Goal: Task Accomplishment & Management: Manage account settings

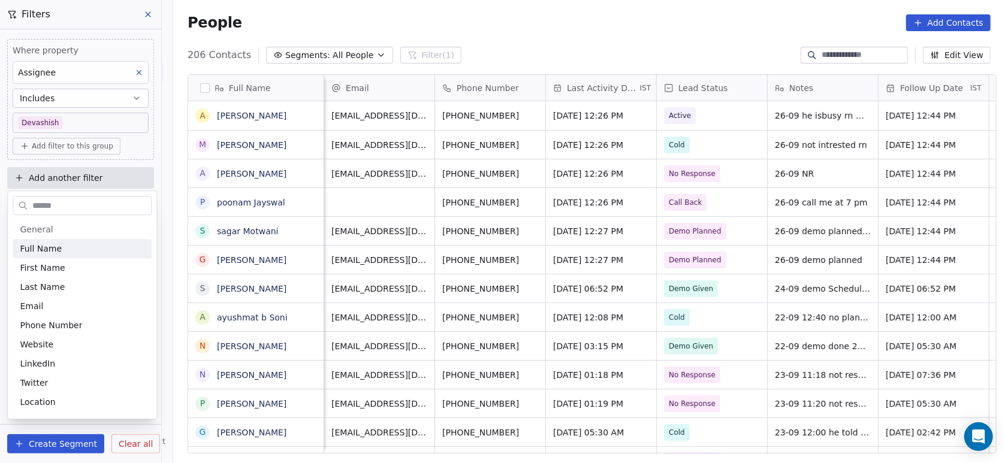
scroll to position [395, 826]
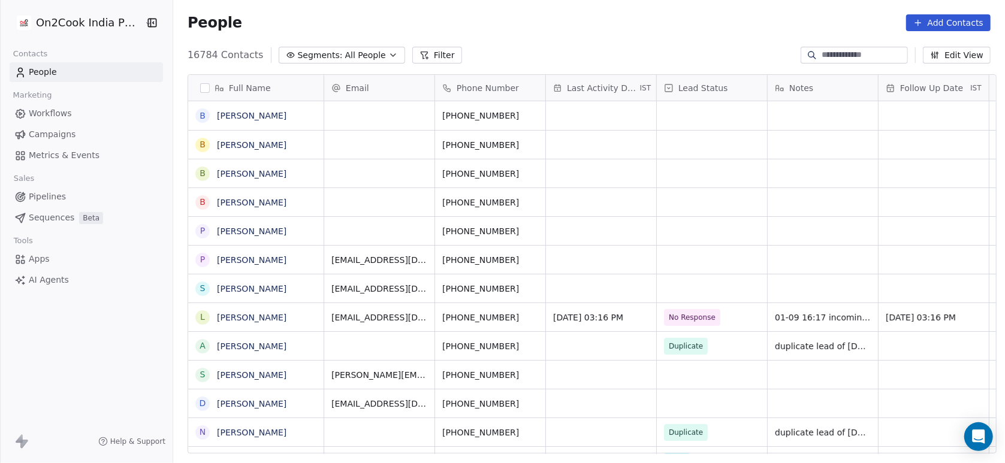
scroll to position [395, 826]
click at [427, 52] on button "Filter" at bounding box center [437, 55] width 50 height 17
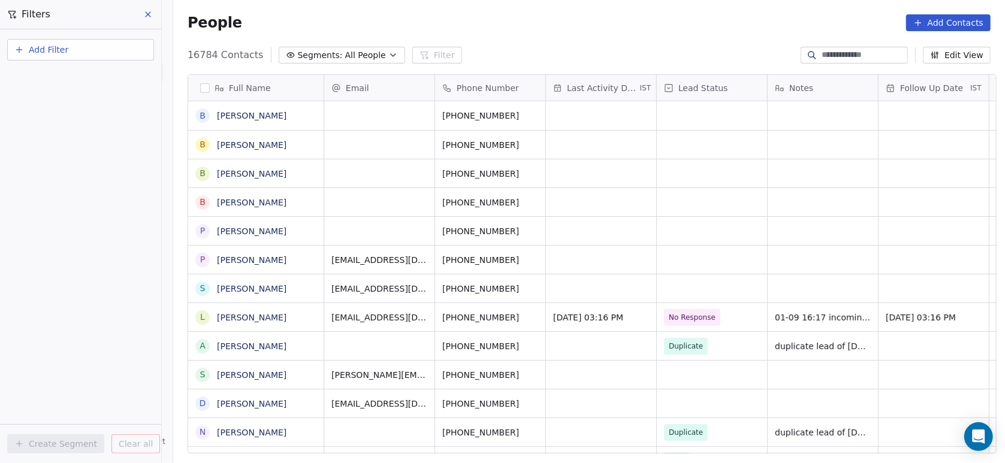
click at [97, 62] on div "Add Filter" at bounding box center [80, 52] width 147 height 26
click at [92, 59] on button "Add Filter" at bounding box center [80, 50] width 147 height 22
click at [73, 79] on span "Contact properties" at bounding box center [59, 77] width 78 height 13
type input "***"
click at [52, 123] on span "Assignee" at bounding box center [39, 121] width 38 height 12
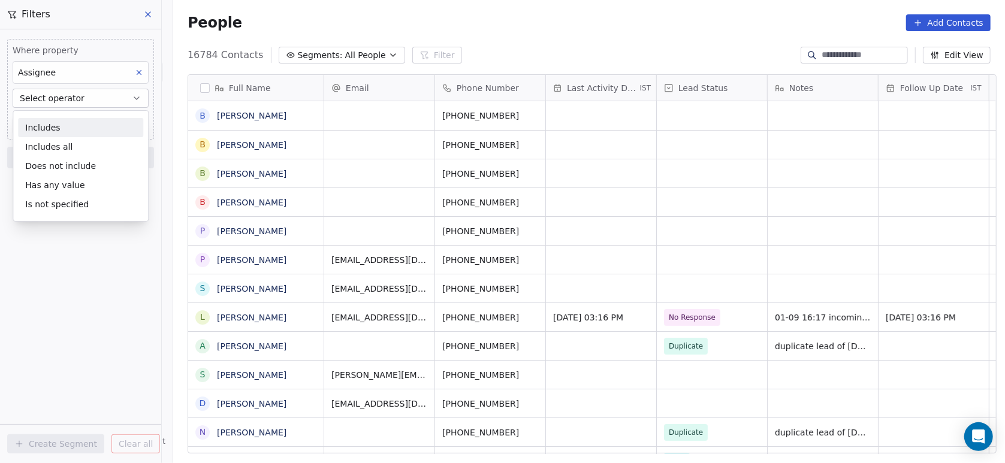
click at [47, 132] on div "Includes" at bounding box center [80, 127] width 125 height 19
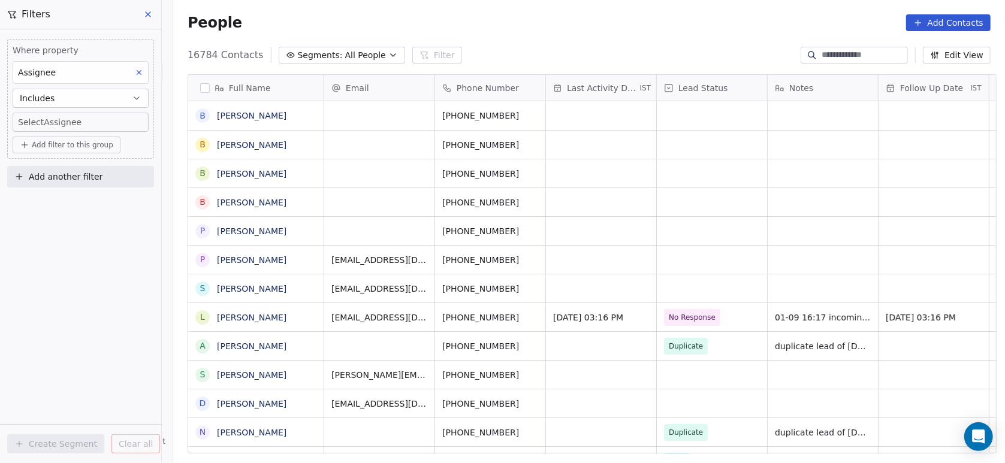
click at [82, 112] on body "On2Cook India Pvt. Ltd. Contacts People Marketing Workflows Campaigns Metrics &…" at bounding box center [502, 231] width 1005 height 463
type input "***"
click at [80, 161] on div "Devashish" at bounding box center [65, 162] width 37 height 11
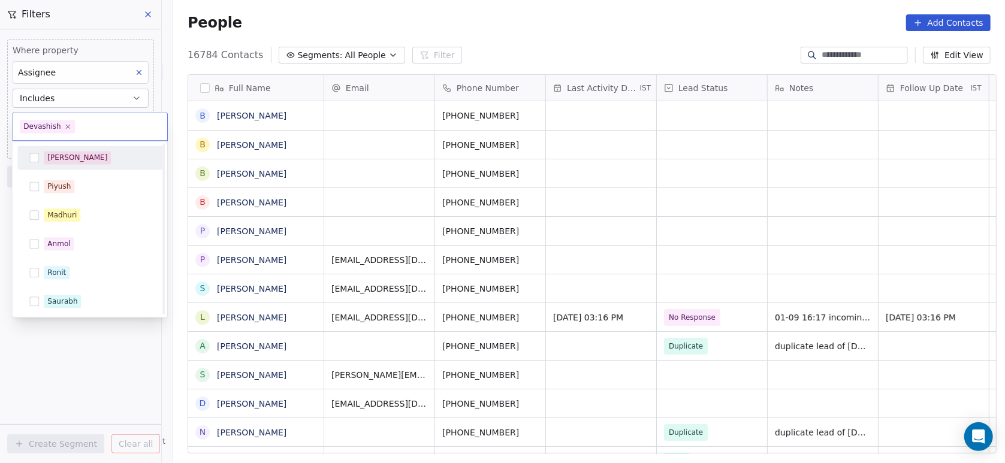
scroll to position [231, 0]
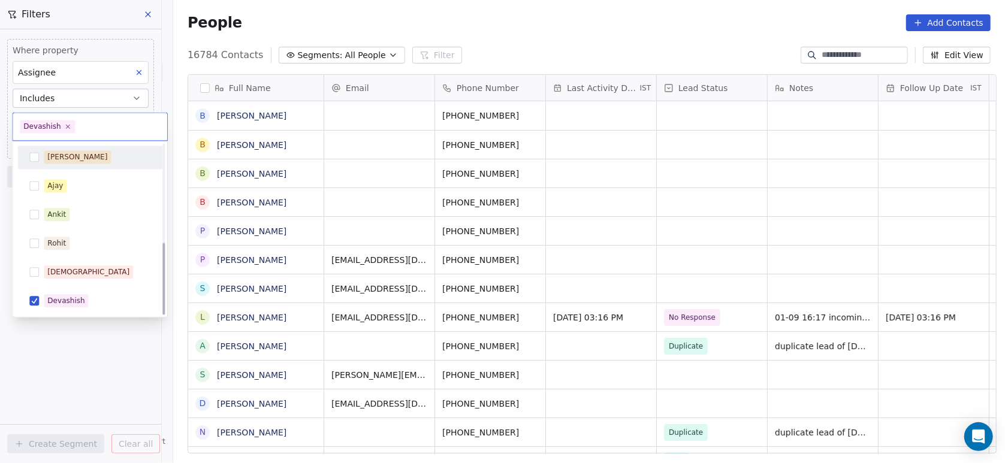
click at [308, 182] on html "On2Cook India Pvt. Ltd. Contacts People Marketing Workflows Campaigns Metrics &…" at bounding box center [502, 231] width 1005 height 463
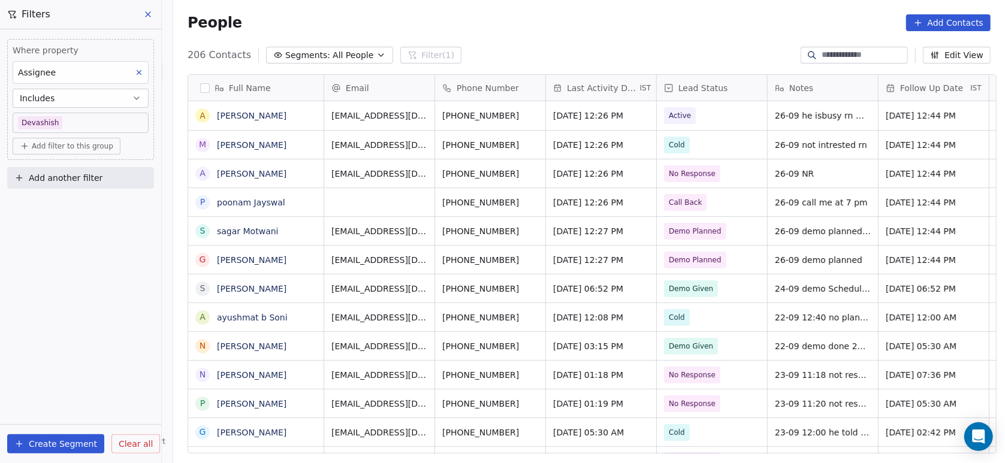
scroll to position [395, 826]
click at [839, 55] on input at bounding box center [864, 55] width 84 height 12
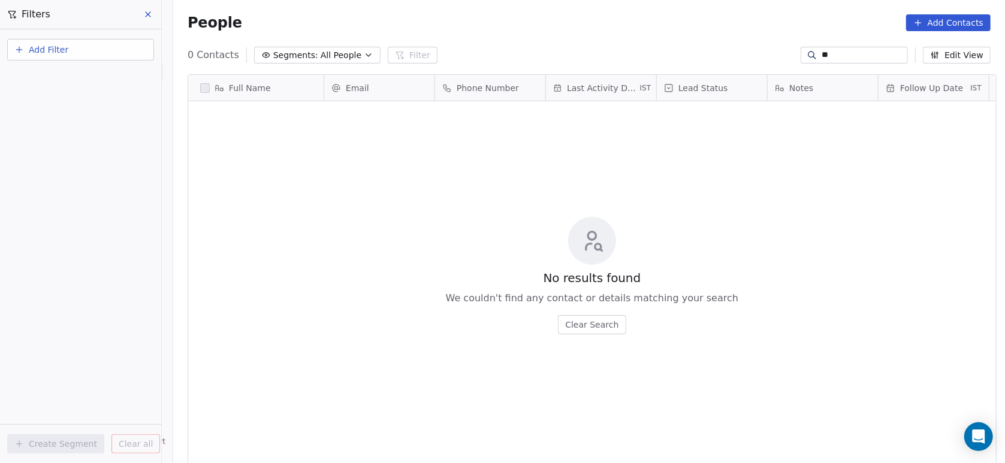
type input "*"
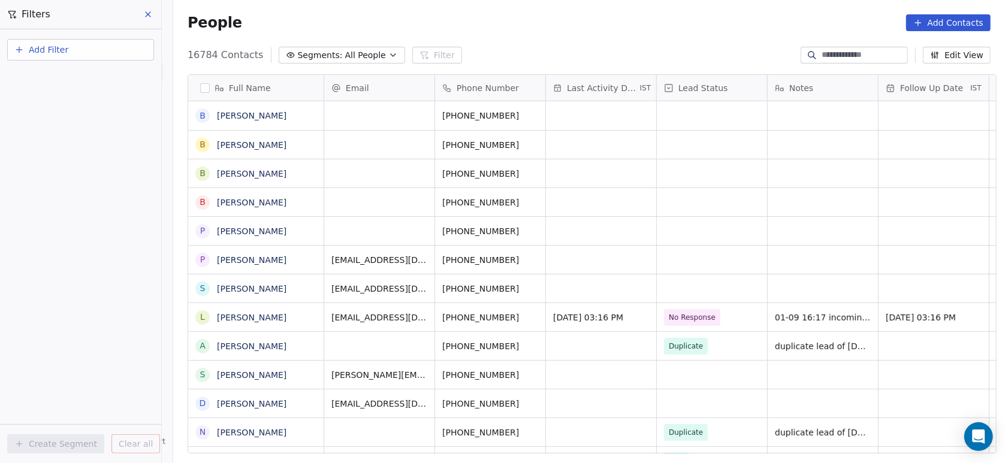
click at [130, 50] on button "Add Filter" at bounding box center [80, 50] width 147 height 22
click at [575, 39] on html "On2Cook India Pvt. Ltd. Contacts People Marketing Workflows Campaigns Metrics &…" at bounding box center [502, 231] width 1005 height 463
click at [836, 52] on input at bounding box center [864, 55] width 84 height 12
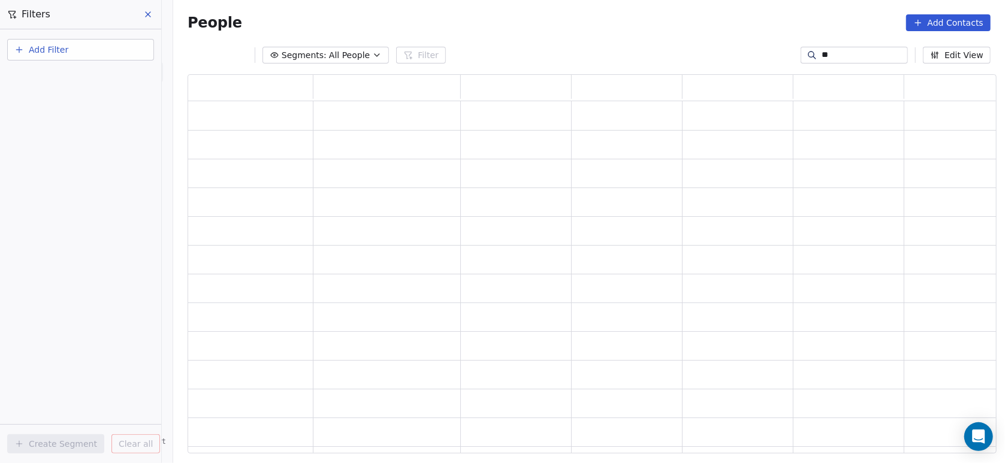
type input "*"
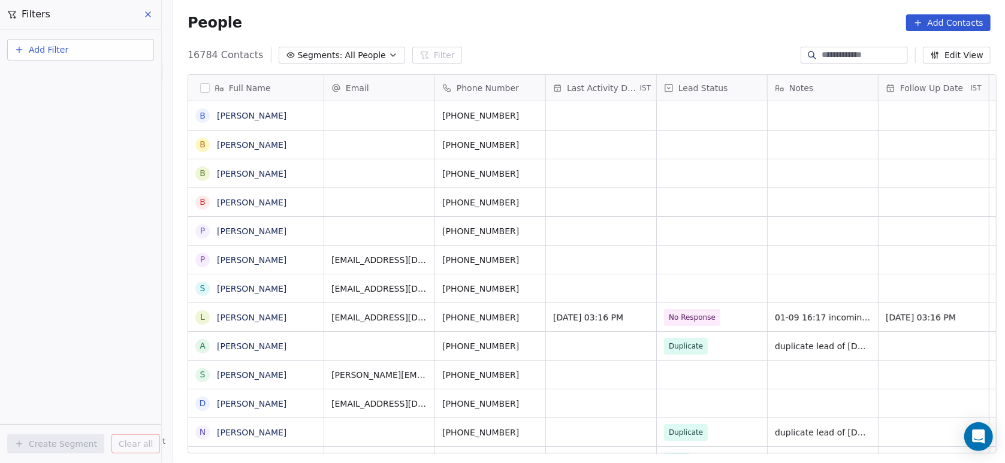
click at [667, 53] on div "16784 Contacts Segments: All People Filter Edit View" at bounding box center [589, 55] width 832 height 19
click at [137, 47] on button "Add Filter" at bounding box center [80, 50] width 147 height 22
click at [119, 77] on div "Contact properties" at bounding box center [81, 77] width 122 height 13
type input "***"
click at [78, 128] on div "Assignee" at bounding box center [81, 121] width 136 height 19
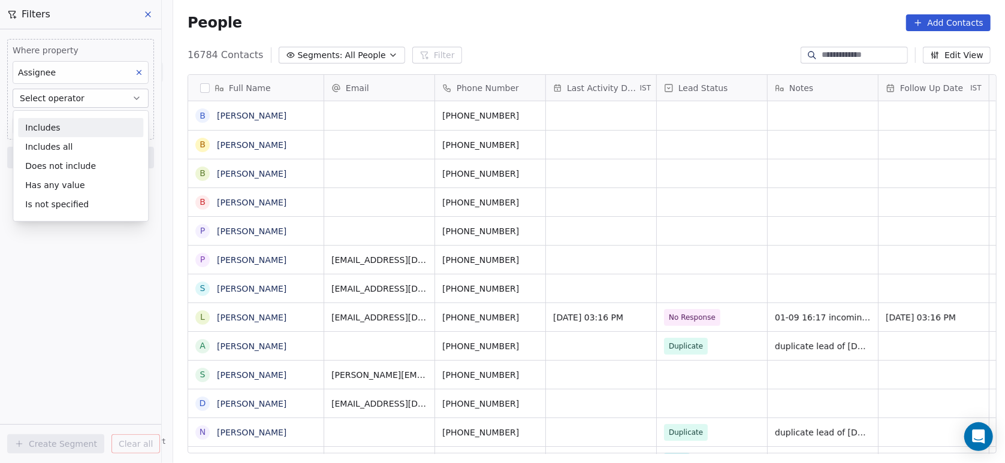
click at [78, 129] on div "Includes" at bounding box center [80, 127] width 125 height 19
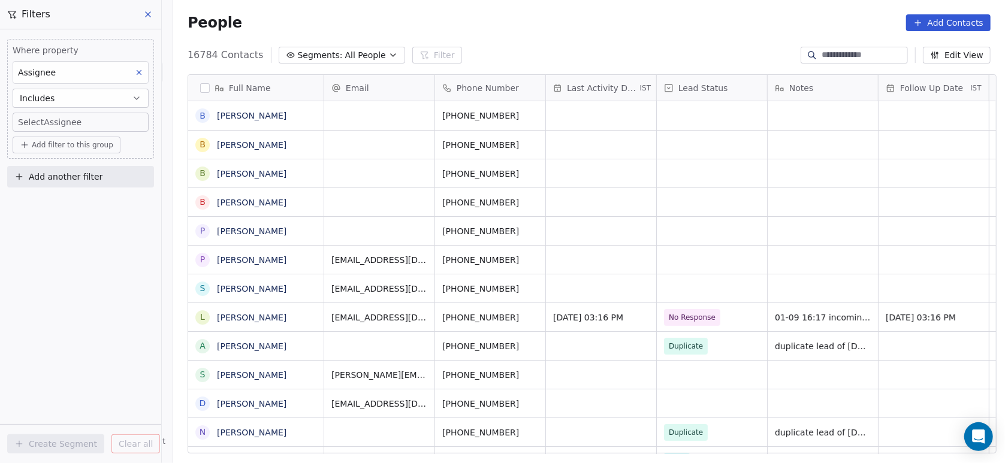
click at [78, 129] on body "On2Cook India Pvt. Ltd. Contacts People Marketing Workflows Campaigns Metrics &…" at bounding box center [502, 231] width 1005 height 463
type input "***"
click at [46, 171] on div "Devashish" at bounding box center [89, 162] width 135 height 19
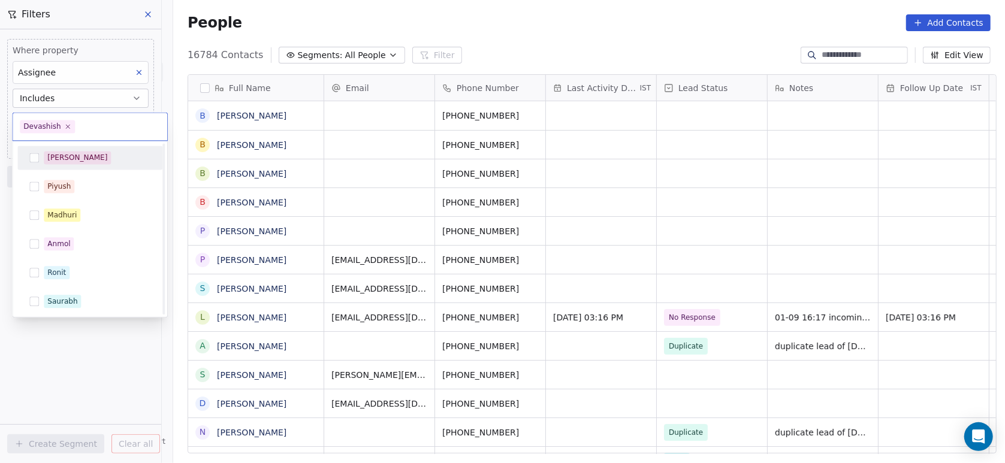
scroll to position [231, 0]
click at [115, 351] on html "On2Cook India Pvt. Ltd. Contacts People Marketing Workflows Campaigns Metrics &…" at bounding box center [502, 231] width 1005 height 463
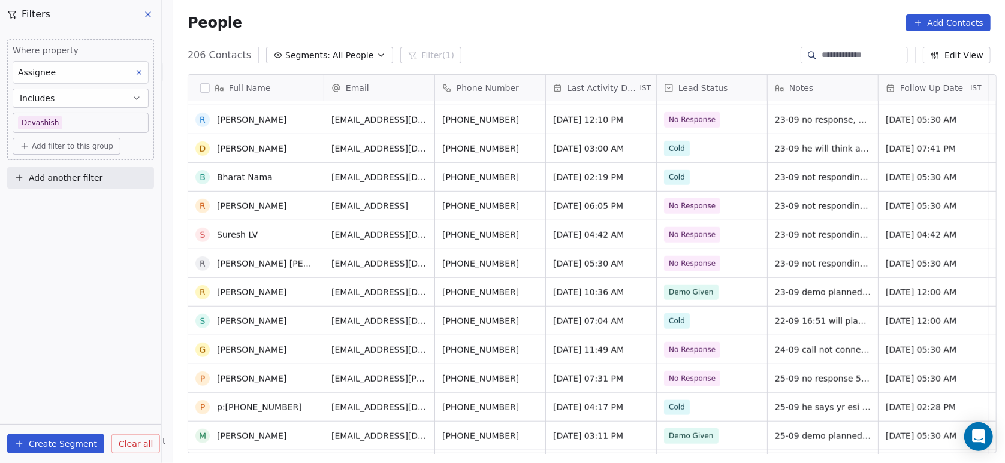
scroll to position [711, 0]
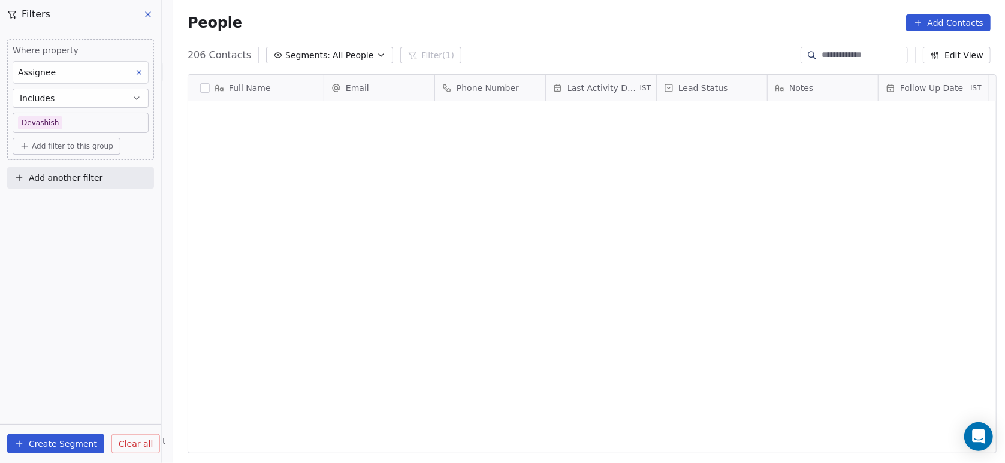
scroll to position [395, 826]
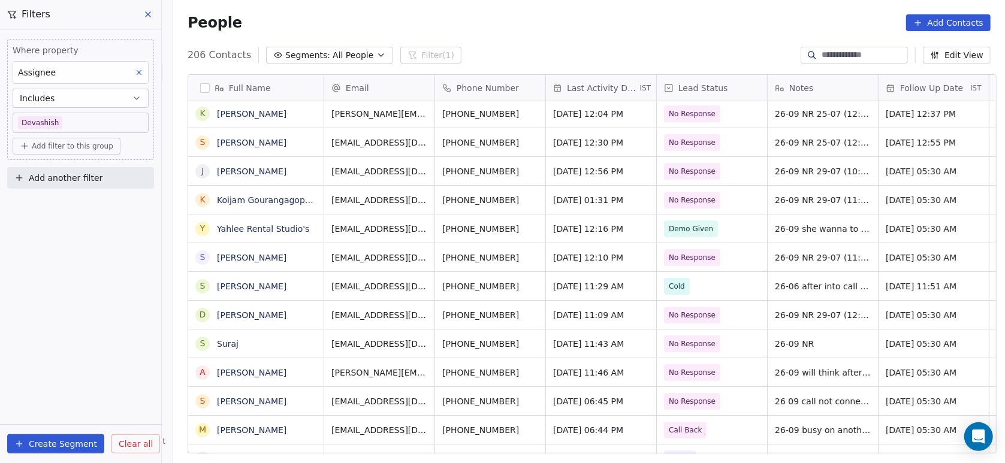
click at [837, 53] on input at bounding box center [864, 55] width 84 height 12
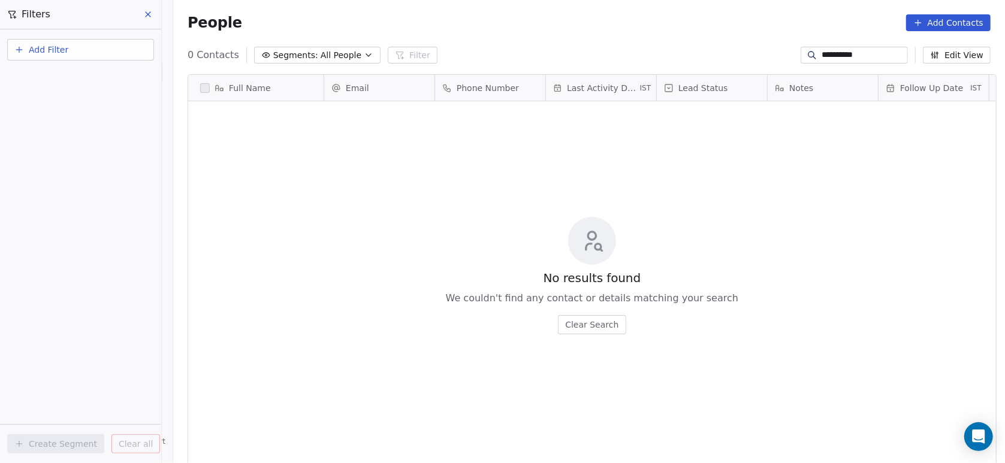
type input "**********"
click at [576, 147] on div "No results found We couldn't find any contact or details matching your search C…" at bounding box center [592, 276] width 808 height 344
click at [153, 13] on button at bounding box center [149, 14] width 18 height 17
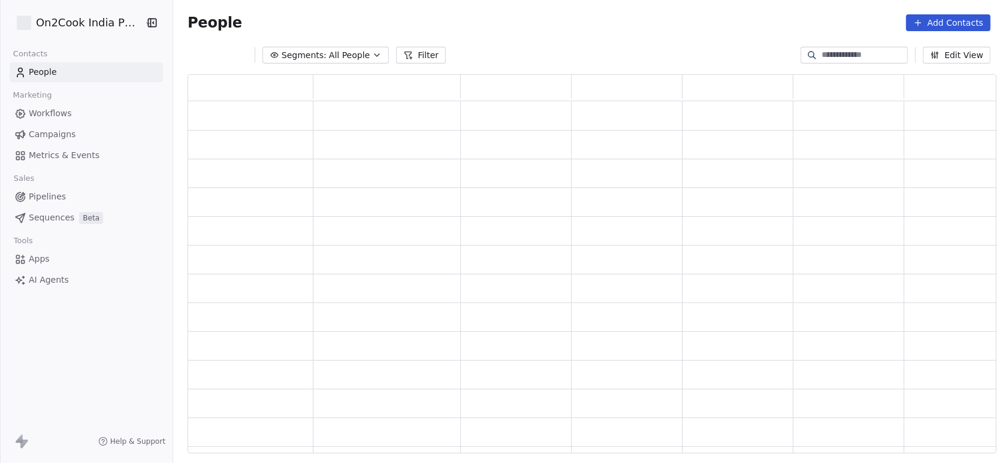
scroll to position [366, 797]
click at [826, 61] on div at bounding box center [854, 55] width 107 height 17
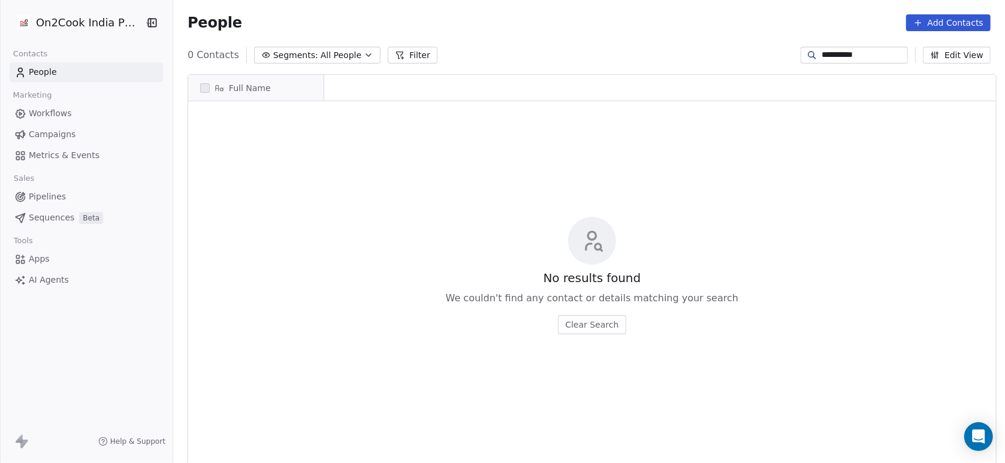
scroll to position [395, 826]
type input "**********"
click at [360, 165] on div "No results found We couldn't find any contact or details matching your search C…" at bounding box center [592, 276] width 808 height 344
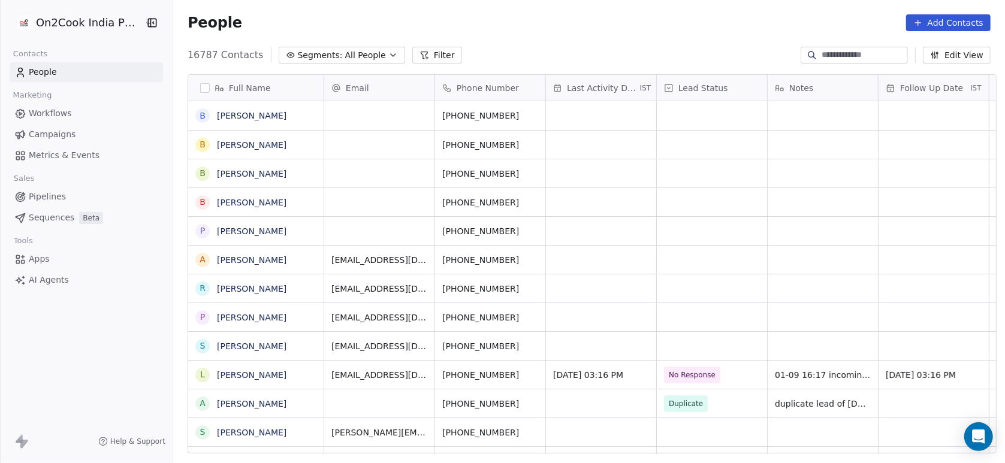
scroll to position [395, 826]
click at [419, 51] on button "Filter" at bounding box center [437, 55] width 50 height 17
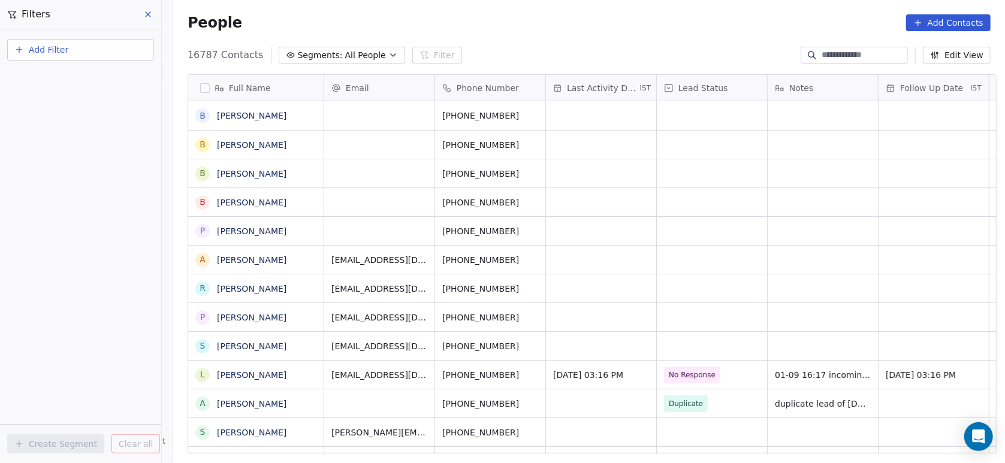
click at [120, 47] on button "Add Filter" at bounding box center [80, 50] width 147 height 22
click at [100, 72] on div "Contact properties" at bounding box center [81, 77] width 122 height 13
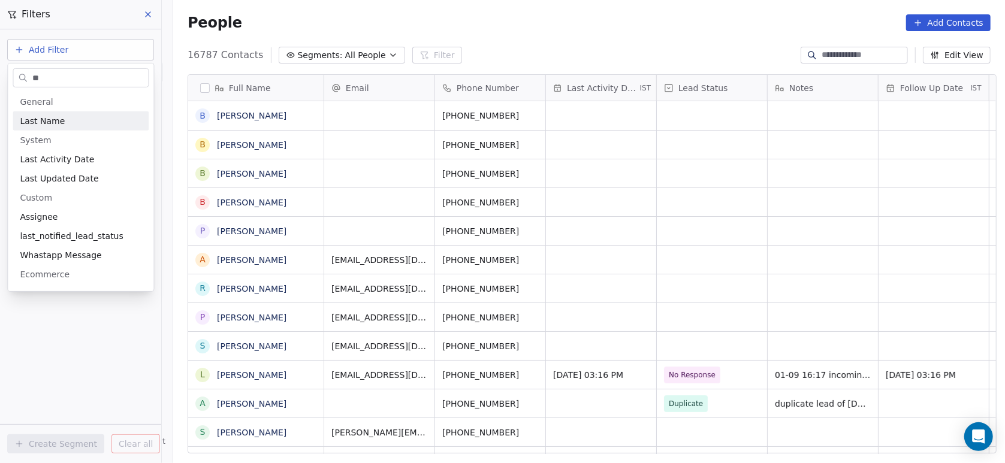
type input "***"
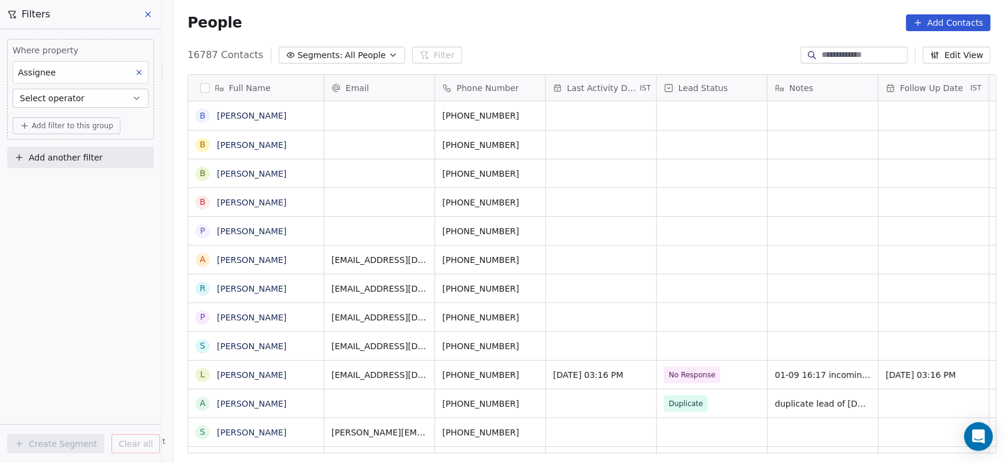
click at [70, 88] on div "Where property Assignee Select operator" at bounding box center [81, 78] width 136 height 68
click at [71, 92] on div "Where property Assignee Select operator" at bounding box center [81, 78] width 136 height 68
click at [71, 92] on span "Select operator" at bounding box center [52, 98] width 65 height 12
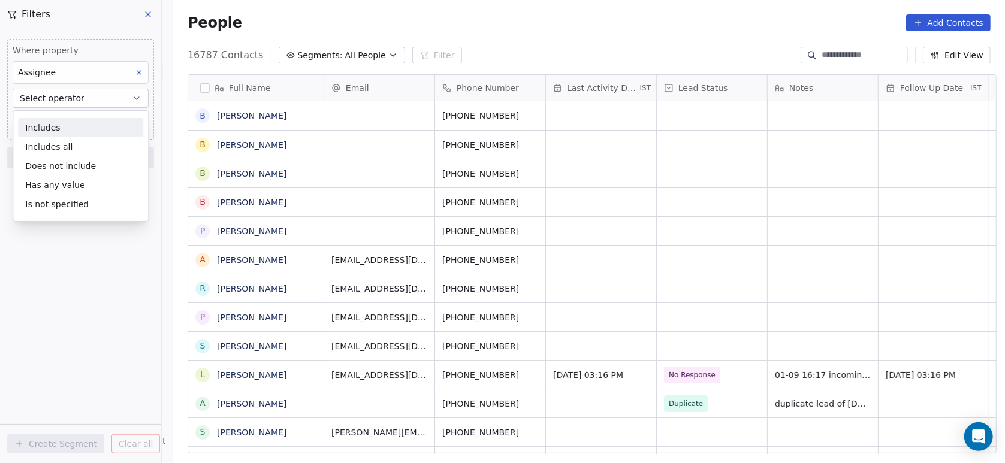
click at [62, 125] on div "Includes" at bounding box center [80, 127] width 125 height 19
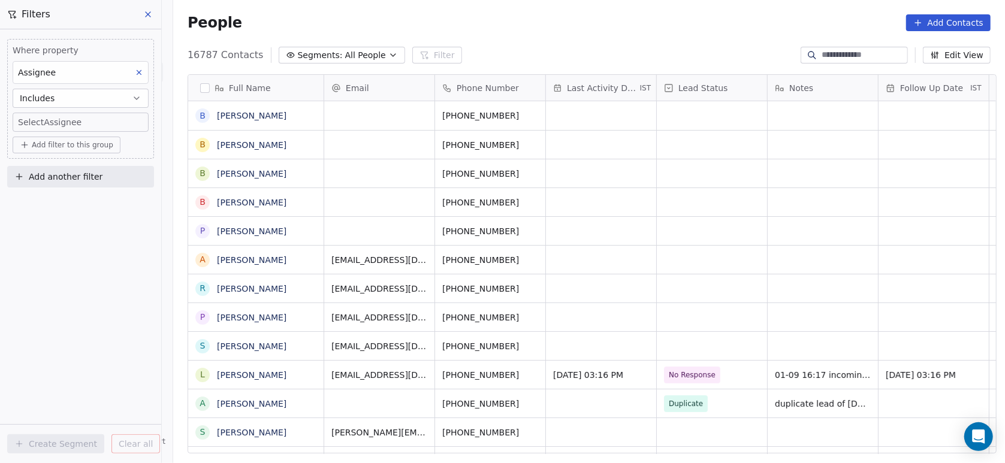
click at [62, 125] on body "On2Cook India Pvt. Ltd. Contacts People Marketing Workflows Campaigns Metrics &…" at bounding box center [502, 231] width 1005 height 463
type input "**"
click at [46, 161] on span "Devashish" at bounding box center [66, 162] width 44 height 13
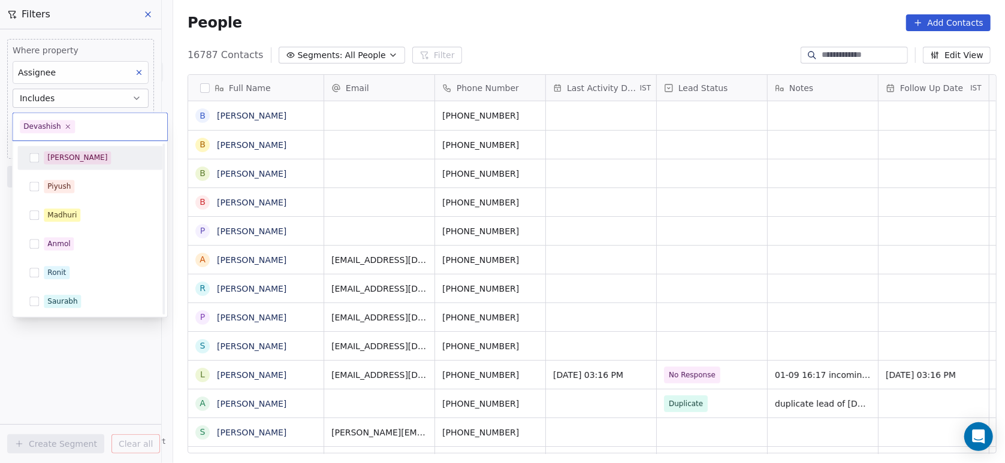
scroll to position [231, 0]
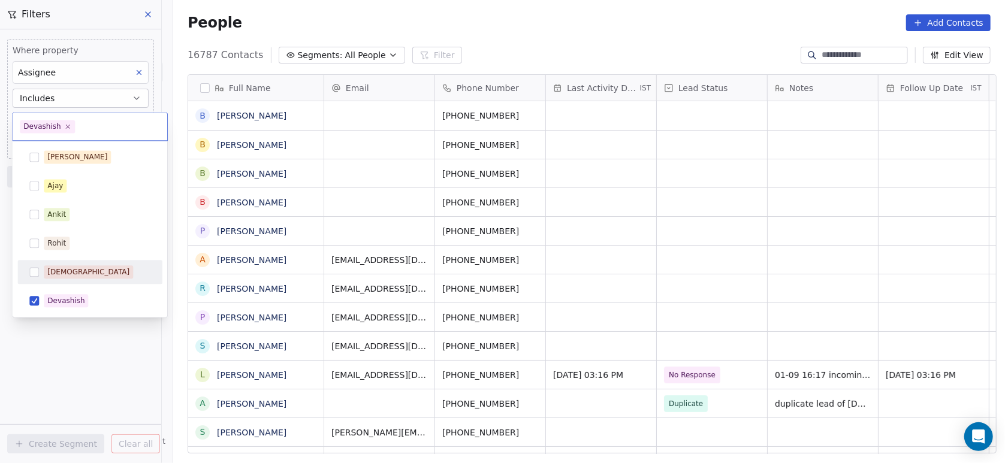
click at [47, 344] on html "On2Cook India Pvt. Ltd. Contacts People Marketing Workflows Campaigns Metrics &…" at bounding box center [502, 231] width 1005 height 463
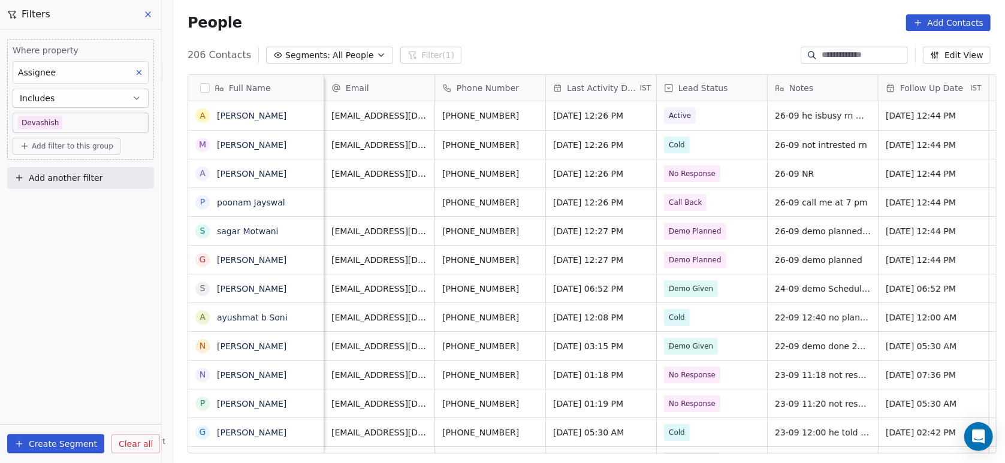
scroll to position [0, 38]
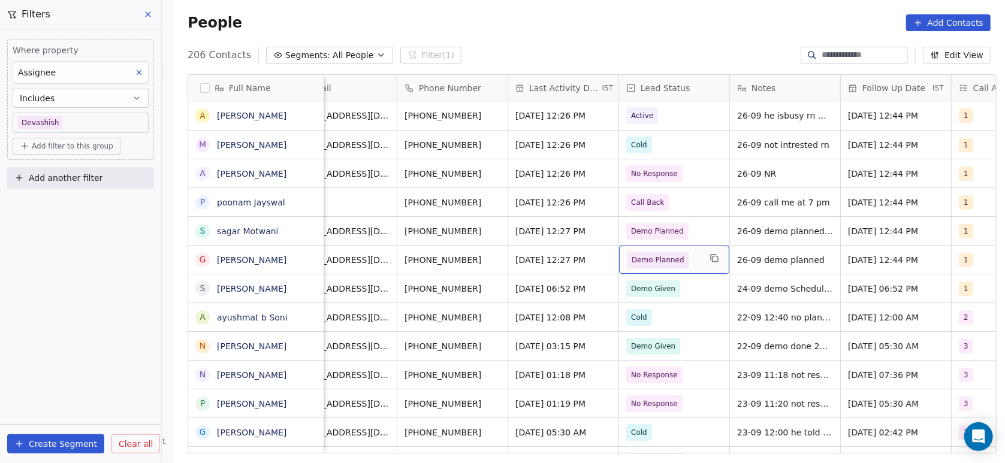
click at [662, 257] on span "Demo Planned" at bounding box center [658, 260] width 53 height 12
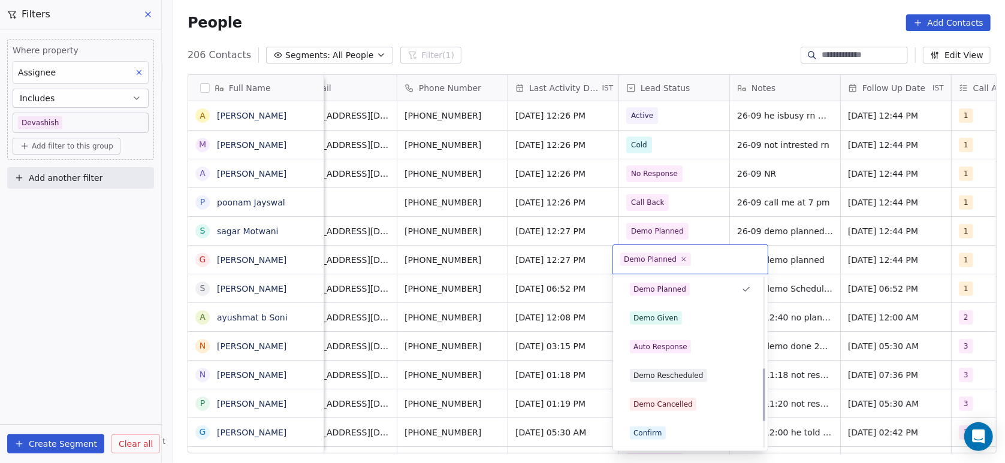
scroll to position [290, 0]
click at [658, 312] on div "Demo Given" at bounding box center [656, 317] width 45 height 11
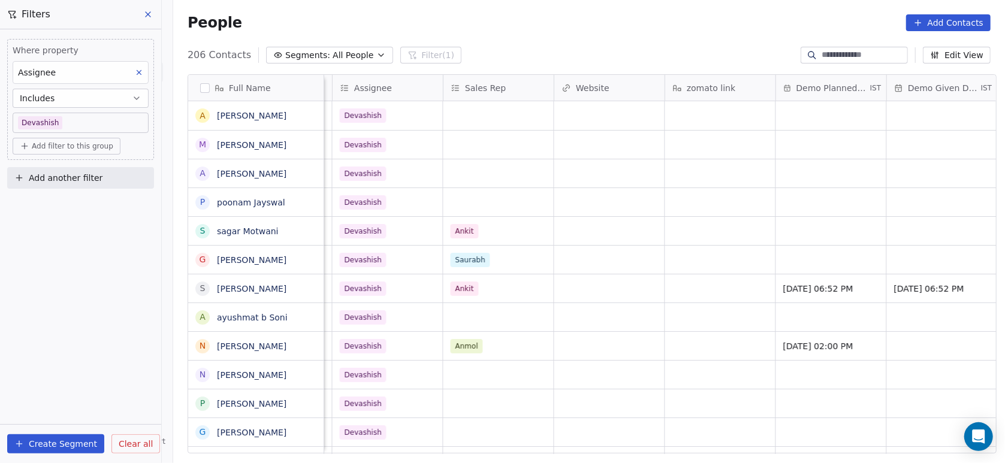
scroll to position [0, 1808]
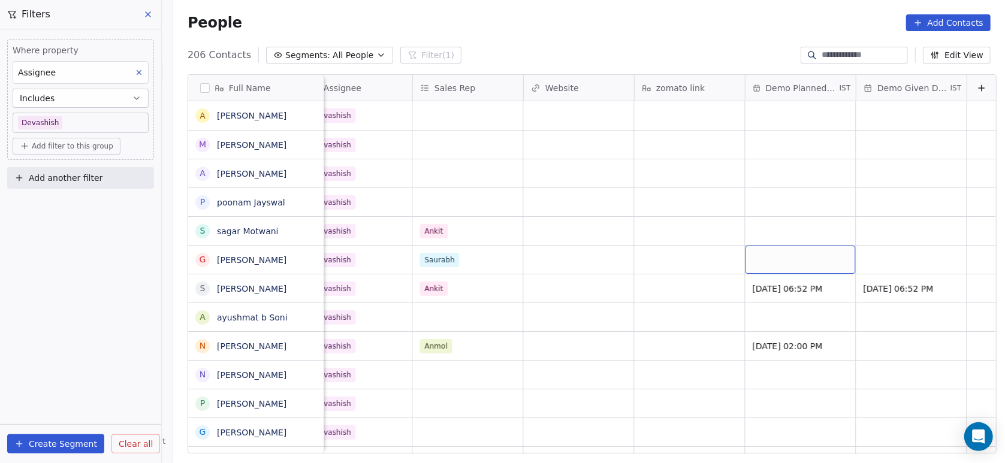
click at [778, 252] on div "grid" at bounding box center [801, 260] width 110 height 28
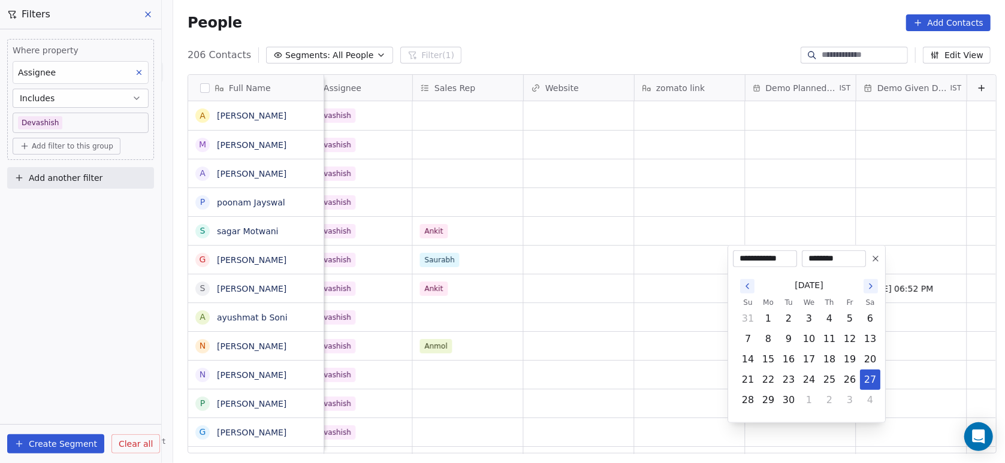
click at [817, 254] on input "********" at bounding box center [834, 259] width 59 height 12
click at [812, 257] on input "********" at bounding box center [834, 259] width 59 height 12
type input "*******"
click at [873, 240] on html "On2Cook India Pvt. Ltd. Contacts People Marketing Workflows Campaigns Metrics &…" at bounding box center [502, 231] width 1005 height 463
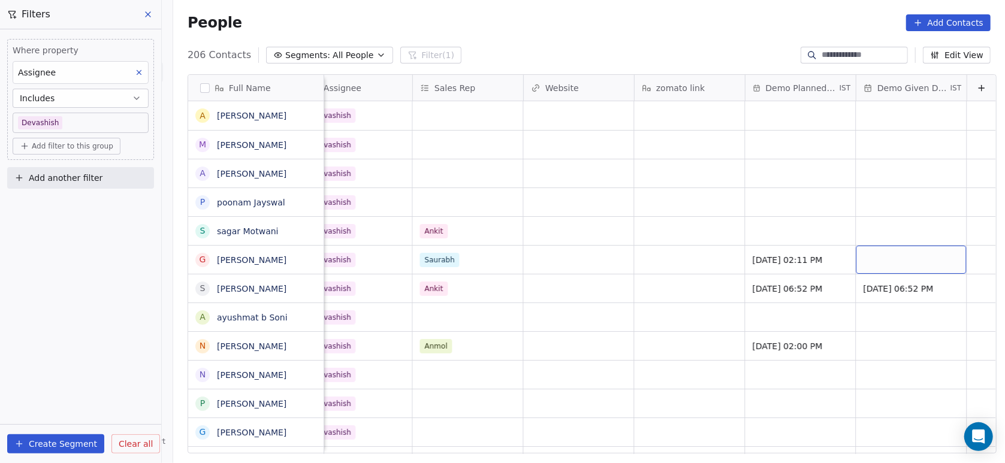
click at [872, 263] on div "grid" at bounding box center [912, 260] width 110 height 28
click at [868, 260] on div "grid" at bounding box center [912, 260] width 110 height 28
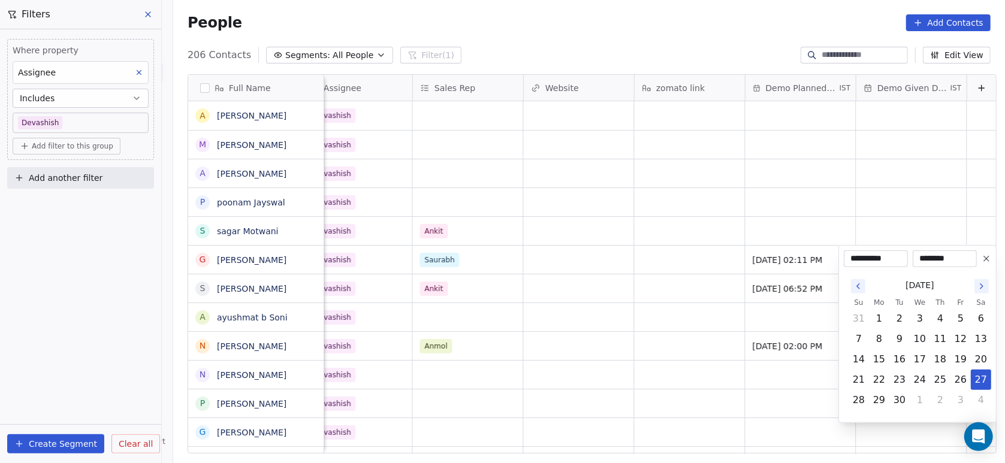
click at [736, 309] on html "On2Cook India Pvt. Ltd. Contacts People Marketing Workflows Campaigns Metrics &…" at bounding box center [502, 231] width 1005 height 463
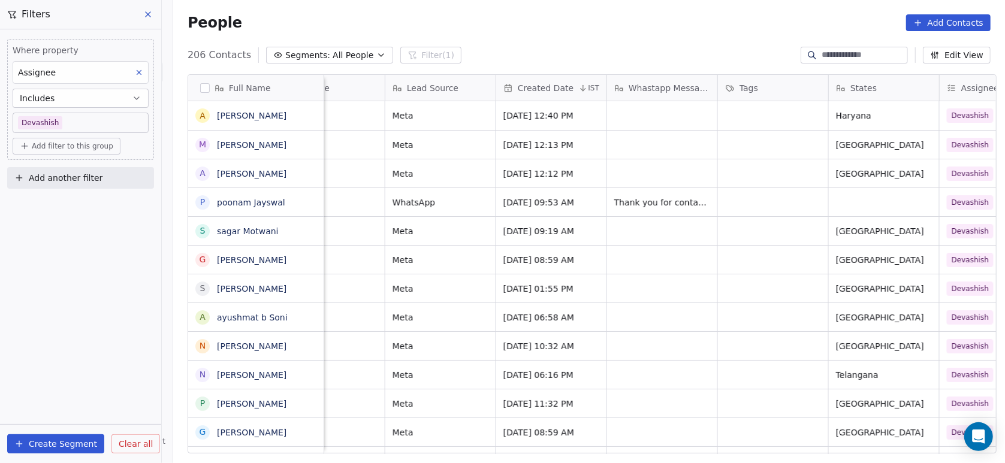
scroll to position [0, 1161]
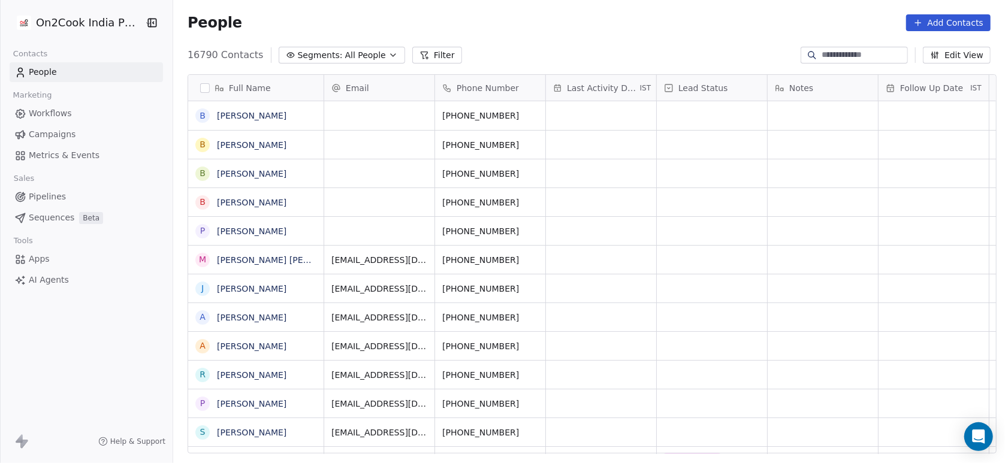
scroll to position [395, 826]
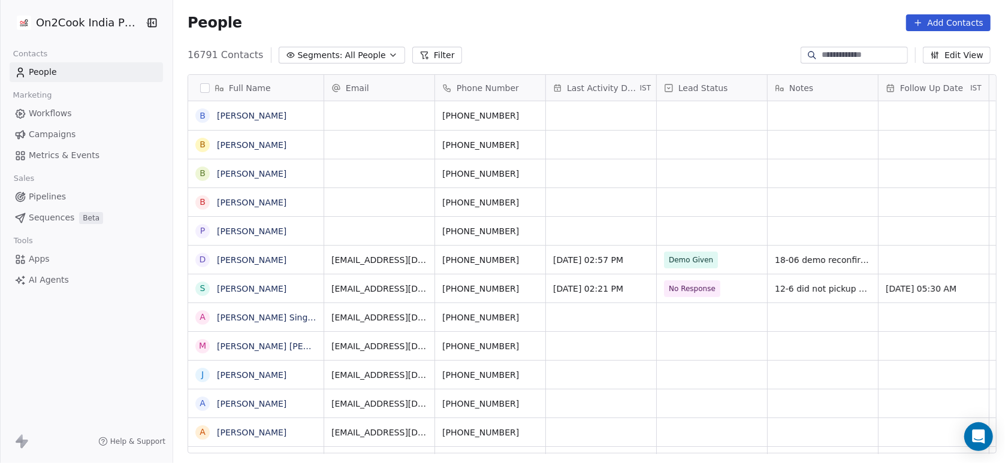
click at [429, 55] on button "Filter" at bounding box center [437, 55] width 50 height 17
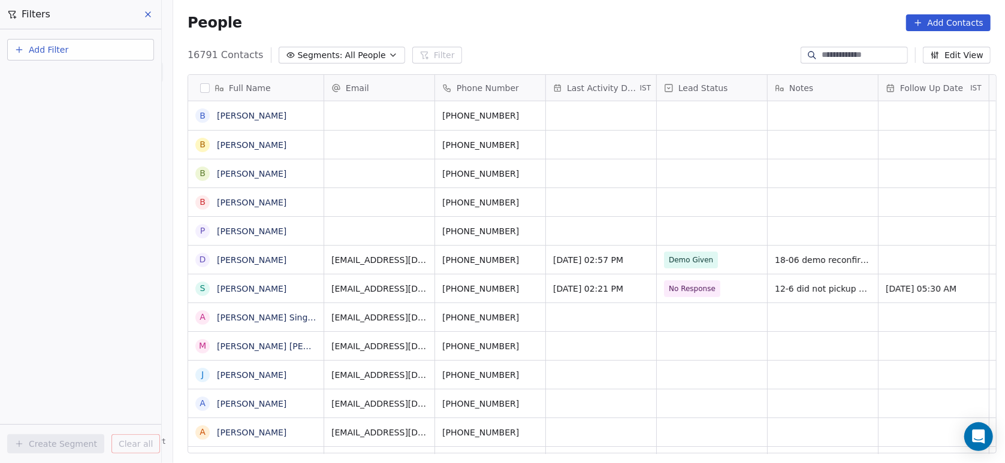
click at [132, 61] on div "Add Filter" at bounding box center [80, 52] width 147 height 26
click at [117, 55] on button "Add Filter" at bounding box center [80, 50] width 147 height 22
click at [91, 82] on div "Contact properties" at bounding box center [81, 77] width 122 height 13
type input "***"
click at [56, 120] on div "Assignee" at bounding box center [81, 121] width 122 height 12
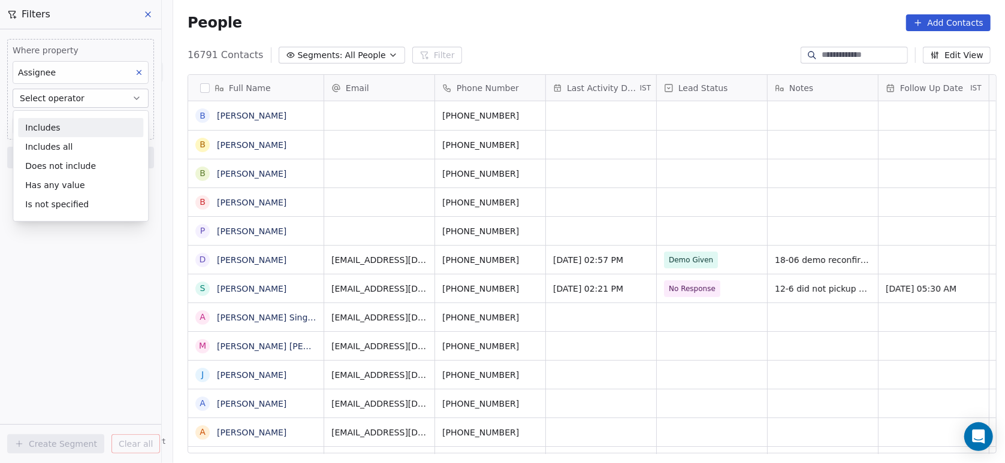
click at [58, 122] on div "Includes" at bounding box center [80, 127] width 125 height 19
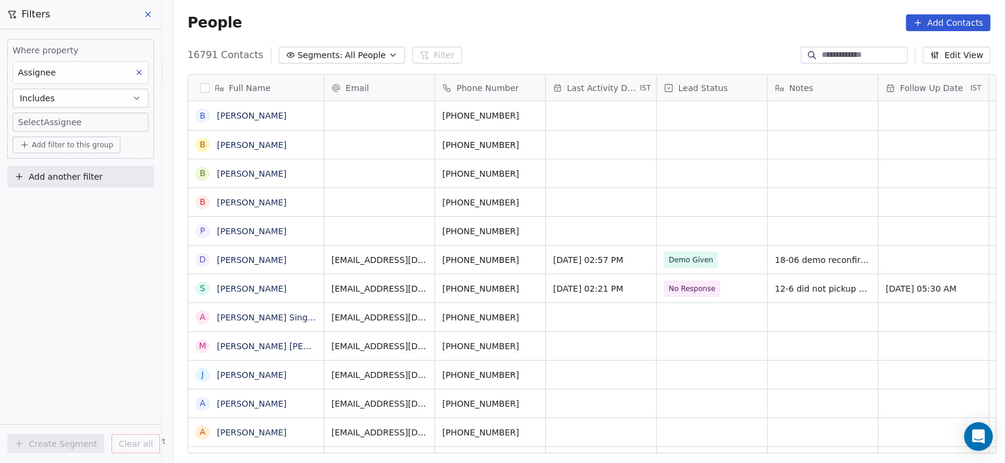
click at [60, 122] on body "On2Cook India Pvt. Ltd. Contacts People Marketing Workflows Campaigns Metrics &…" at bounding box center [502, 231] width 1005 height 463
type input "**"
click at [71, 161] on div "Devashish" at bounding box center [65, 162] width 37 height 11
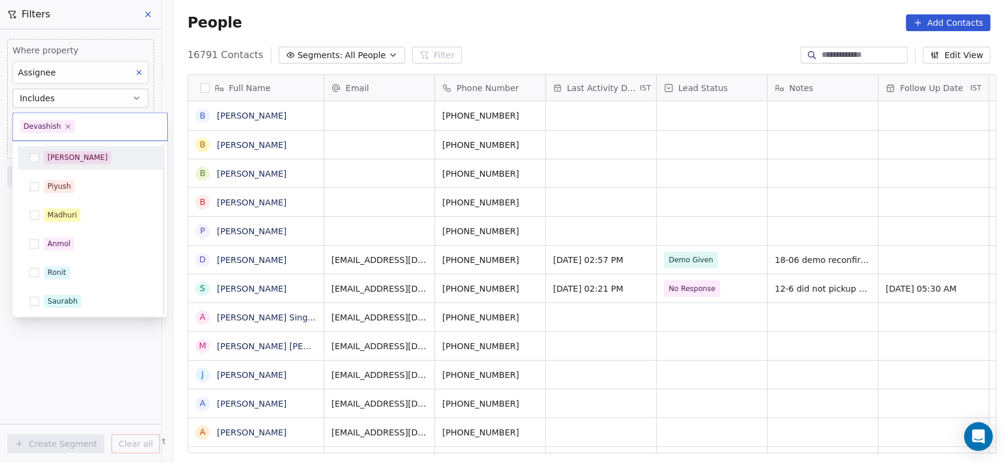
scroll to position [231, 0]
click at [302, 202] on html "On2Cook India Pvt. Ltd. Contacts People Marketing Workflows Campaigns Metrics &…" at bounding box center [502, 231] width 1005 height 463
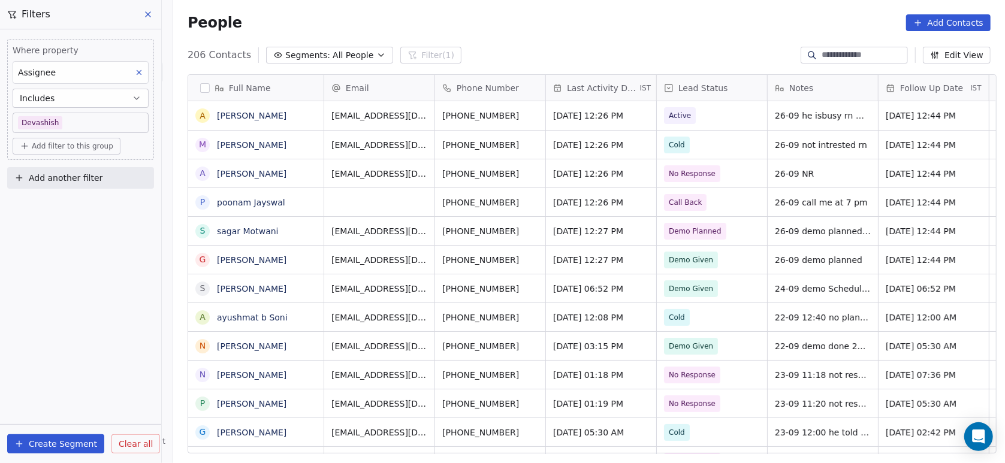
scroll to position [395, 826]
click at [567, 171] on span "[DATE] 12:26 PM" at bounding box center [590, 174] width 73 height 12
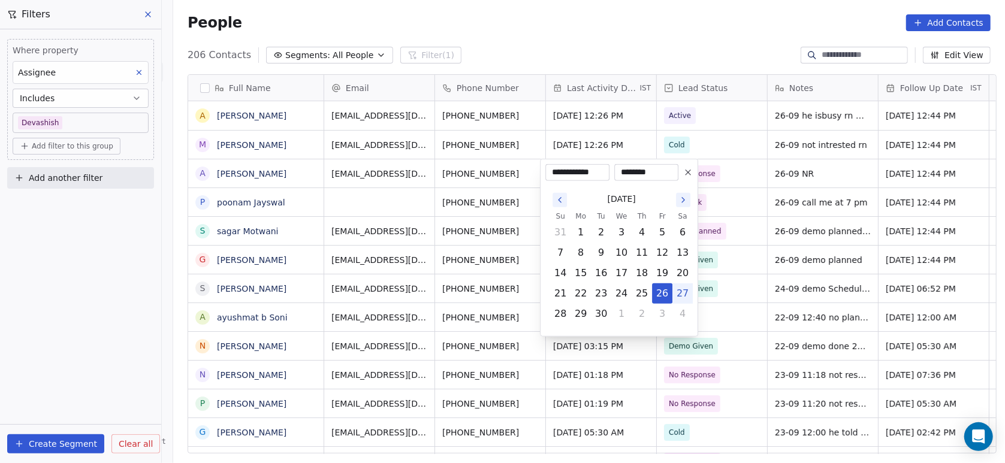
click at [680, 297] on button "27" at bounding box center [682, 293] width 19 height 19
type input "**********"
click at [630, 358] on html "On2Cook India Pvt. Ltd. Contacts People Marketing Workflows Campaigns Metrics &…" at bounding box center [502, 231] width 1005 height 463
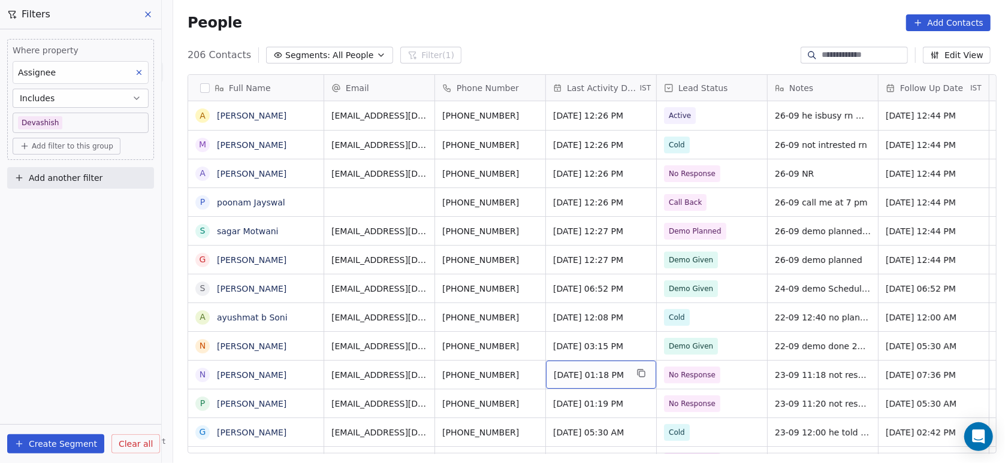
click at [570, 375] on span "Sep 23, 2025 01:18 PM" at bounding box center [590, 375] width 73 height 12
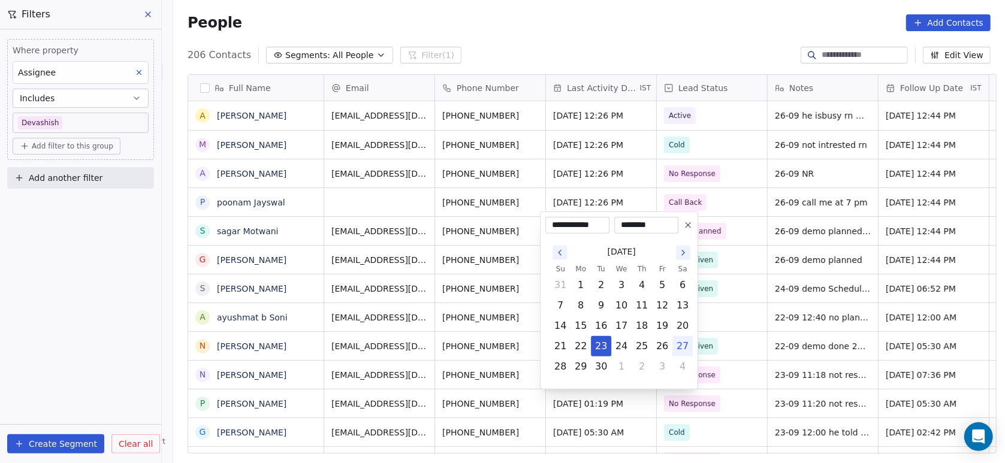
click at [682, 350] on button "27" at bounding box center [682, 346] width 19 height 19
type input "**********"
click at [634, 420] on html "On2Cook India Pvt. Ltd. Contacts People Marketing Workflows Campaigns Metrics &…" at bounding box center [502, 231] width 1005 height 463
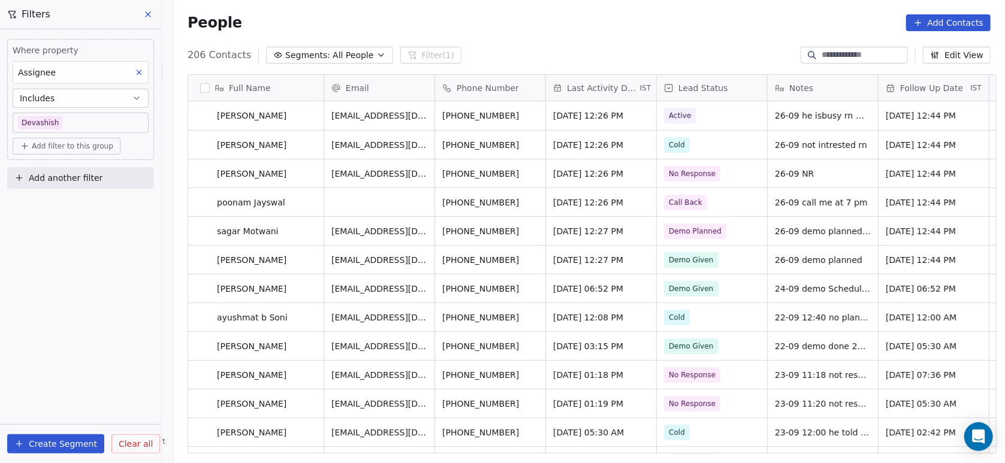
click at [614, 405] on span "Sep 23, 2025 01:19 PM" at bounding box center [588, 404] width 70 height 12
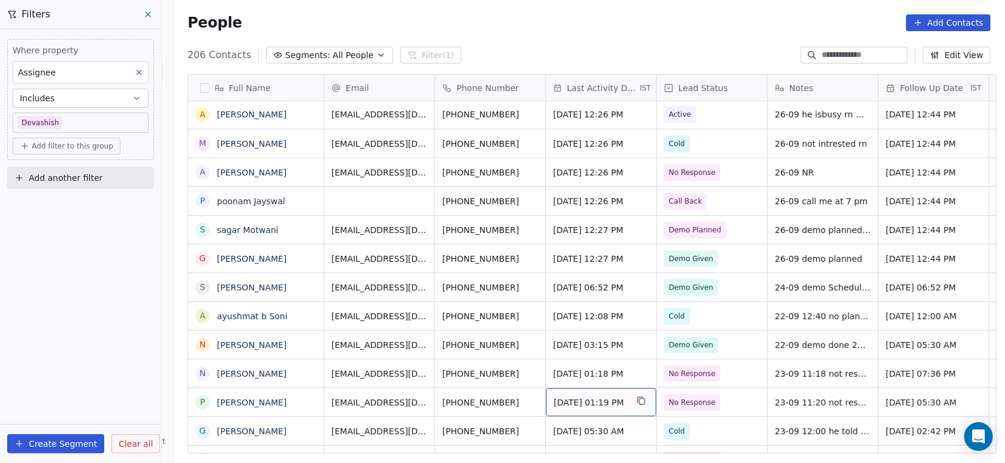
click at [604, 405] on span "Sep 23, 2025 01:19 PM" at bounding box center [590, 403] width 73 height 12
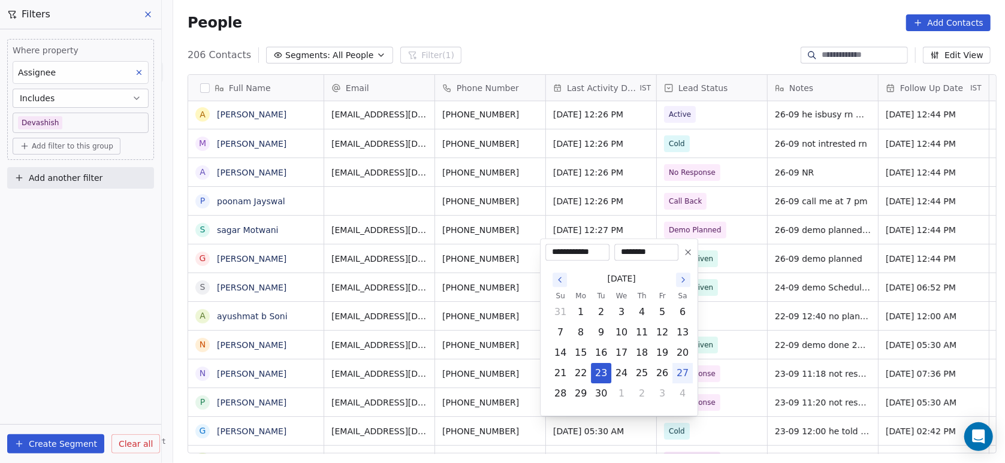
click at [682, 369] on button "27" at bounding box center [682, 373] width 19 height 19
type input "**********"
click at [763, 208] on html "On2Cook India Pvt. Ltd. Contacts People Marketing Workflows Campaigns Metrics &…" at bounding box center [502, 231] width 1005 height 463
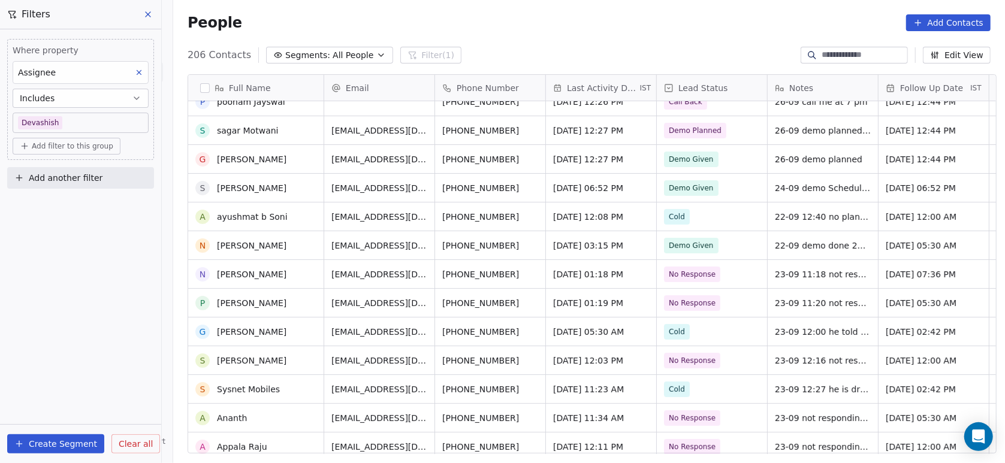
scroll to position [179, 0]
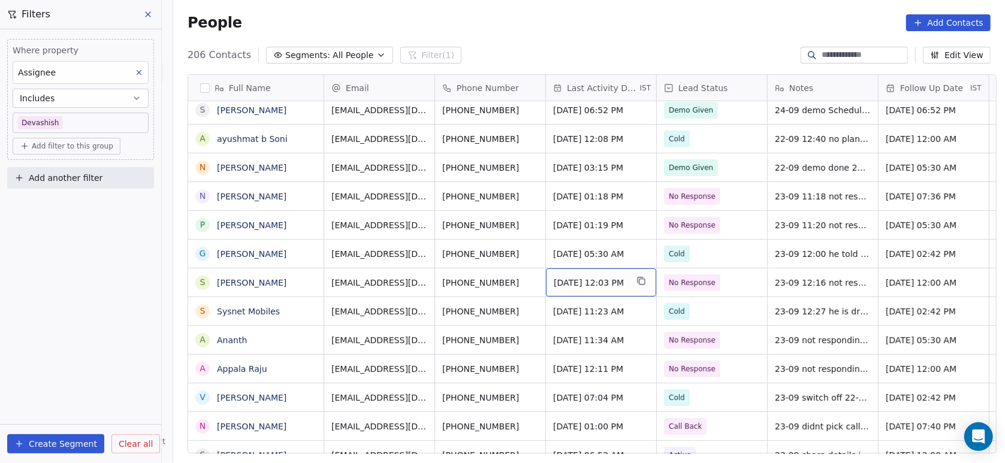
click at [594, 285] on span "Sep 23, 2025 12:03 PM" at bounding box center [590, 283] width 73 height 12
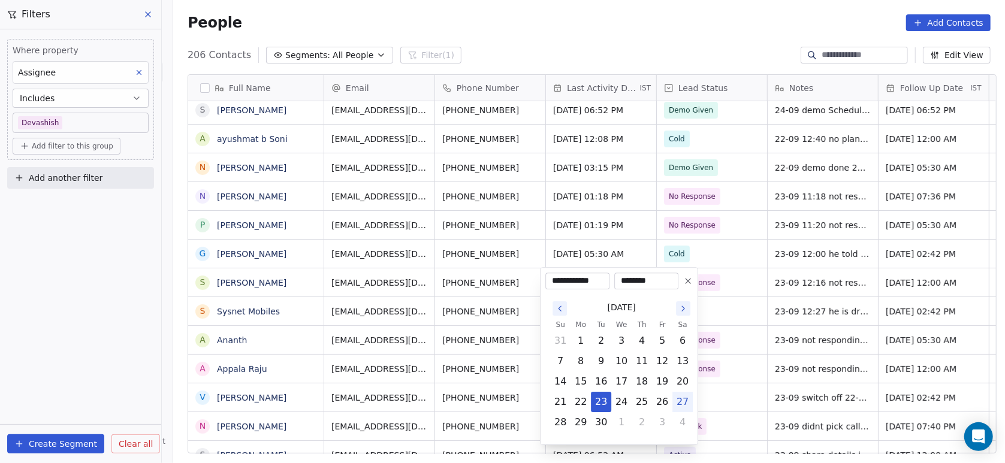
click at [681, 405] on button "27" at bounding box center [682, 402] width 19 height 19
type input "**********"
click at [745, 372] on html "On2Cook India Pvt. Ltd. Contacts People Marketing Workflows Campaigns Metrics &…" at bounding box center [502, 231] width 1005 height 463
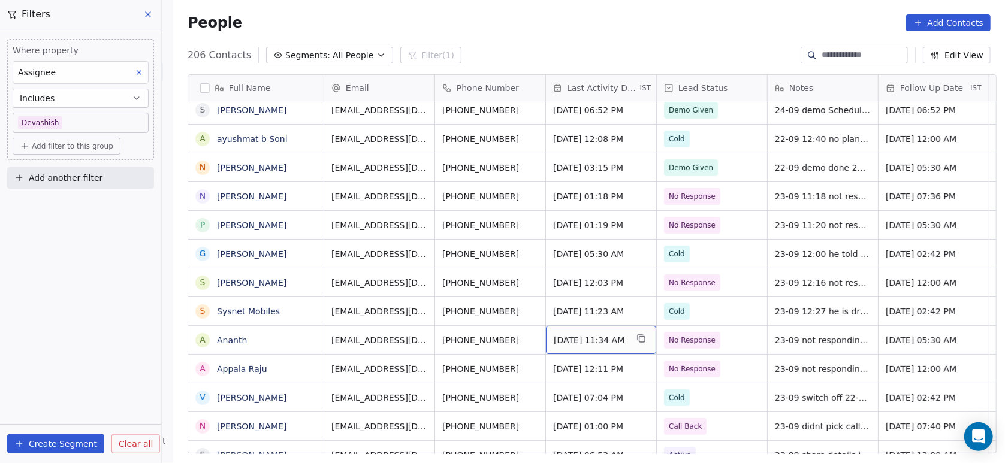
click at [589, 338] on span "Sep 23, 2025 11:34 AM" at bounding box center [590, 341] width 73 height 12
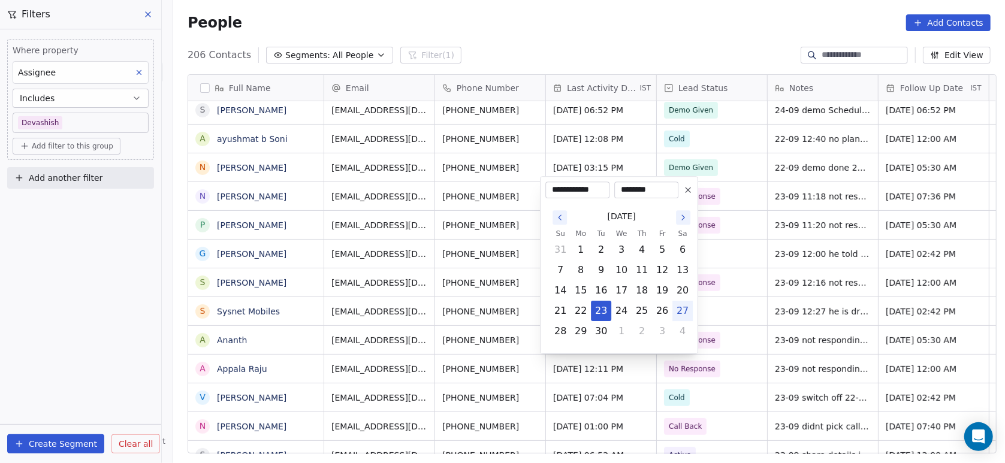
click at [680, 311] on button "27" at bounding box center [682, 311] width 19 height 19
type input "**********"
click at [720, 311] on html "On2Cook India Pvt. Ltd. Contacts People Marketing Workflows Campaigns Metrics &…" at bounding box center [502, 231] width 1005 height 463
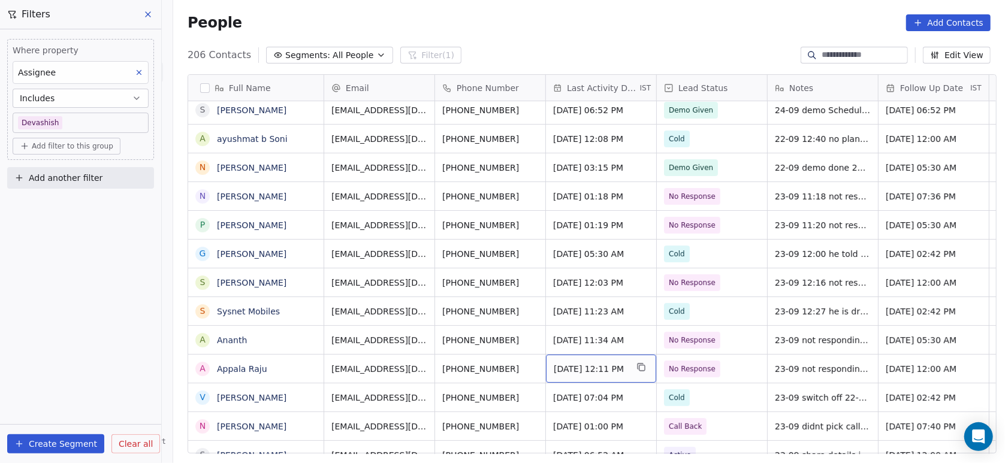
click at [598, 367] on span "Sep 23, 2025 12:11 PM" at bounding box center [590, 369] width 73 height 12
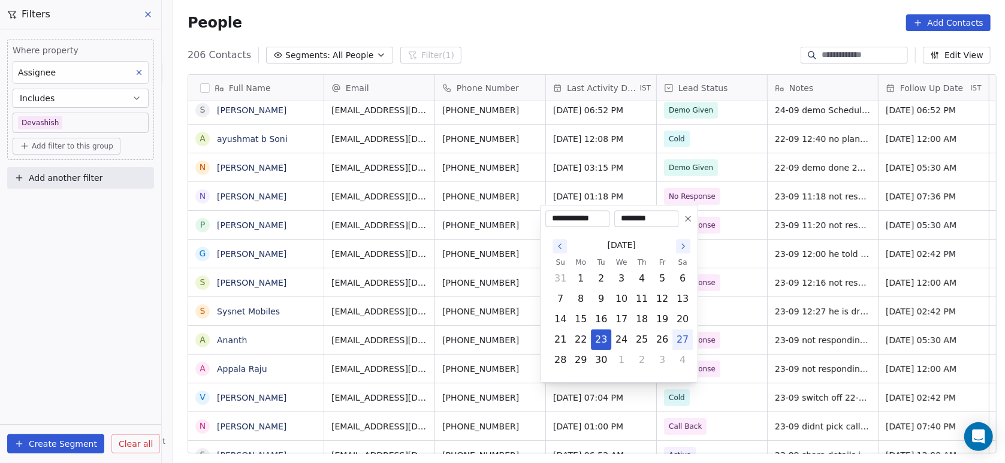
click at [686, 338] on button "27" at bounding box center [682, 339] width 19 height 19
type input "**********"
click at [731, 325] on html "On2Cook India Pvt. Ltd. Contacts People Marketing Workflows Campaigns Metrics &…" at bounding box center [502, 231] width 1005 height 463
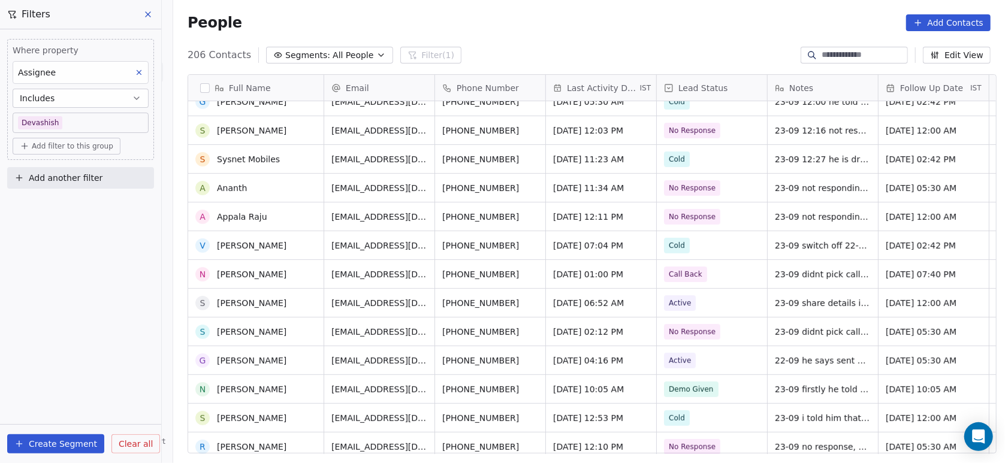
scroll to position [383, 0]
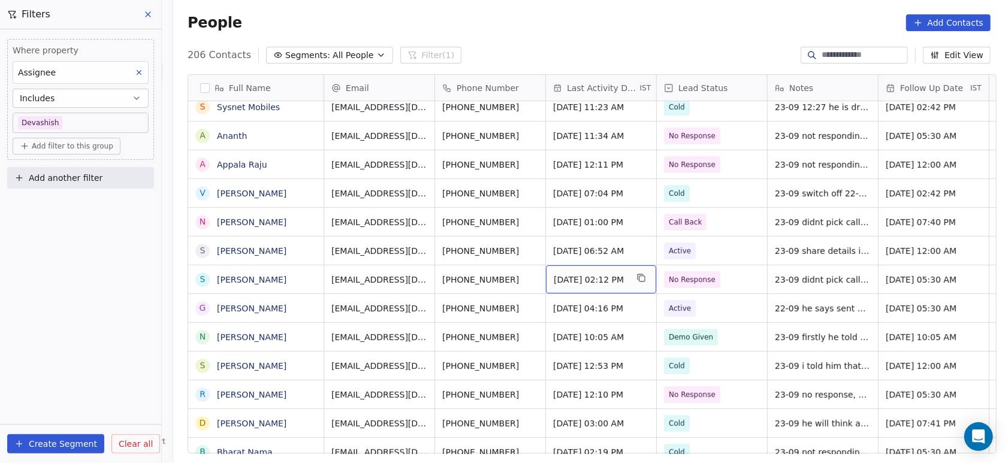
click at [600, 284] on span "Sep 23, 2025 02:12 PM" at bounding box center [590, 280] width 73 height 12
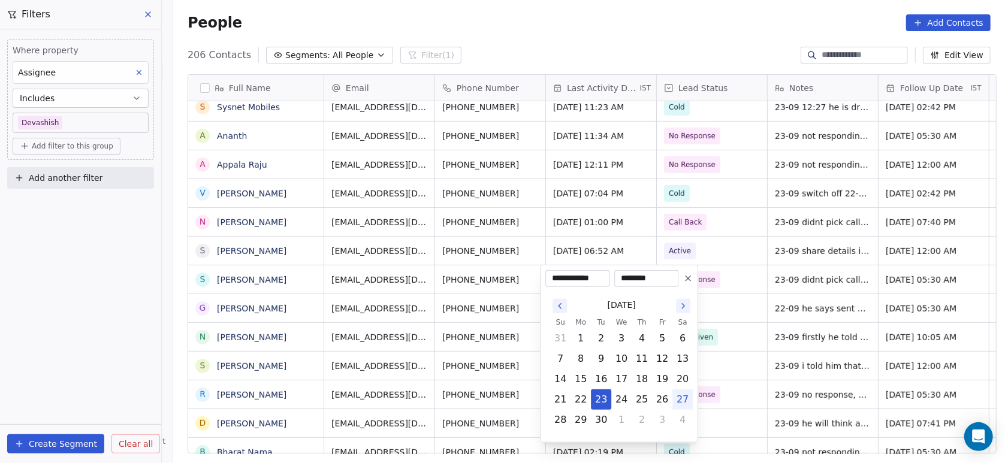
click at [683, 393] on button "27" at bounding box center [682, 399] width 19 height 19
type input "**********"
click at [726, 357] on html "On2Cook India Pvt. Ltd. Contacts People Marketing Workflows Campaigns Metrics &…" at bounding box center [502, 231] width 1005 height 463
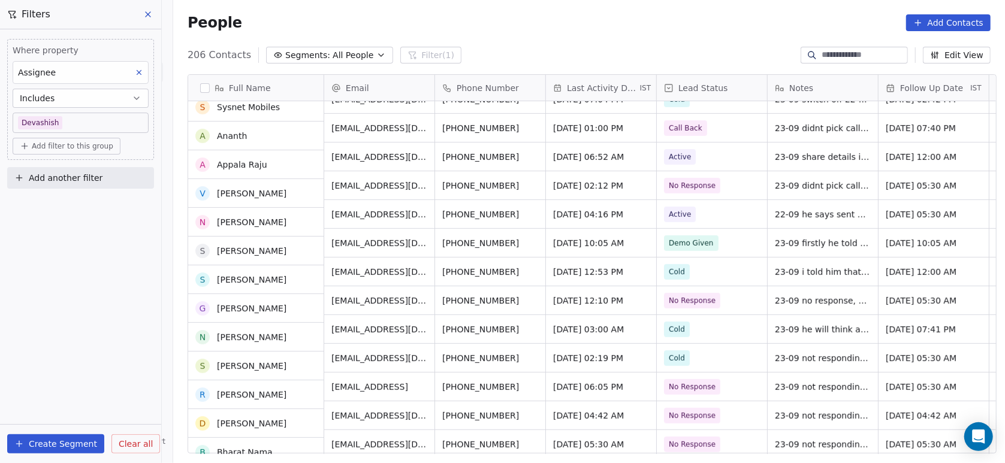
scroll to position [477, 0]
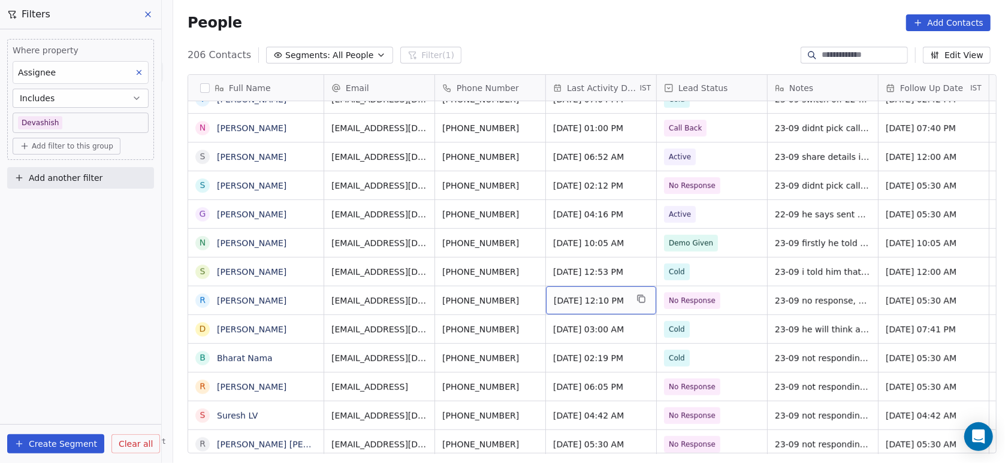
click at [608, 295] on span "Sep 23, 2025 12:10 PM" at bounding box center [590, 301] width 73 height 12
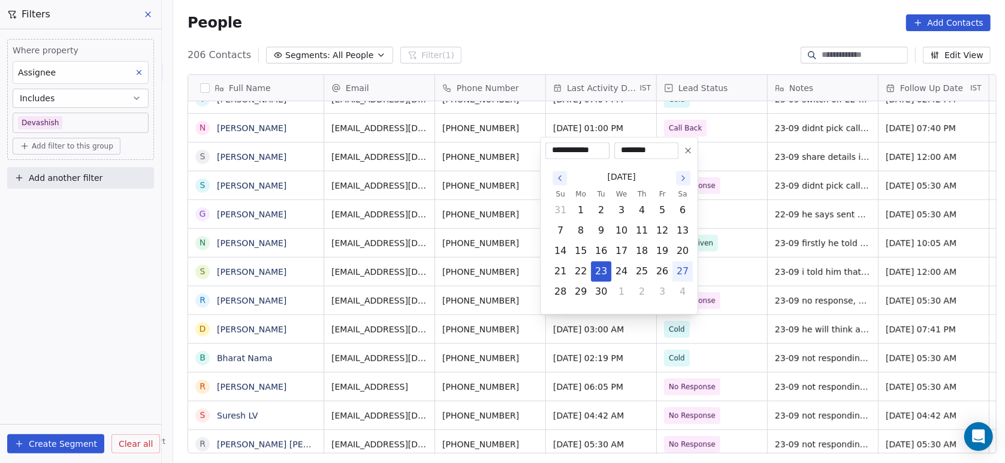
click at [679, 269] on button "27" at bounding box center [682, 271] width 19 height 19
type input "**********"
click at [710, 266] on html "On2Cook India Pvt. Ltd. Contacts People Marketing Workflows Campaigns Metrics &…" at bounding box center [502, 231] width 1005 height 463
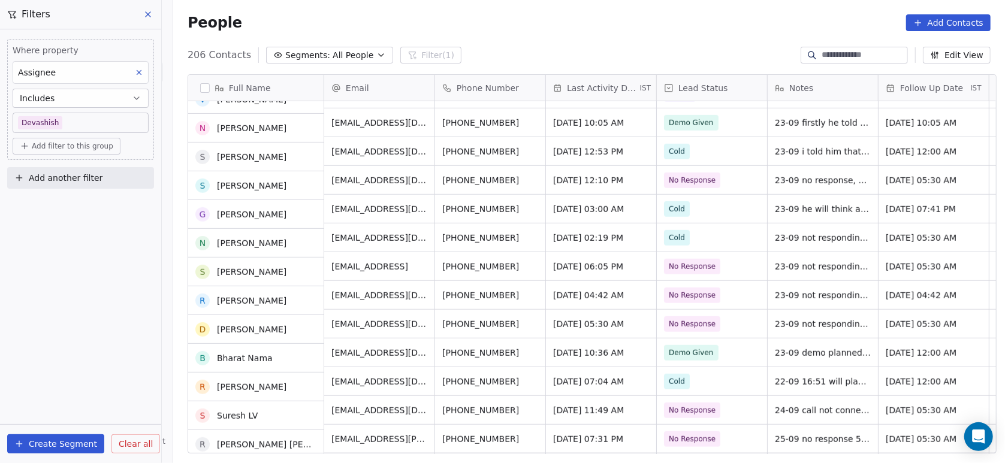
scroll to position [598, 0]
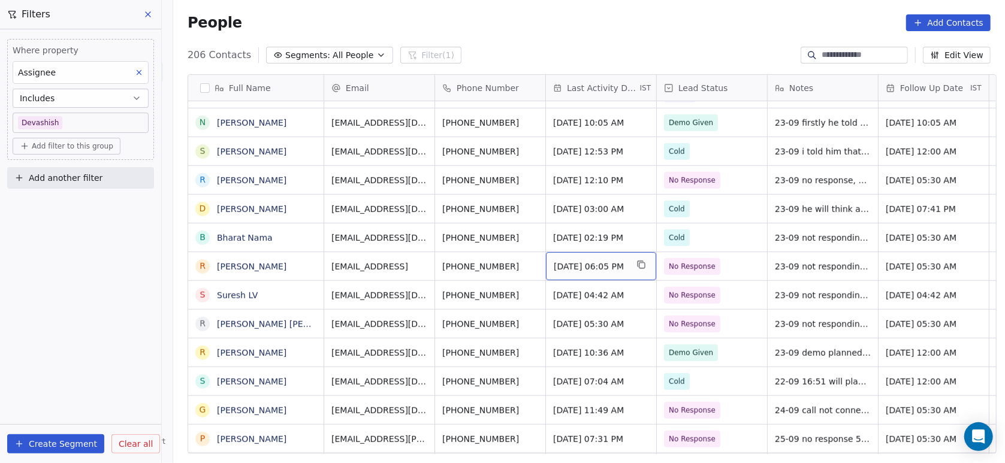
click at [636, 263] on div "Sep 23, 2025 06:05 PM" at bounding box center [601, 266] width 110 height 28
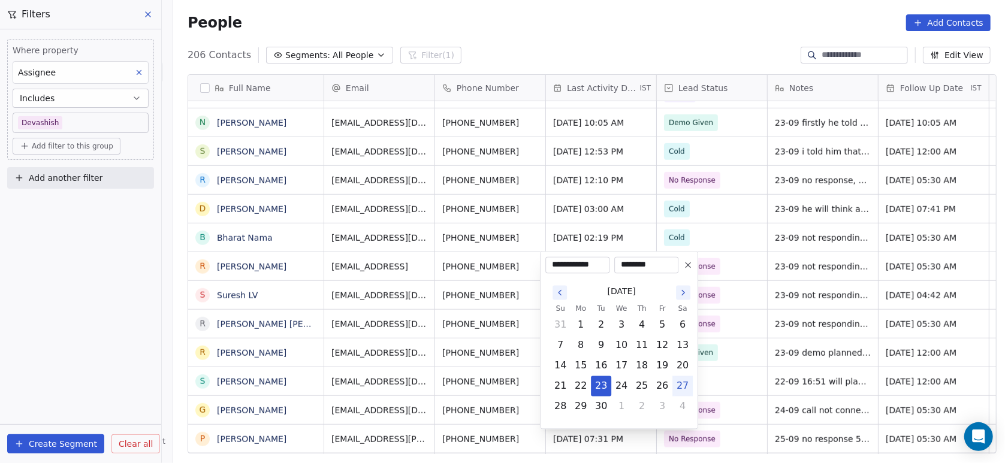
click at [682, 379] on button "27" at bounding box center [682, 386] width 19 height 19
type input "**********"
click at [749, 286] on html "On2Cook India Pvt. Ltd. Contacts People Marketing Workflows Campaigns Metrics &…" at bounding box center [502, 231] width 1005 height 463
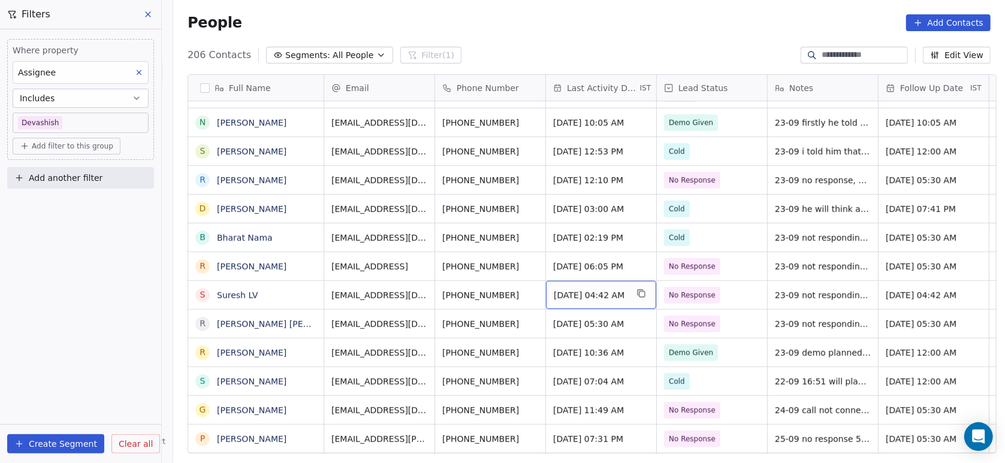
click at [611, 294] on span "Sep 23, 2025 04:42 AM" at bounding box center [590, 296] width 73 height 12
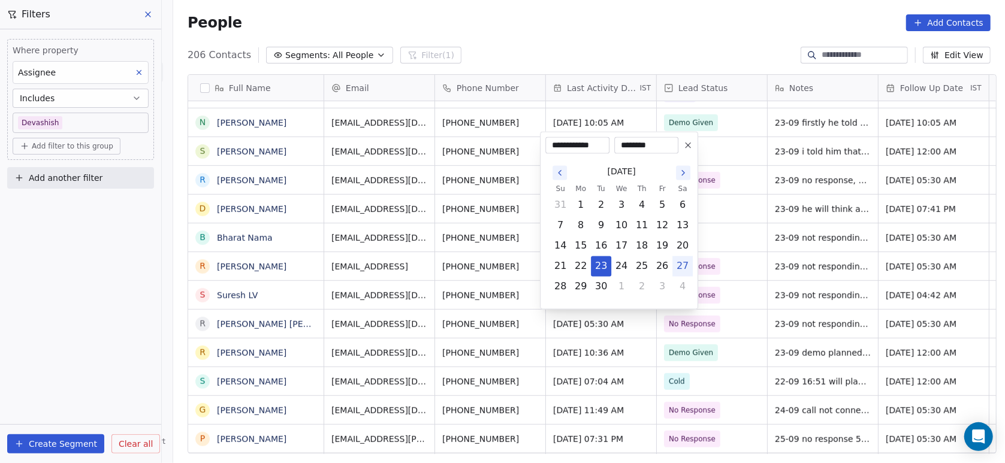
click at [680, 269] on button "27" at bounding box center [682, 266] width 19 height 19
type input "**********"
click at [722, 264] on html "On2Cook India Pvt. Ltd. Contacts People Marketing Workflows Campaigns Metrics &…" at bounding box center [502, 231] width 1005 height 463
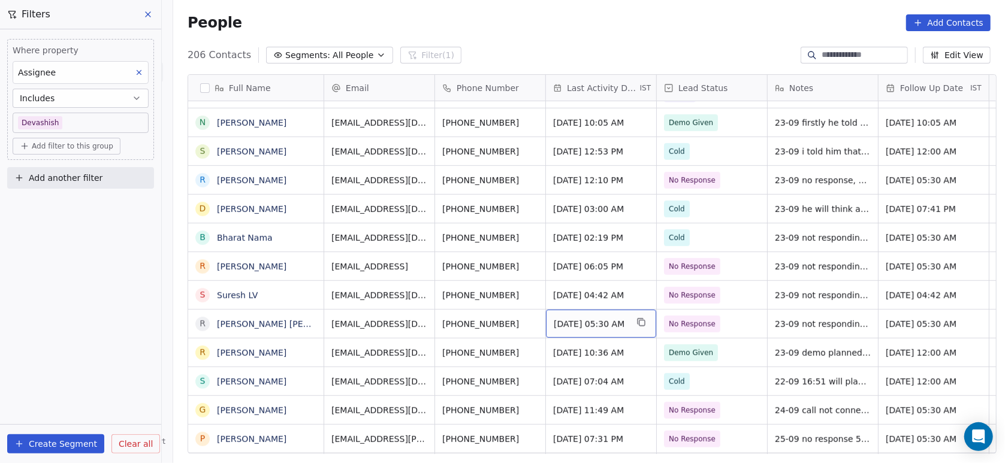
click at [599, 318] on span "Sep 23, 2025 05:30 AM" at bounding box center [590, 324] width 73 height 12
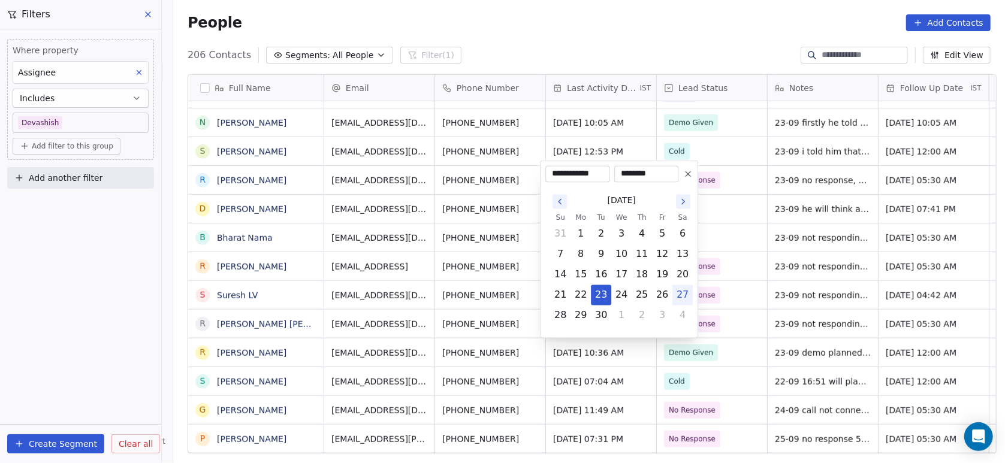
click at [686, 293] on button "27" at bounding box center [682, 295] width 19 height 19
type input "**********"
click at [719, 272] on html "On2Cook India Pvt. Ltd. Contacts People Marketing Workflows Campaigns Metrics &…" at bounding box center [502, 231] width 1005 height 463
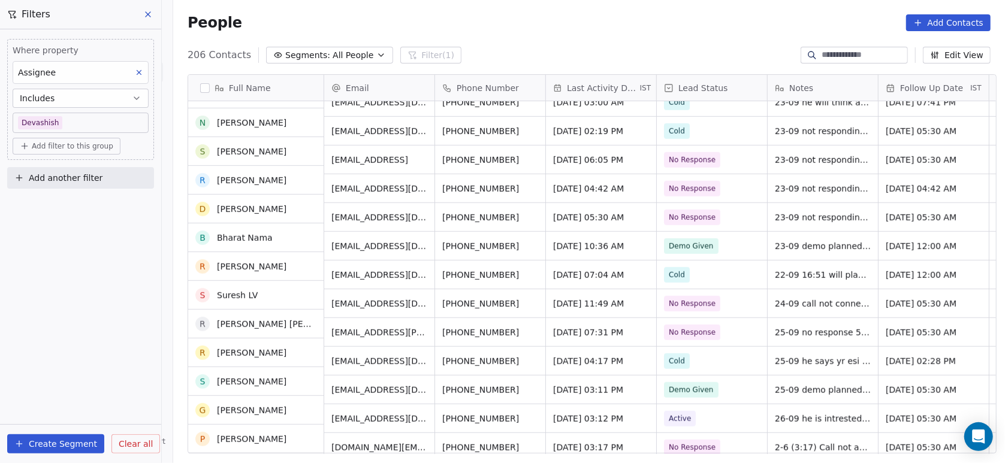
scroll to position [704, 0]
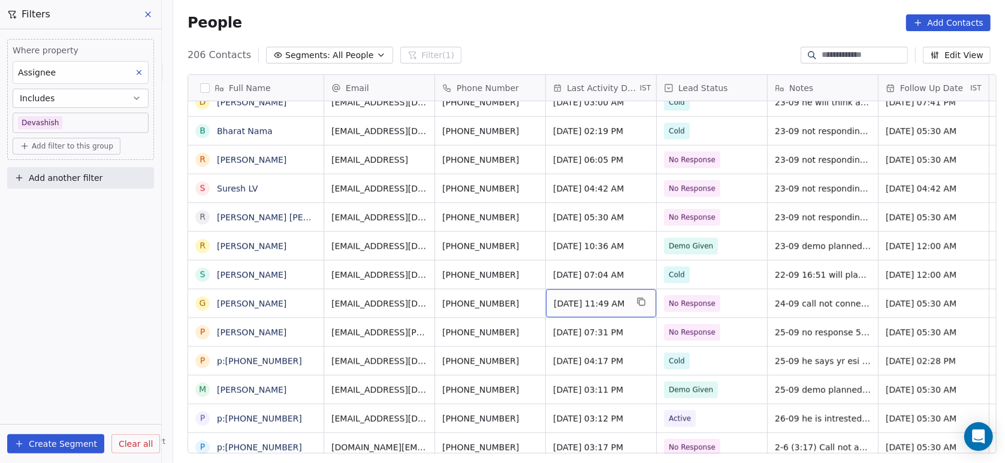
click at [610, 299] on span "Sep 24, 2025 11:49 AM" at bounding box center [590, 304] width 73 height 12
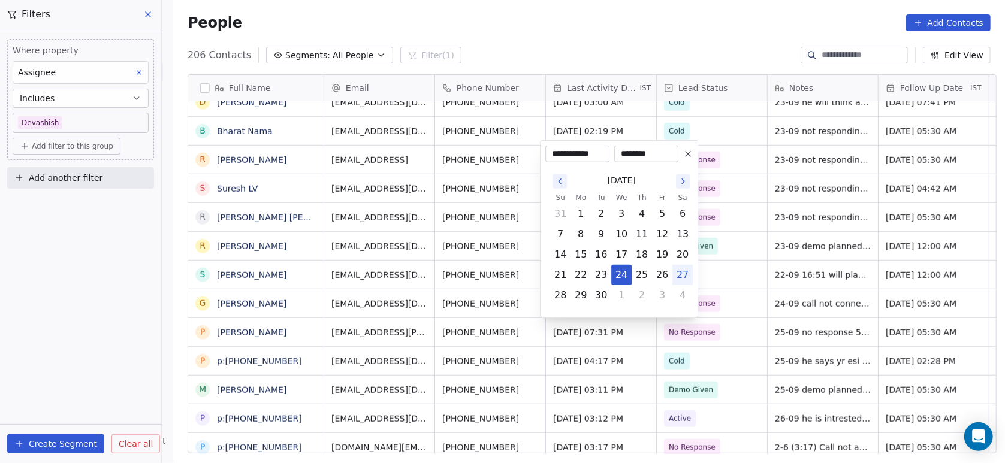
click at [682, 266] on button "27" at bounding box center [682, 275] width 19 height 19
type input "**********"
click at [700, 248] on html "On2Cook India Pvt. Ltd. Contacts People Marketing Workflows Campaigns Metrics &…" at bounding box center [502, 231] width 1005 height 463
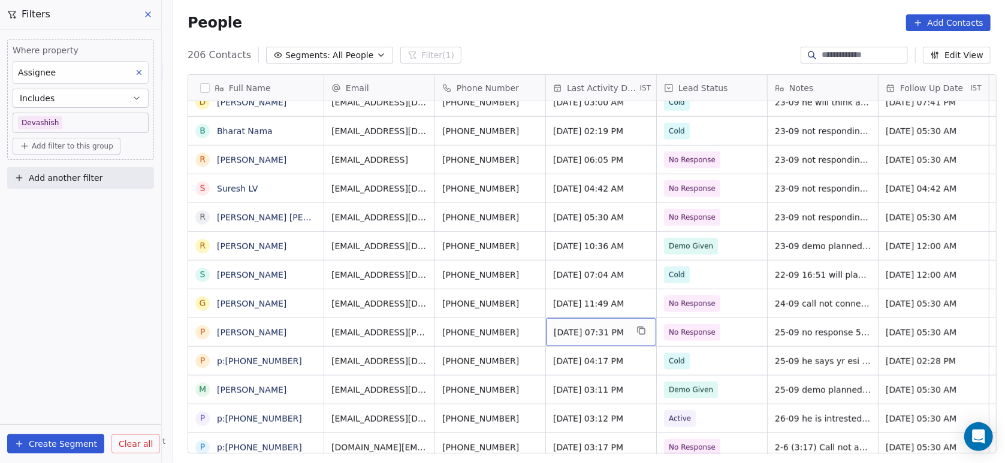
click at [588, 329] on span "Sep 25, 2025 07:31 PM" at bounding box center [590, 333] width 73 height 12
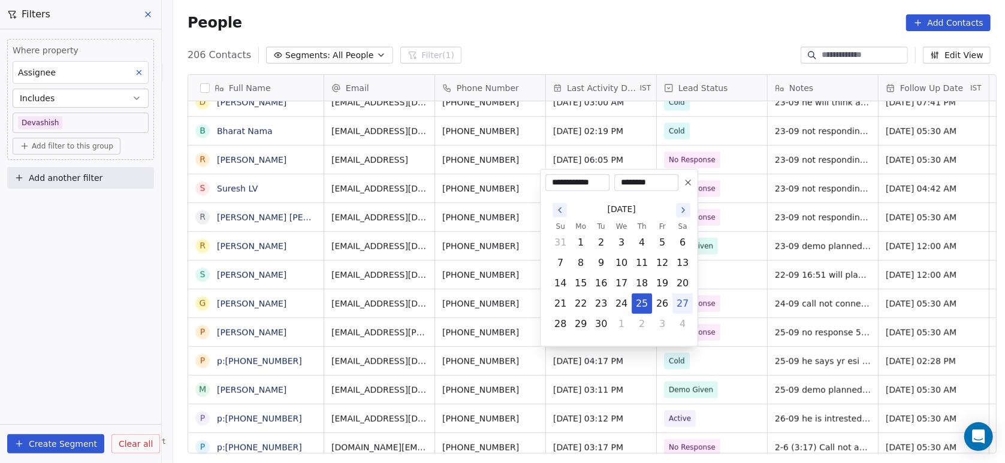
click at [685, 302] on button "27" at bounding box center [682, 303] width 19 height 19
type input "**********"
click at [722, 289] on html "On2Cook India Pvt. Ltd. Contacts People Marketing Workflows Campaigns Metrics &…" at bounding box center [502, 231] width 1005 height 463
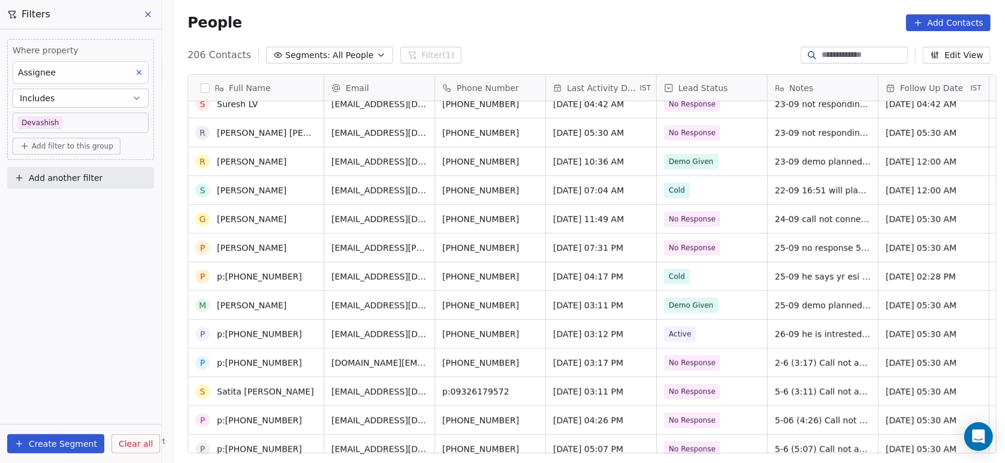
scroll to position [807, 0]
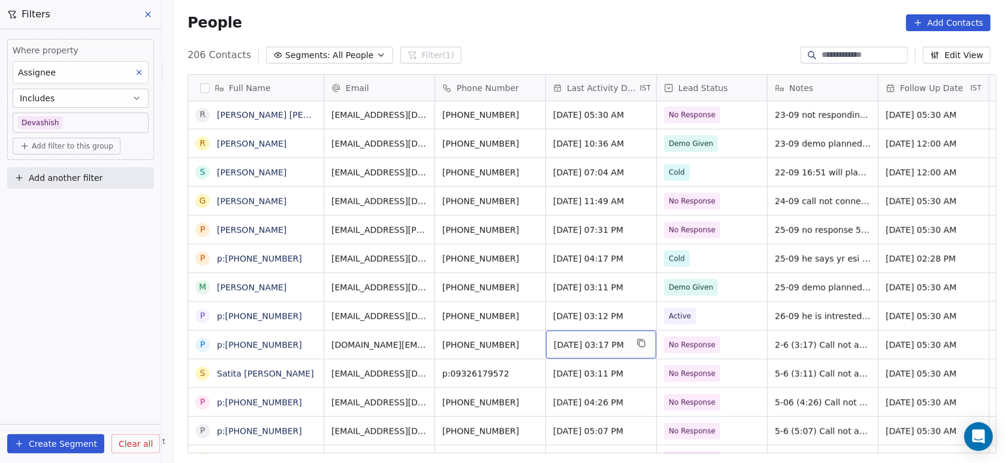
click at [615, 339] on span "Jun 02, 2025 03:17 PM" at bounding box center [590, 345] width 73 height 12
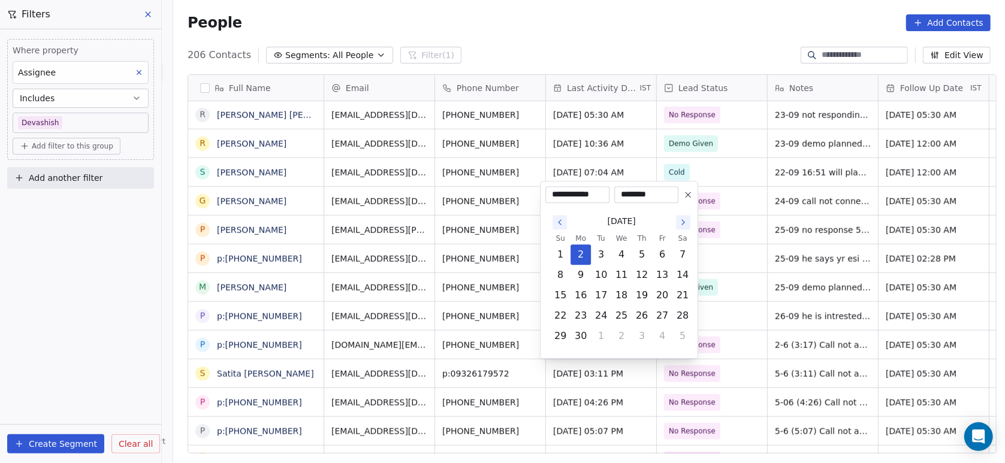
click at [680, 223] on icon "Go to the Next Month" at bounding box center [684, 223] width 10 height 10
click at [681, 198] on icon "Go to the Next Month" at bounding box center [684, 202] width 10 height 10
click at [679, 314] on button "27" at bounding box center [682, 315] width 19 height 19
type input "**********"
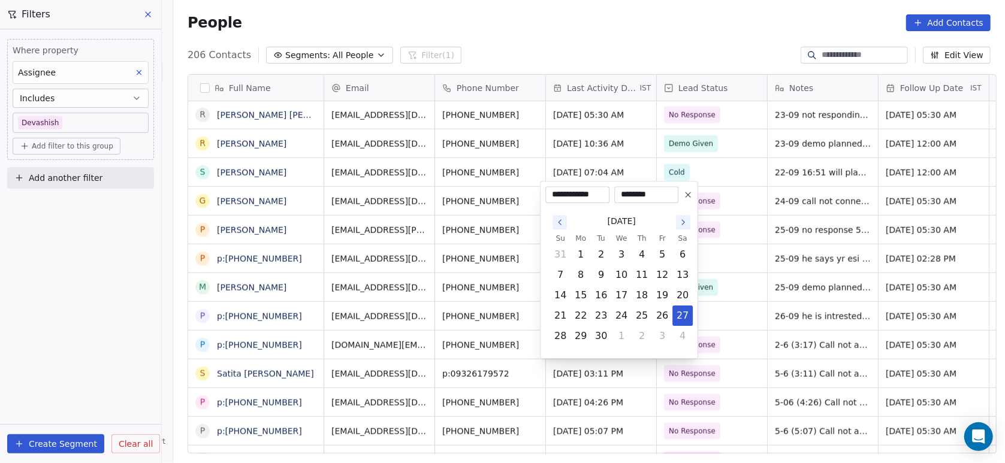
click at [729, 287] on html "On2Cook India Pvt. Ltd. Contacts People Marketing Workflows Campaigns Metrics &…" at bounding box center [502, 231] width 1005 height 463
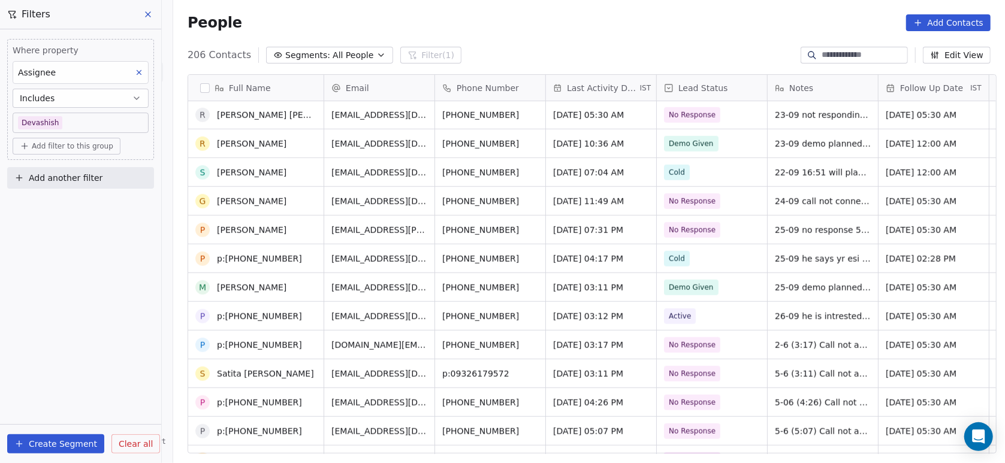
scroll to position [903, 0]
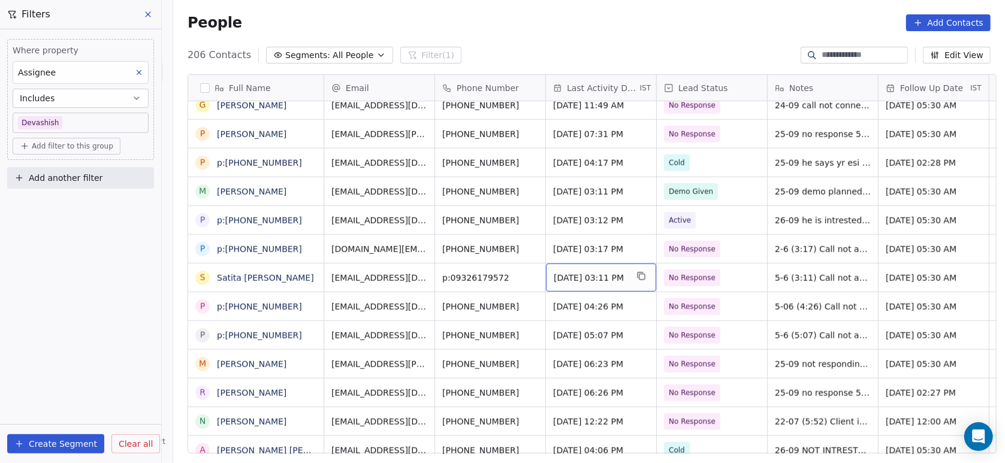
click at [594, 281] on span "Jun 05, 2025 03:11 PM" at bounding box center [590, 278] width 73 height 12
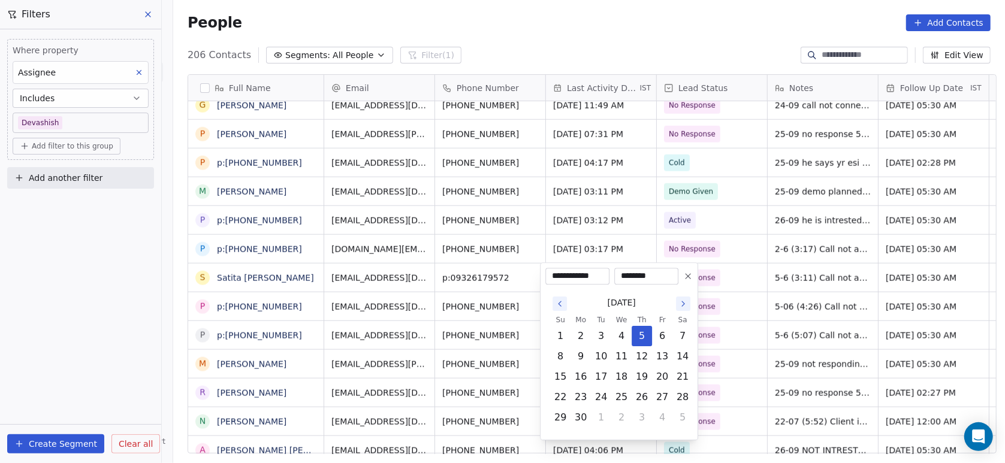
click at [688, 307] on icon "Go to the Next Month" at bounding box center [684, 304] width 10 height 10
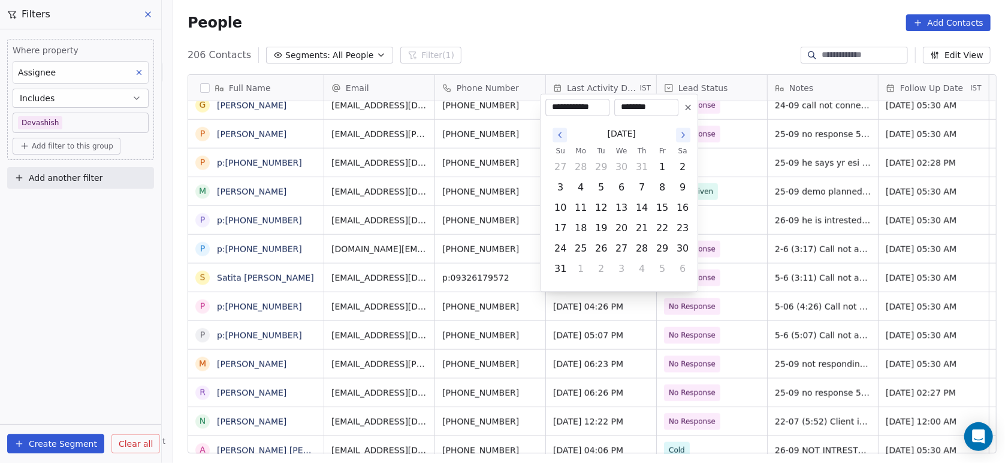
click at [681, 139] on icon "Go to the Next Month" at bounding box center [684, 135] width 10 height 10
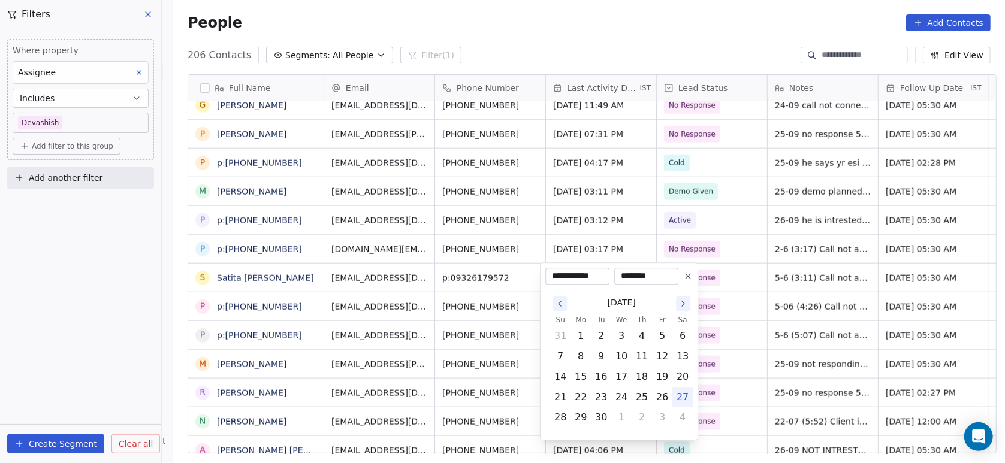
click at [686, 394] on button "27" at bounding box center [682, 397] width 19 height 19
type input "**********"
click at [739, 345] on html "On2Cook India Pvt. Ltd. Contacts People Marketing Workflows Campaigns Metrics &…" at bounding box center [502, 231] width 1005 height 463
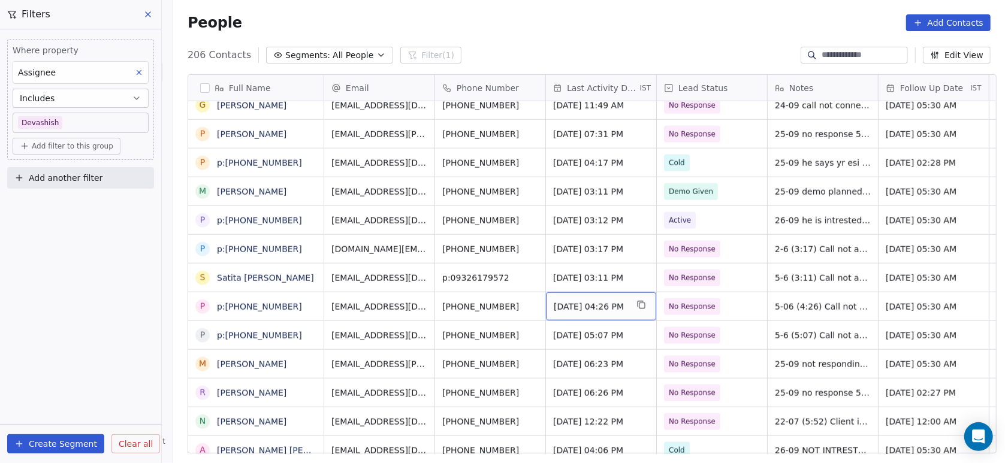
click at [582, 309] on span "Jun 05, 2025 04:26 PM" at bounding box center [590, 307] width 73 height 12
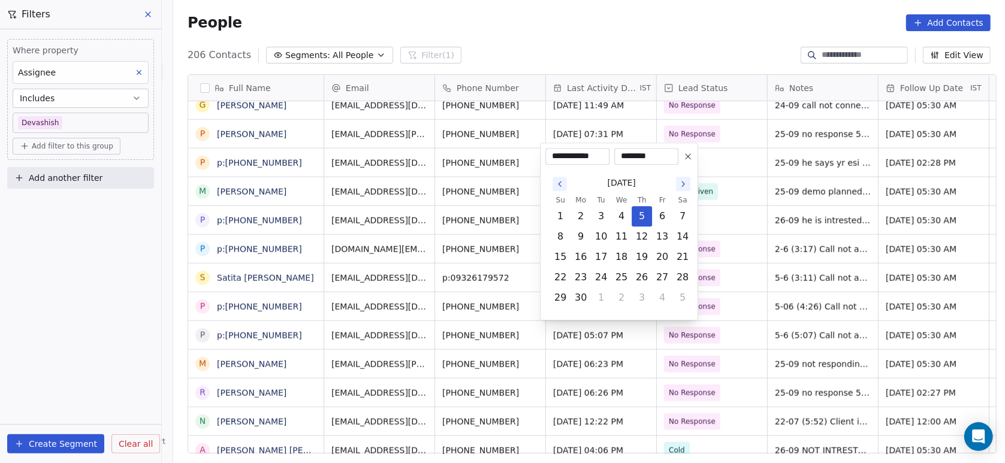
click at [681, 184] on icon "Go to the Next Month" at bounding box center [684, 184] width 10 height 10
click at [686, 160] on icon "Go to the Next Month" at bounding box center [684, 164] width 10 height 10
click at [684, 283] on button "27" at bounding box center [682, 277] width 19 height 19
type input "**********"
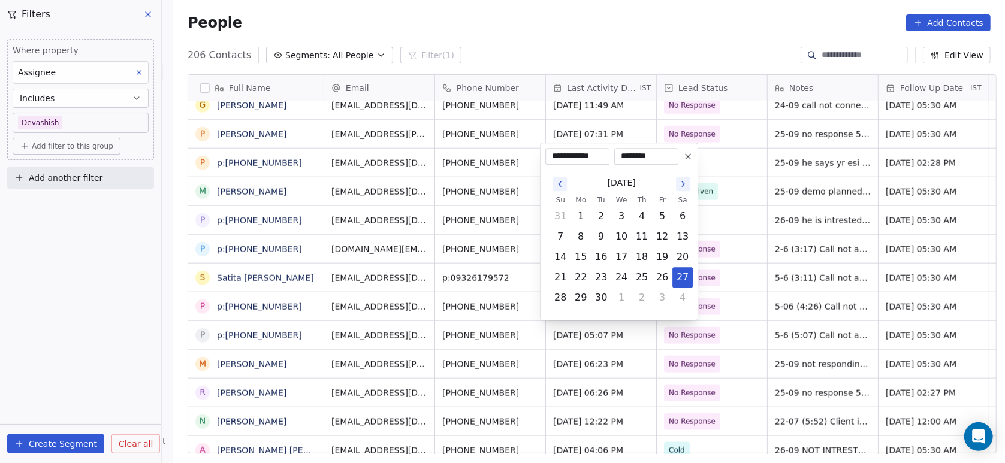
click at [724, 278] on html "On2Cook India Pvt. Ltd. Contacts People Marketing Workflows Campaigns Metrics &…" at bounding box center [502, 231] width 1005 height 463
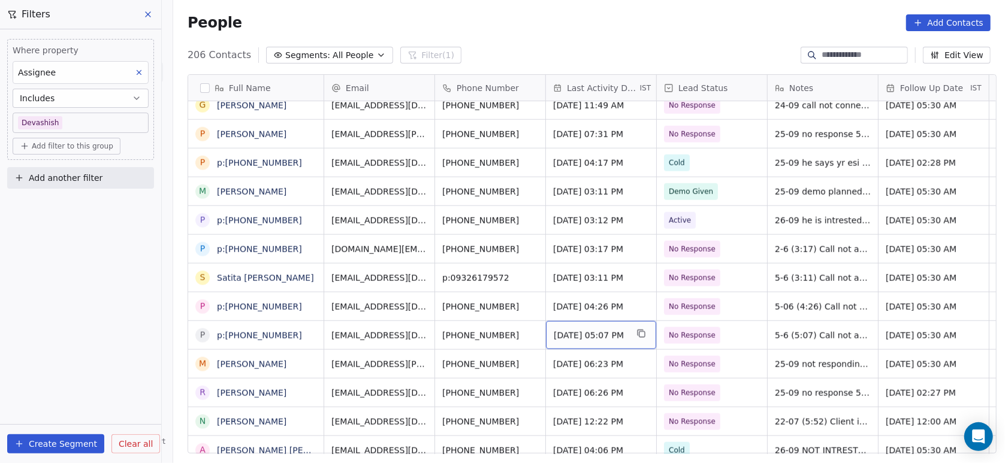
click at [599, 337] on span "Jun 05, 2025 05:07 PM" at bounding box center [590, 336] width 73 height 12
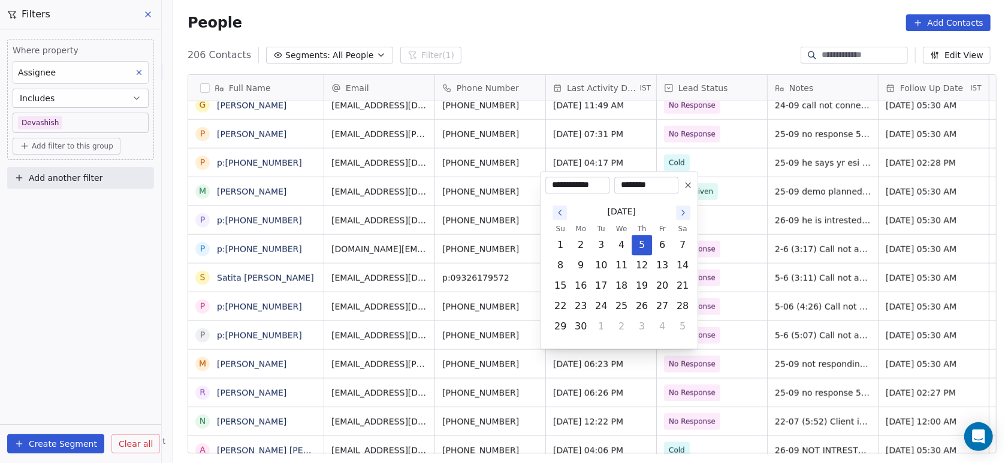
click at [683, 212] on icon "Go to the Next Month" at bounding box center [683, 212] width 2 height 5
click at [687, 190] on icon "Go to the Next Month" at bounding box center [684, 193] width 10 height 10
click at [683, 304] on button "27" at bounding box center [682, 306] width 19 height 19
type input "**********"
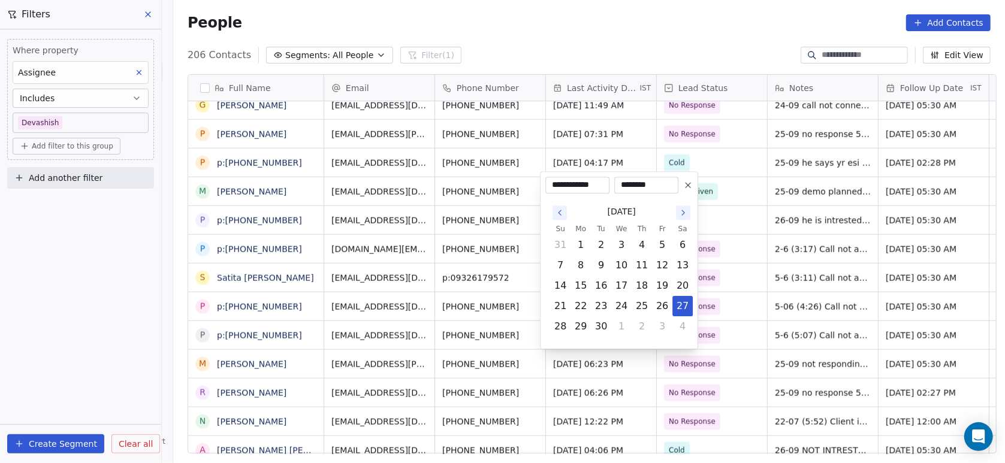
click at [715, 303] on html "On2Cook India Pvt. Ltd. Contacts People Marketing Workflows Campaigns Metrics &…" at bounding box center [502, 231] width 1005 height 463
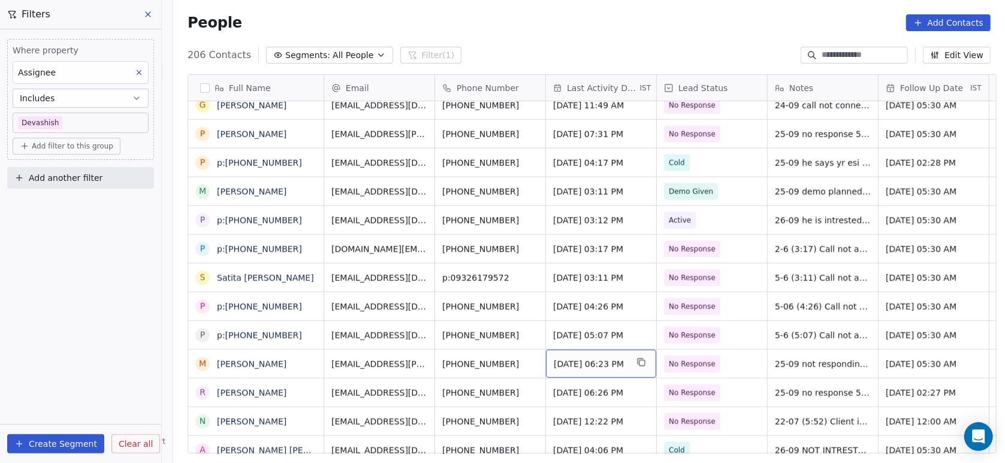
click at [593, 358] on span "Sep 25, 2025 06:23 PM" at bounding box center [590, 364] width 73 height 12
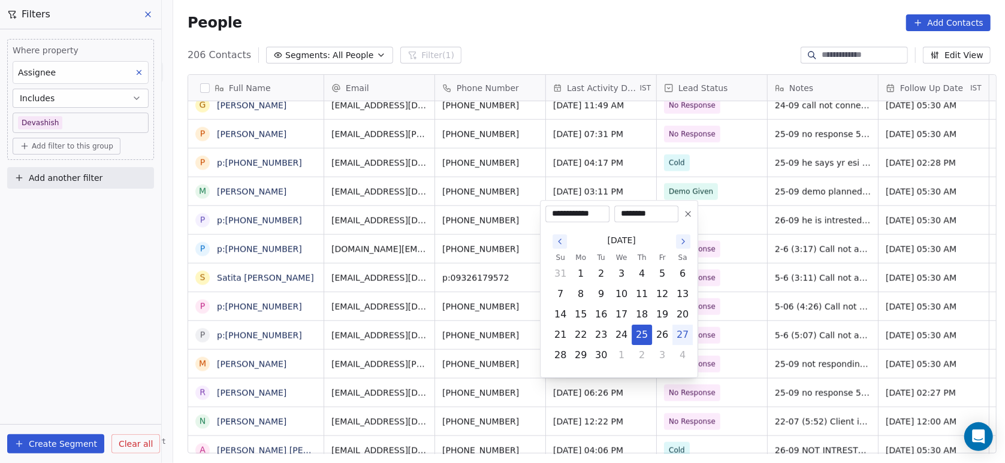
click at [684, 236] on button "Go to the Next Month" at bounding box center [683, 241] width 14 height 14
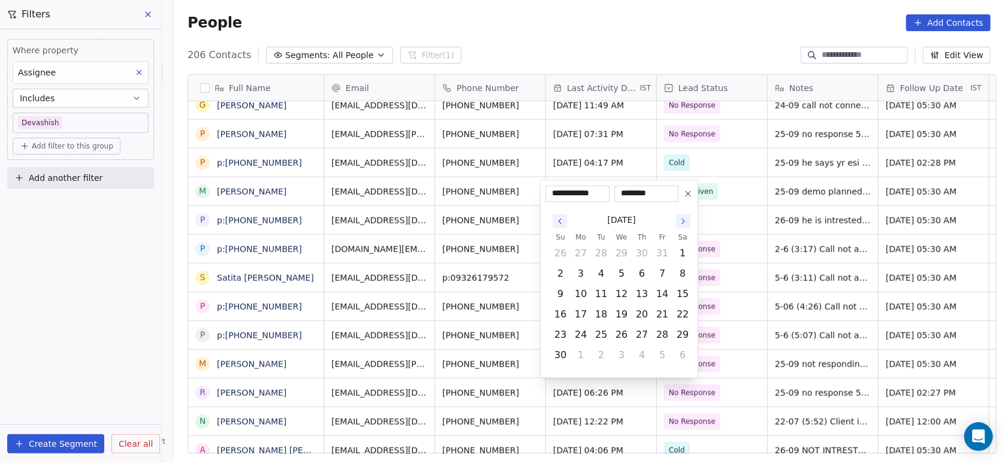
click at [559, 222] on icon "Go to the Previous Month" at bounding box center [560, 221] width 2 height 5
click at [559, 222] on div "October 2025 Su Mo Tu We Th Fr Sa 28 29 30 1 2 3 4 5 6 7 8 9 10 11 12 13 14 15 …" at bounding box center [619, 297] width 147 height 150
click at [562, 233] on div "October 2025" at bounding box center [621, 241] width 143 height 22
click at [562, 236] on button "Go to the Previous Month" at bounding box center [560, 241] width 14 height 14
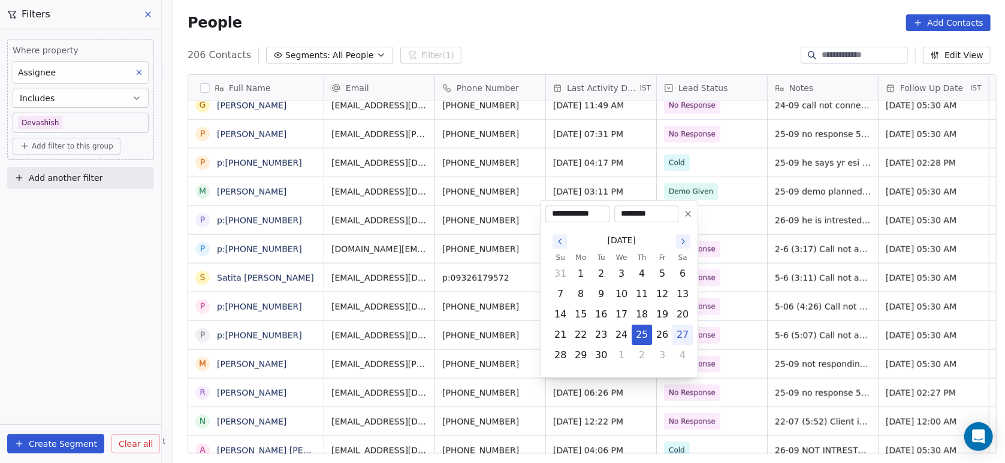
click at [690, 336] on button "27" at bounding box center [682, 335] width 19 height 19
type input "**********"
click at [733, 316] on html "On2Cook India Pvt. Ltd. Contacts People Marketing Workflows Campaigns Metrics &…" at bounding box center [502, 231] width 1005 height 463
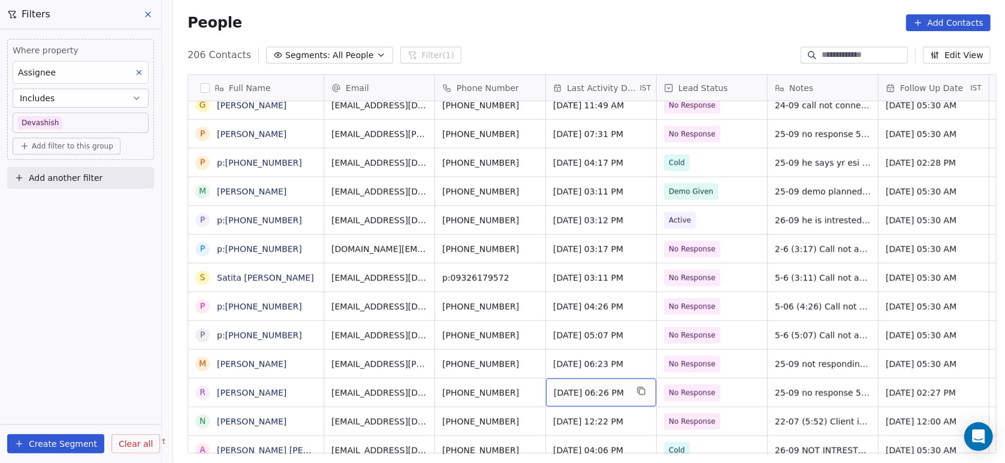
click at [583, 388] on span "Sep 25, 2025 06:26 PM" at bounding box center [590, 393] width 73 height 12
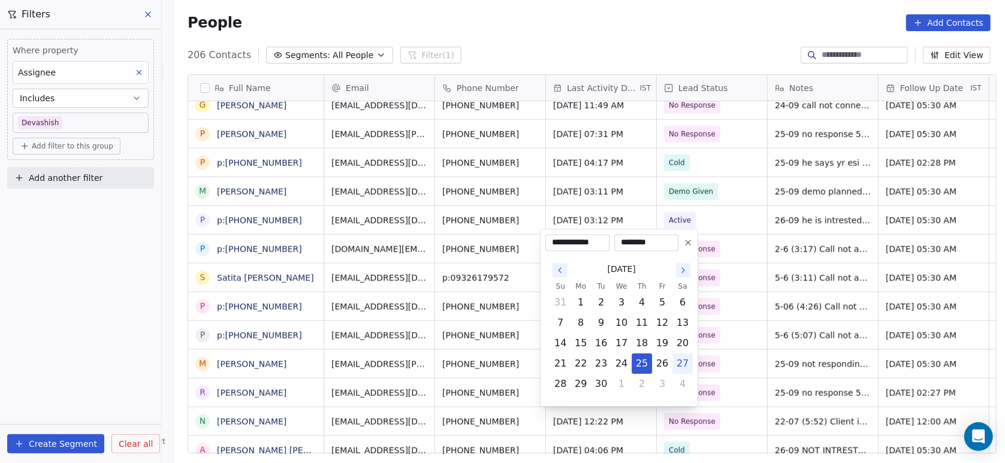
click at [681, 358] on button "27" at bounding box center [682, 363] width 19 height 19
type input "**********"
click at [709, 351] on html "On2Cook India Pvt. Ltd. Contacts People Marketing Workflows Campaigns Metrics &…" at bounding box center [502, 231] width 1005 height 463
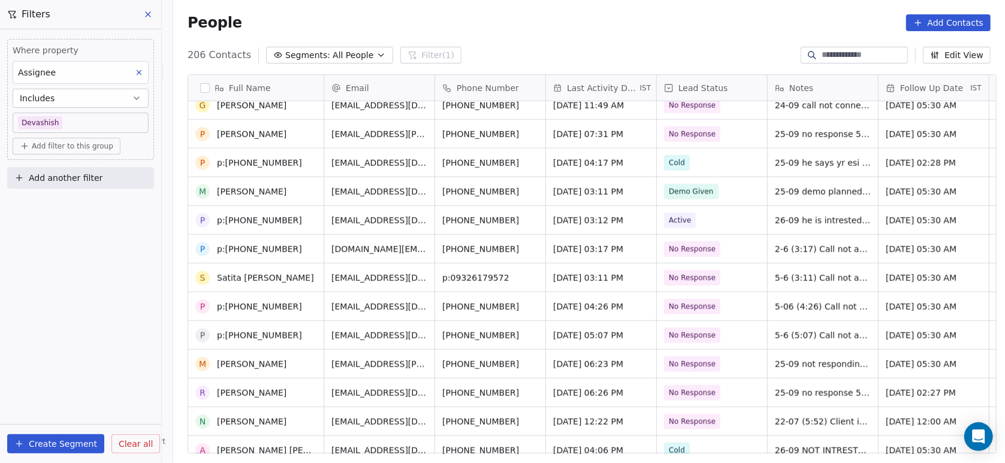
scroll to position [974, 0]
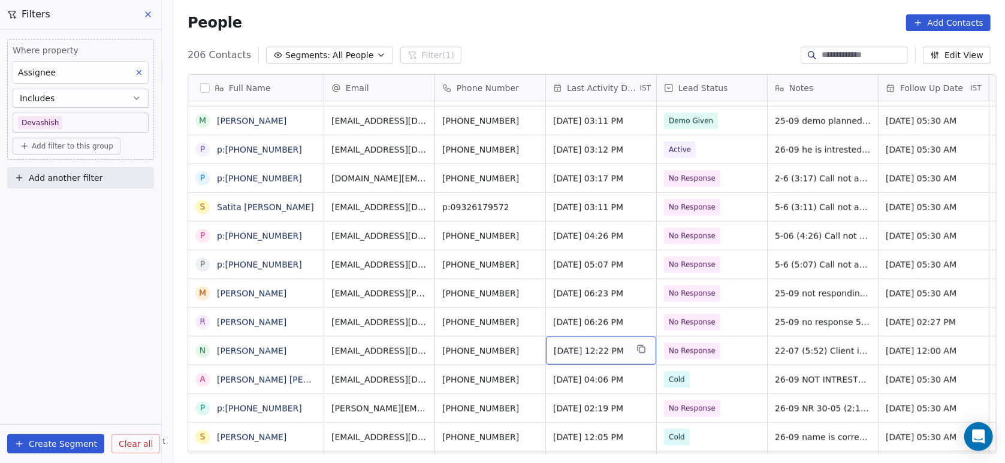
click at [590, 353] on span "Jul 22, 2025 12:22 PM" at bounding box center [590, 351] width 73 height 12
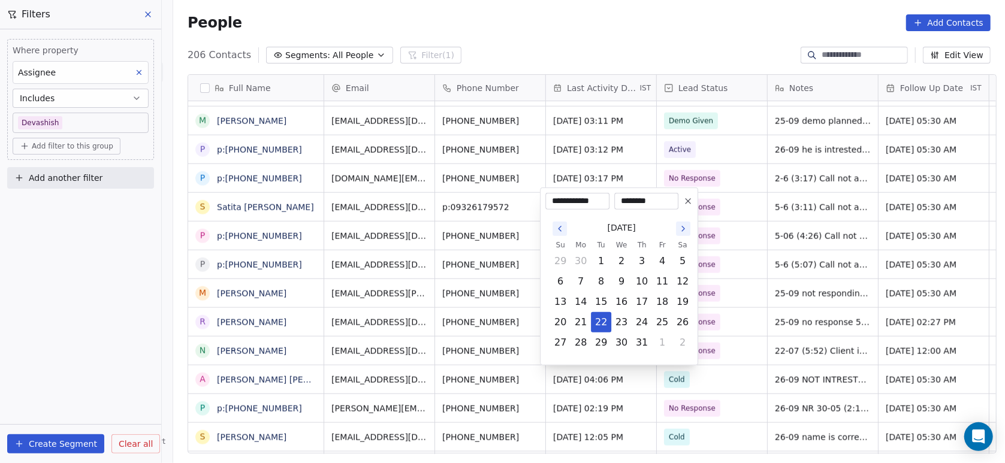
click at [683, 234] on button "Go to the Next Month" at bounding box center [683, 229] width 14 height 14
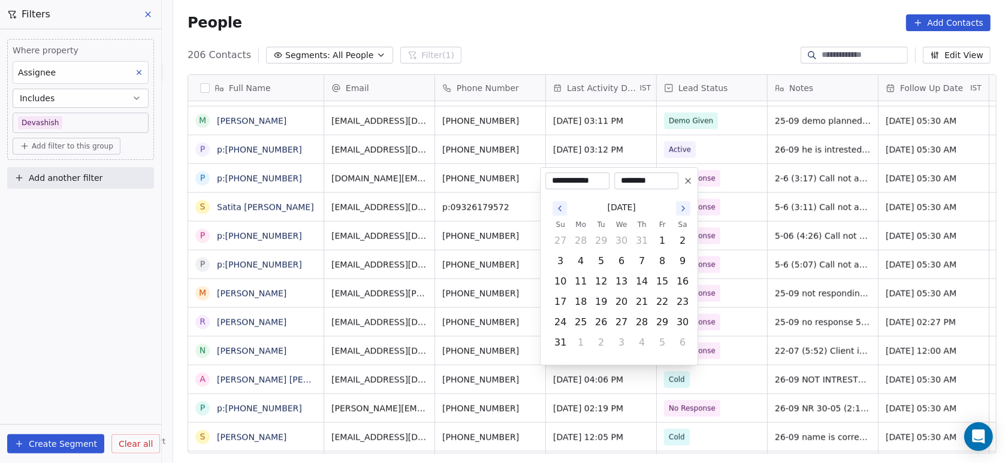
click at [685, 214] on button "Go to the Next Month" at bounding box center [683, 208] width 14 height 14
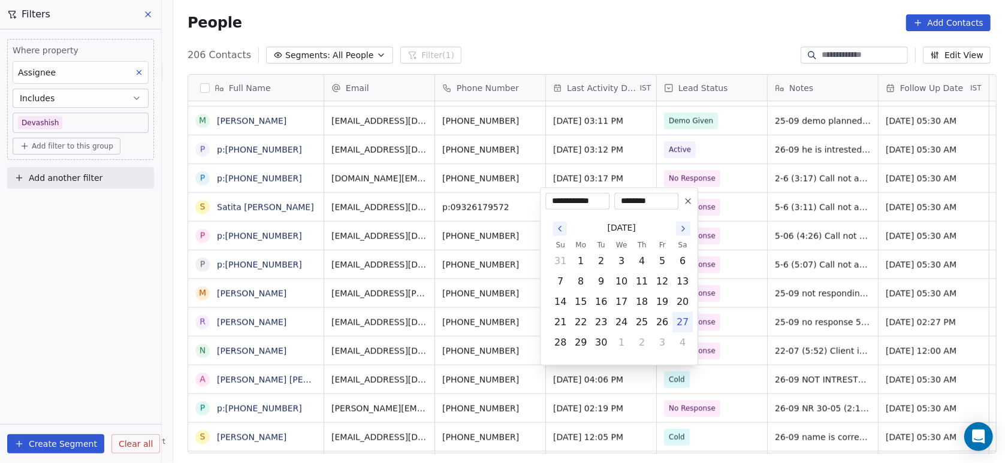
click at [686, 321] on button "27" at bounding box center [682, 322] width 19 height 19
type input "**********"
click at [722, 326] on html "On2Cook India Pvt. Ltd. Contacts People Marketing Workflows Campaigns Metrics &…" at bounding box center [502, 231] width 1005 height 463
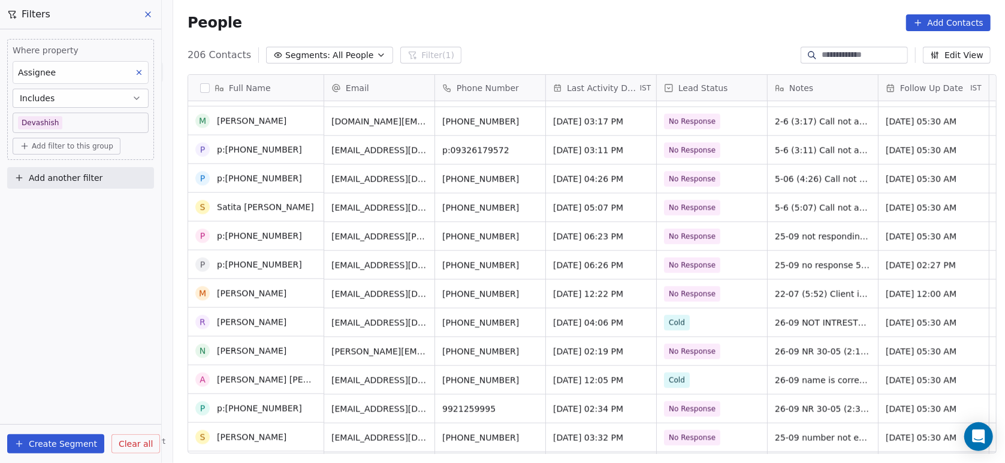
scroll to position [1031, 0]
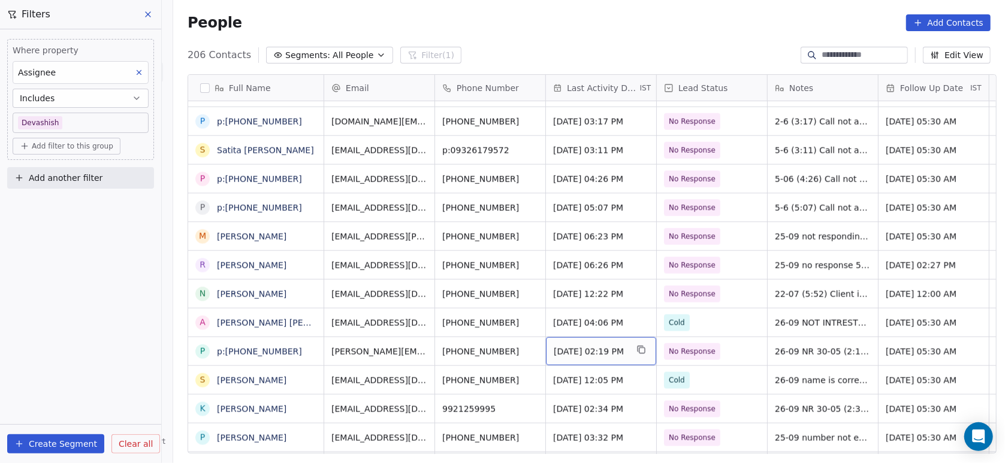
click at [595, 350] on span "Sep 26, 2025 02:19 PM" at bounding box center [590, 352] width 73 height 12
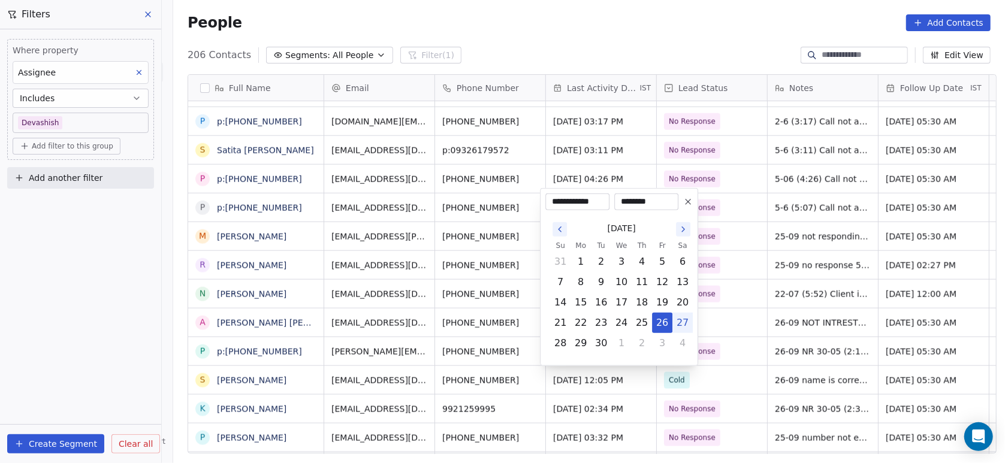
click at [686, 321] on button "27" at bounding box center [682, 323] width 19 height 19
type input "**********"
click at [733, 297] on html "On2Cook India Pvt. Ltd. Contacts People Marketing Workflows Campaigns Metrics &…" at bounding box center [502, 231] width 1005 height 463
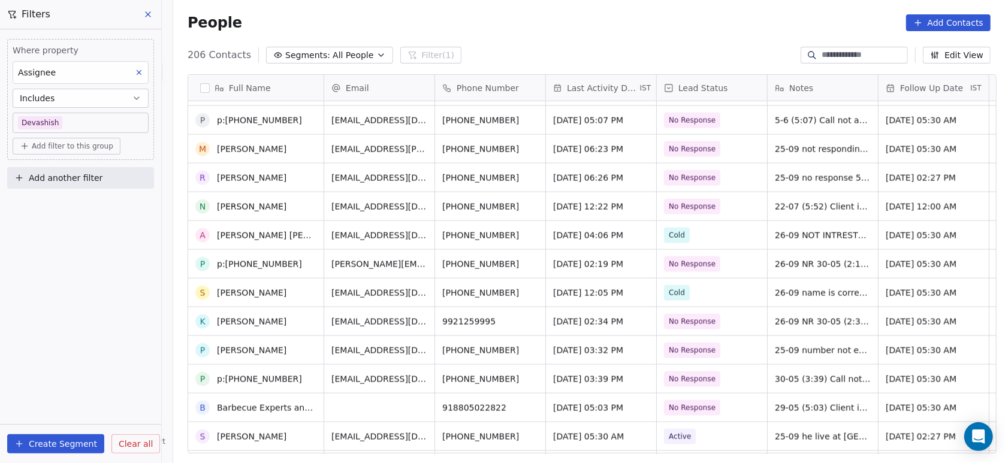
scroll to position [1118, 0]
click at [603, 316] on span "Sep 26, 2025 02:34 PM" at bounding box center [590, 322] width 73 height 12
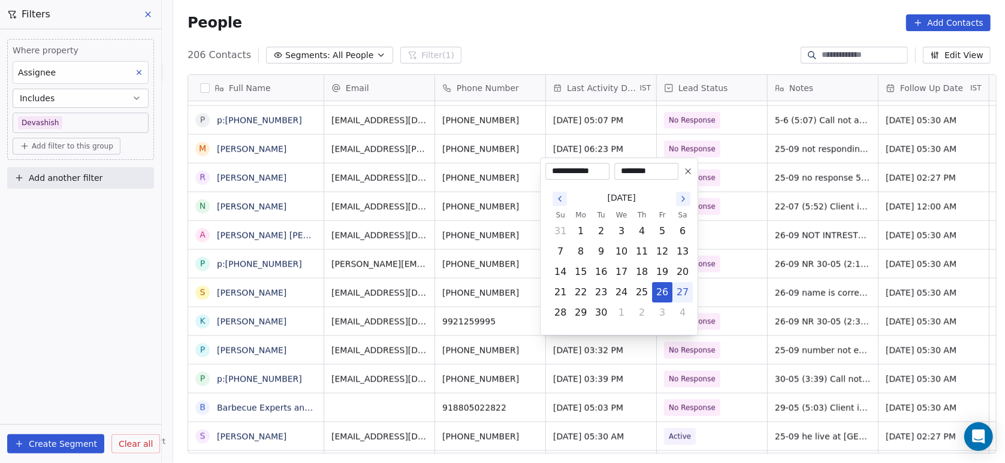
click at [677, 295] on button "27" at bounding box center [682, 292] width 19 height 19
type input "**********"
click at [730, 278] on html "On2Cook India Pvt. Ltd. Contacts People Marketing Workflows Campaigns Metrics &…" at bounding box center [502, 231] width 1005 height 463
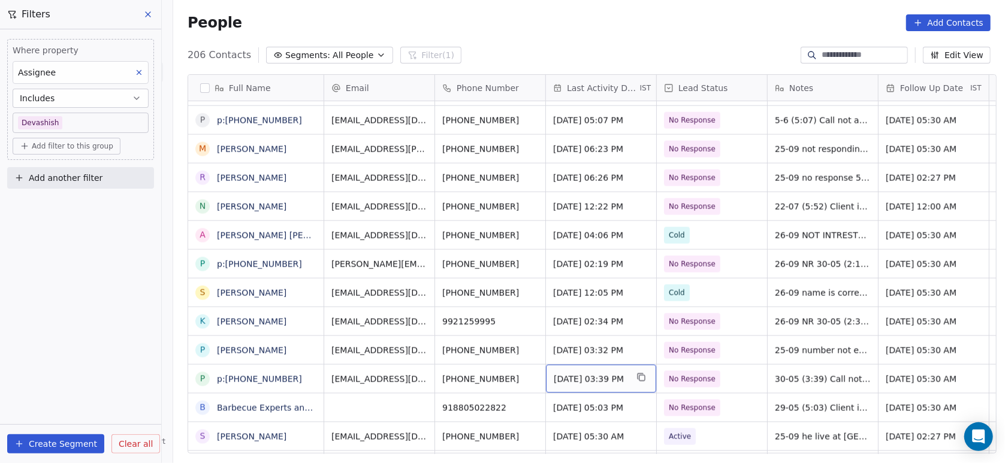
click at [593, 384] on span "May 30, 2025 03:39 PM" at bounding box center [590, 379] width 73 height 12
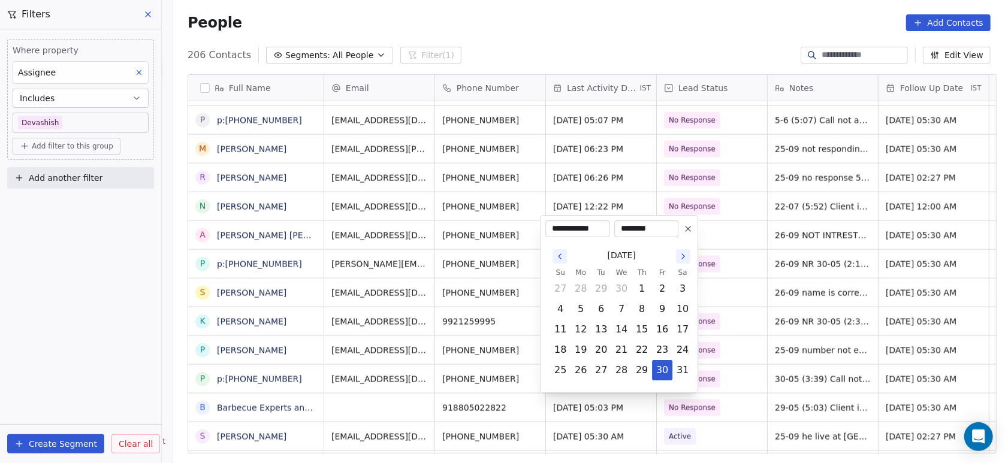
click at [685, 261] on button "Go to the Next Month" at bounding box center [683, 256] width 14 height 14
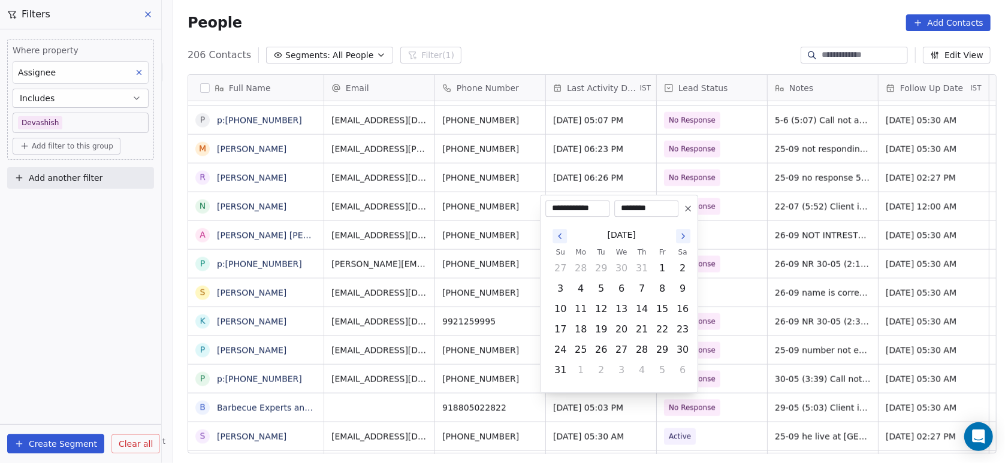
click at [679, 239] on icon "Go to the Next Month" at bounding box center [684, 236] width 10 height 10
click at [680, 348] on button "27" at bounding box center [682, 350] width 19 height 19
type input "**********"
click at [745, 293] on html "On2Cook India Pvt. Ltd. Contacts People Marketing Workflows Campaigns Metrics &…" at bounding box center [502, 231] width 1005 height 463
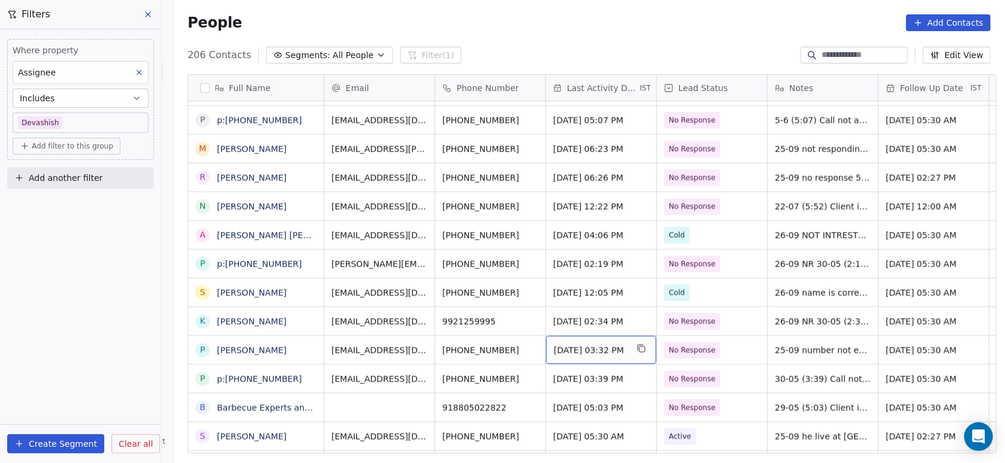
click at [600, 349] on span "Sep 26, 2025 03:32 PM" at bounding box center [590, 351] width 73 height 12
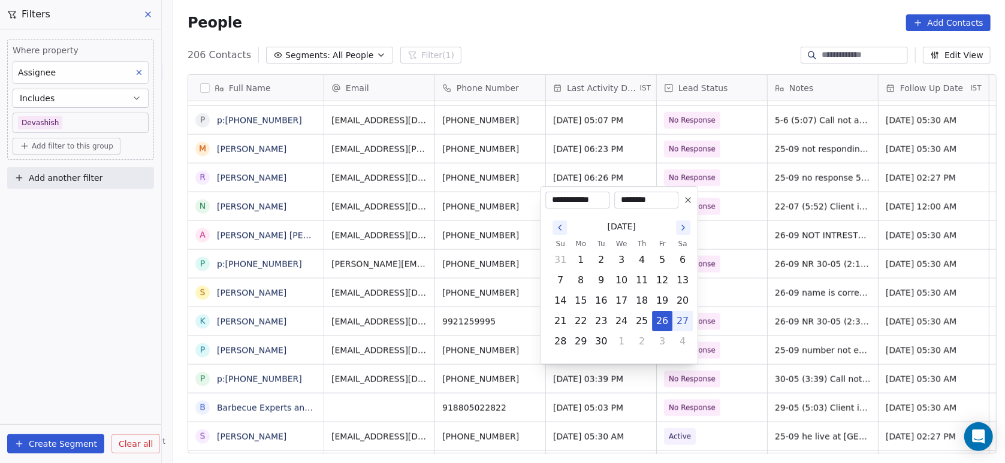
click at [681, 316] on button "27" at bounding box center [682, 321] width 19 height 19
type input "**********"
click at [709, 312] on html "On2Cook India Pvt. Ltd. Contacts People Marketing Workflows Campaigns Metrics &…" at bounding box center [502, 231] width 1005 height 463
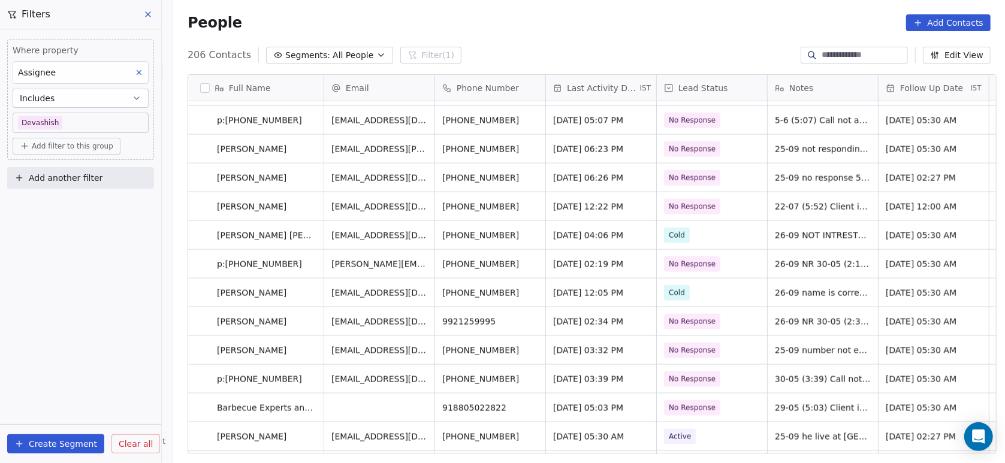
click at [623, 405] on span "May 29, 2025 05:03 PM" at bounding box center [588, 408] width 70 height 12
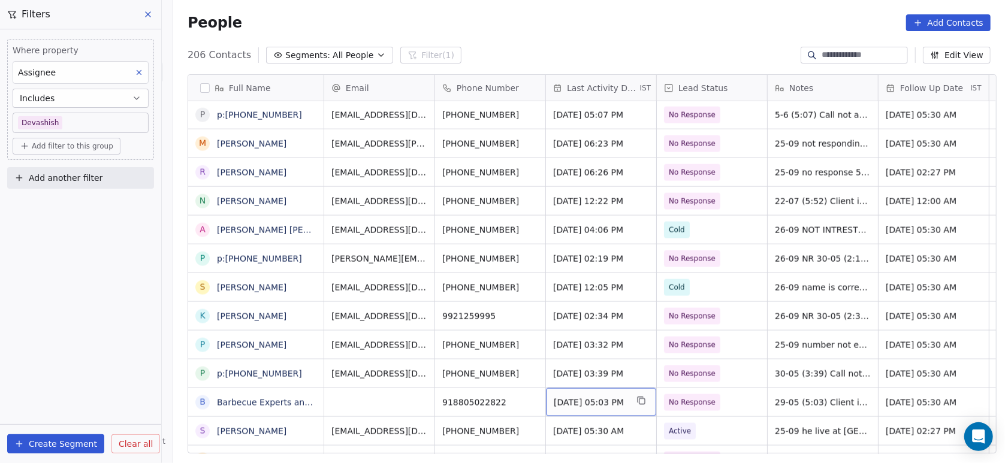
click at [597, 402] on span "May 29, 2025 05:03 PM" at bounding box center [590, 403] width 73 height 12
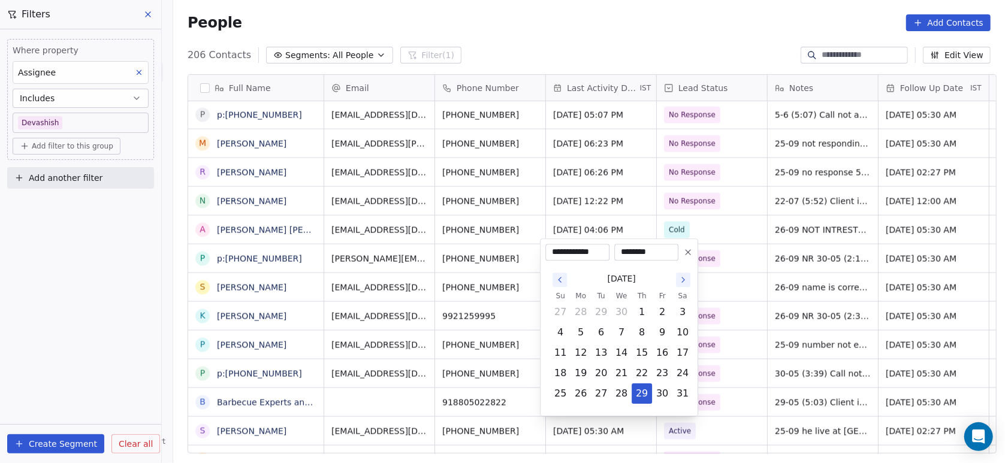
click at [679, 280] on icon "Go to the Next Month" at bounding box center [684, 280] width 10 height 10
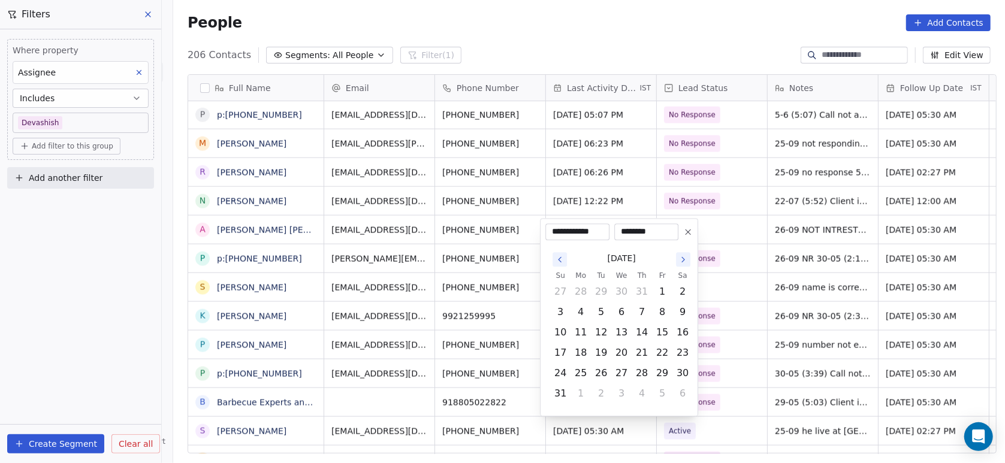
click at [683, 256] on icon "Go to the Next Month" at bounding box center [684, 260] width 10 height 10
click at [684, 369] on button "27" at bounding box center [682, 373] width 19 height 19
type input "**********"
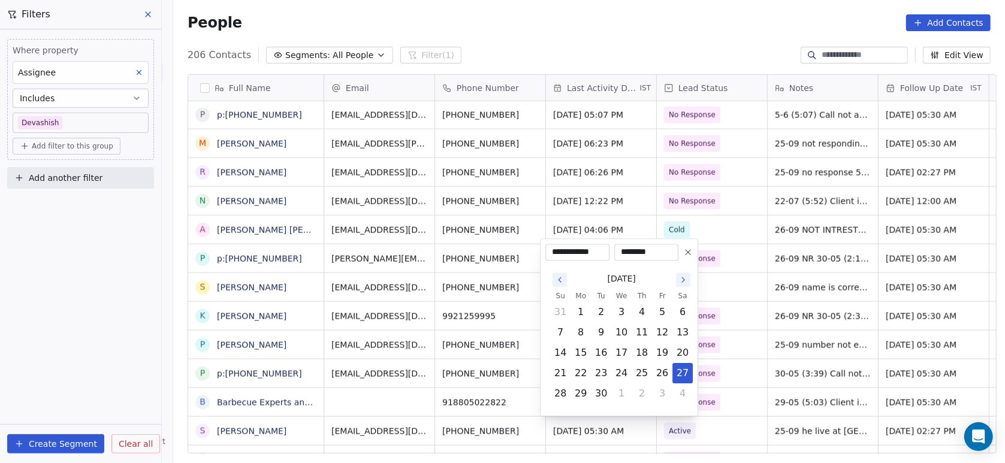
click at [715, 355] on html "On2Cook India Pvt. Ltd. Contacts People Marketing Workflows Campaigns Metrics &…" at bounding box center [502, 231] width 1005 height 463
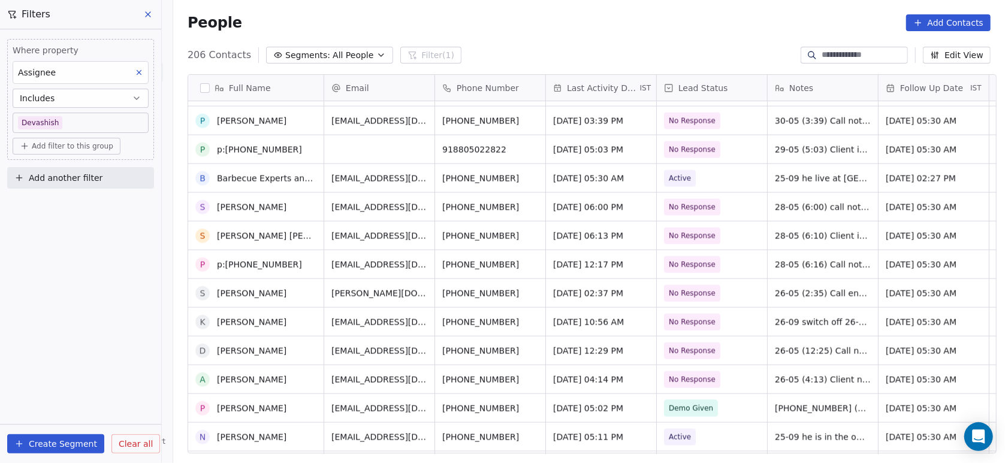
scroll to position [1376, 0]
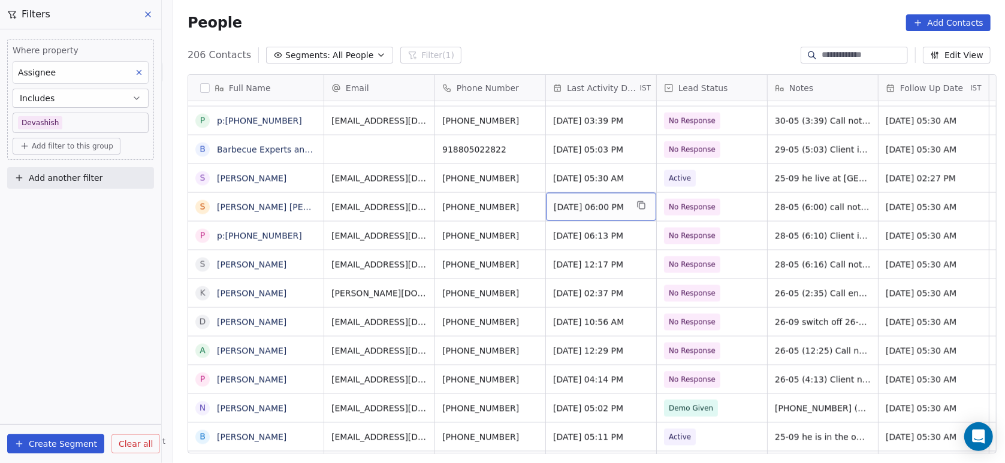
click at [589, 199] on div "May 28, 2025 06:00 PM" at bounding box center [601, 207] width 110 height 28
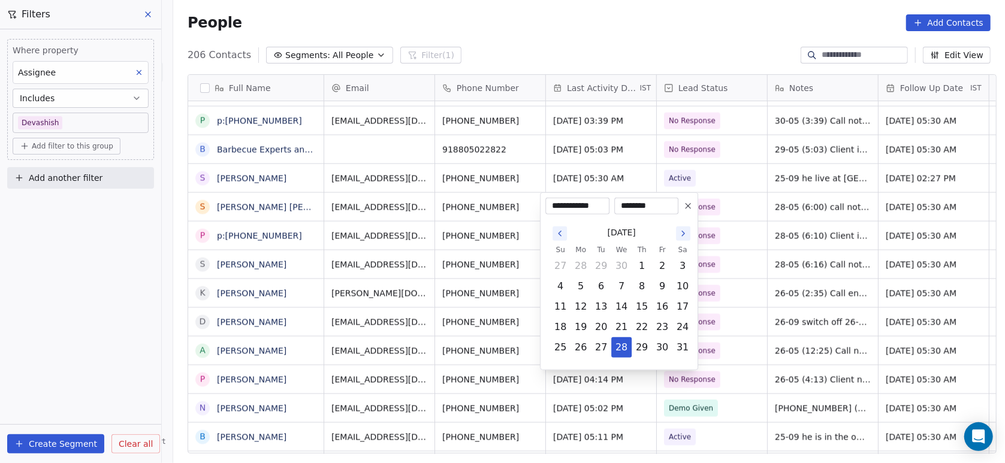
click at [679, 234] on icon "Go to the Next Month" at bounding box center [684, 234] width 10 height 10
click at [686, 324] on button "27" at bounding box center [682, 327] width 19 height 19
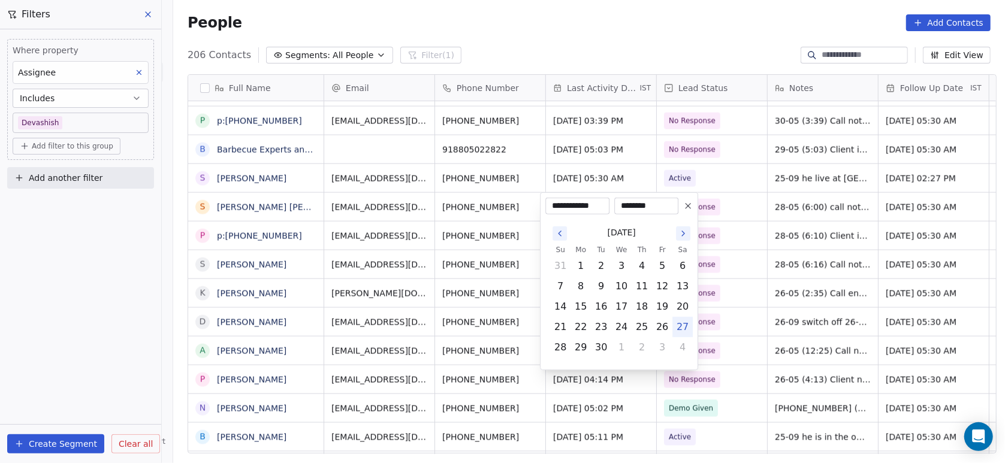
type input "**********"
click at [734, 294] on html "On2Cook India Pvt. Ltd. Contacts People Marketing Workflows Campaigns Metrics &…" at bounding box center [502, 231] width 1005 height 463
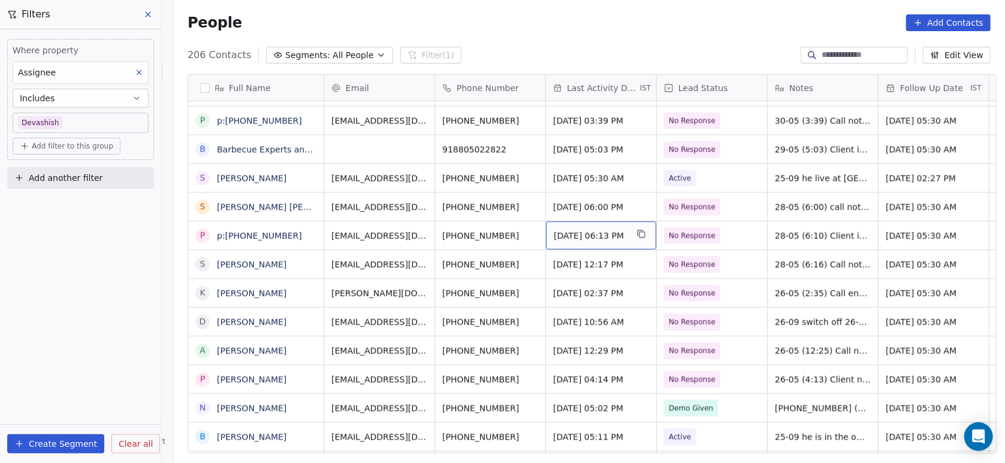
click at [590, 233] on span "May 28, 2025 06:13 PM" at bounding box center [590, 236] width 73 height 12
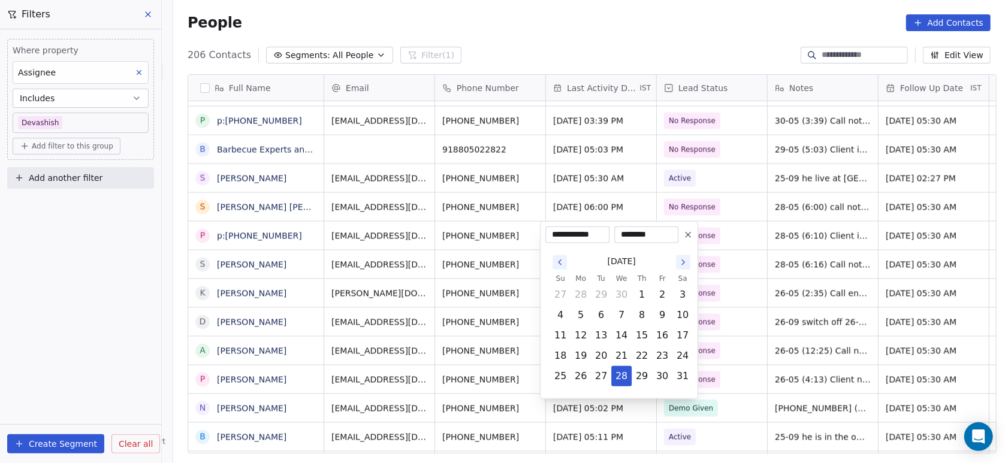
click at [682, 260] on icon "Go to the Next Month" at bounding box center [683, 262] width 2 height 5
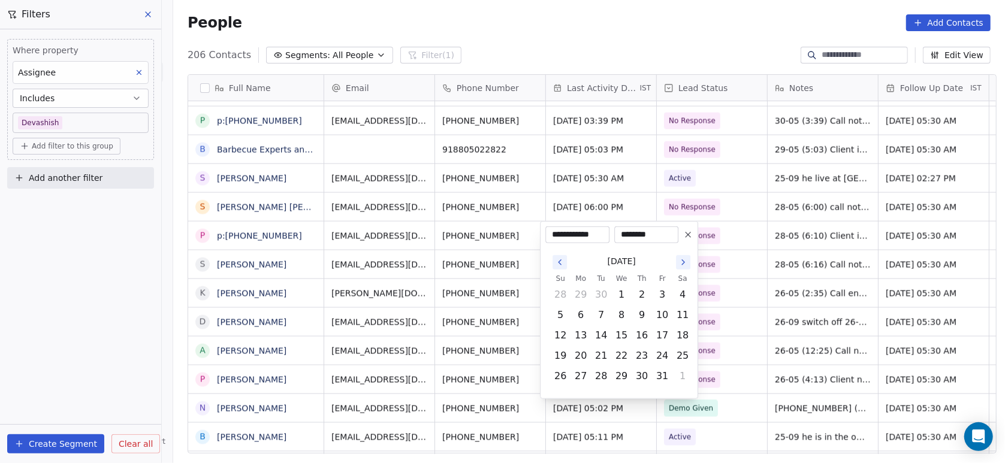
click at [562, 259] on icon "Go to the Previous Month" at bounding box center [560, 263] width 10 height 10
click at [683, 355] on button "27" at bounding box center [682, 356] width 19 height 19
type input "**********"
click at [737, 330] on html "On2Cook India Pvt. Ltd. Contacts People Marketing Workflows Campaigns Metrics &…" at bounding box center [502, 231] width 1005 height 463
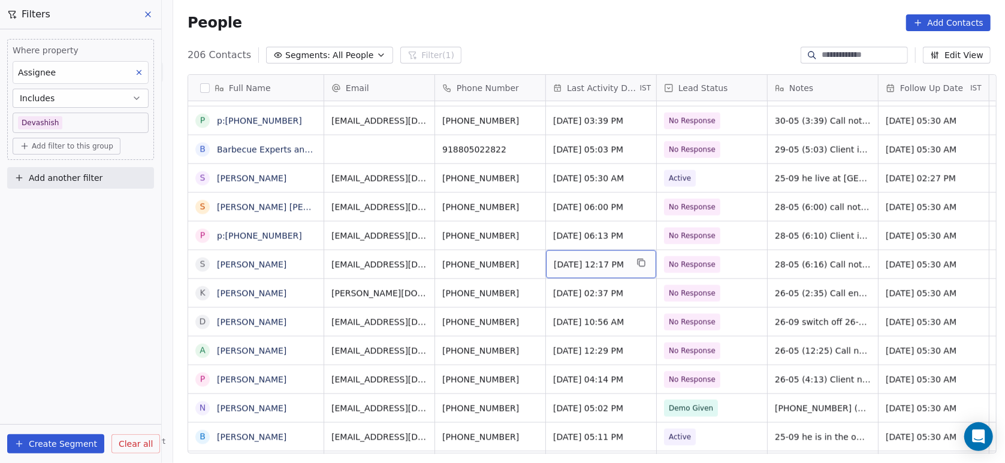
click at [576, 264] on span "Jul 22, 2025 12:17 PM" at bounding box center [590, 265] width 73 height 12
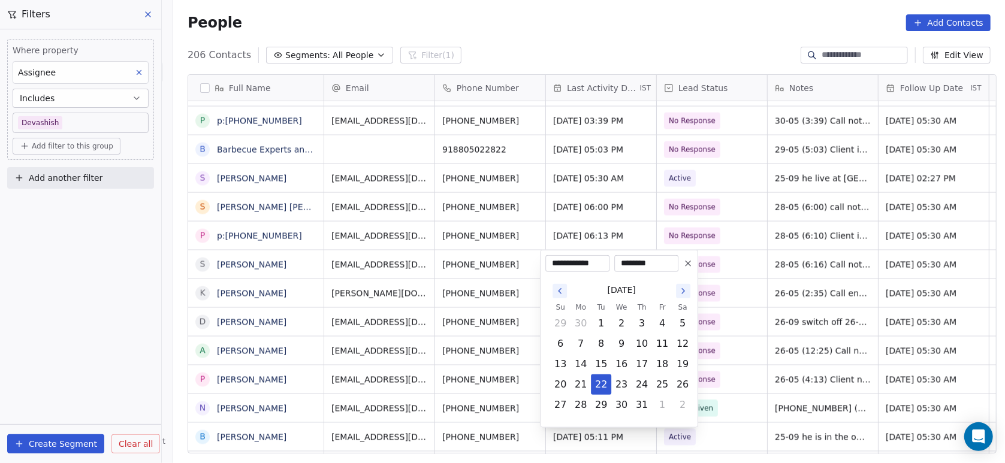
click at [681, 296] on button "Go to the Next Month" at bounding box center [683, 291] width 14 height 14
click at [680, 385] on button "27" at bounding box center [682, 384] width 19 height 19
type input "**********"
click at [740, 338] on html "On2Cook India Pvt. Ltd. Contacts People Marketing Workflows Campaigns Metrics &…" at bounding box center [502, 231] width 1005 height 463
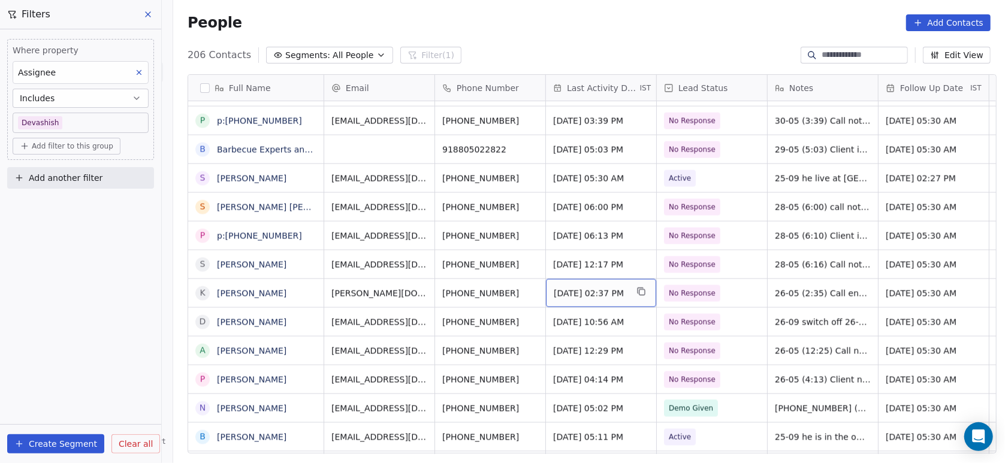
click at [574, 290] on span "May 26, 2025 02:37 PM" at bounding box center [590, 294] width 73 height 12
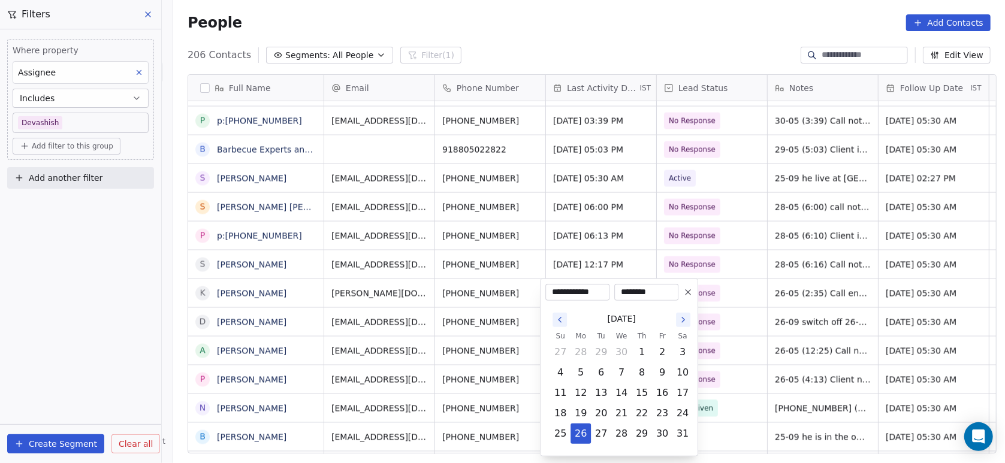
click at [686, 320] on icon "Go to the Next Month" at bounding box center [684, 320] width 10 height 10
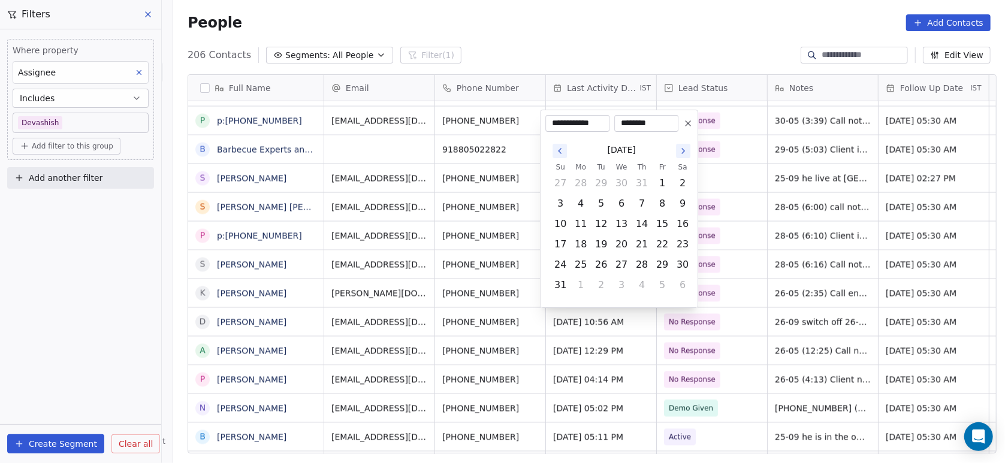
click at [677, 148] on button "Go to the Next Month" at bounding box center [683, 151] width 14 height 14
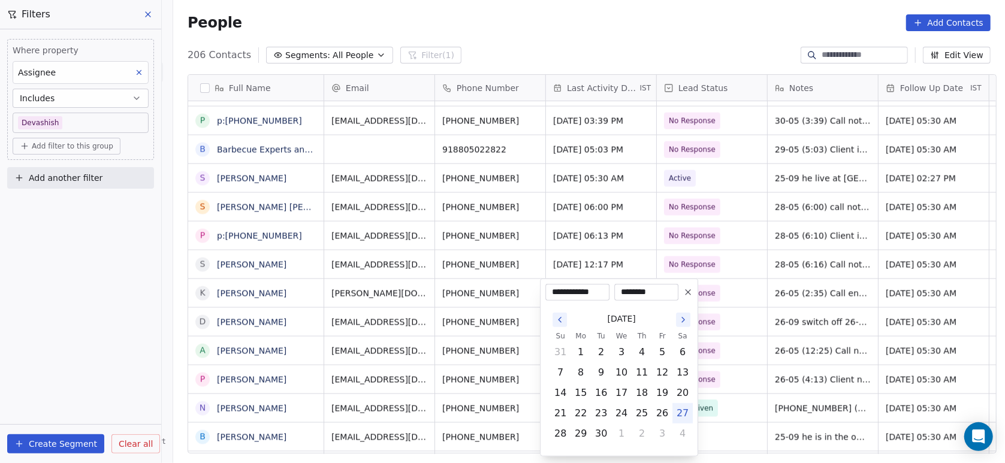
click at [681, 420] on button "27" at bounding box center [682, 413] width 19 height 19
type input "**********"
click at [718, 389] on html "On2Cook India Pvt. Ltd. Contacts People Marketing Workflows Campaigns Metrics &…" at bounding box center [502, 231] width 1005 height 463
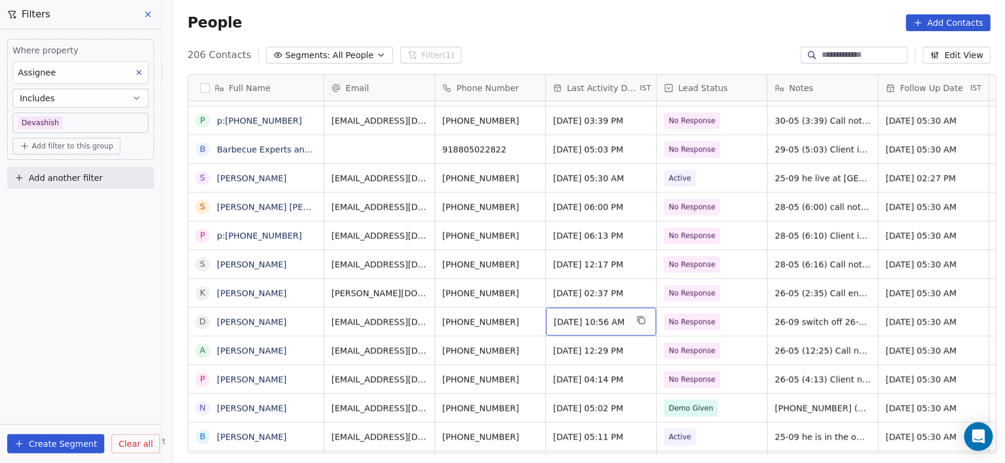
click at [583, 318] on span "Sep 26, 2025 10:56 AM" at bounding box center [590, 323] width 73 height 12
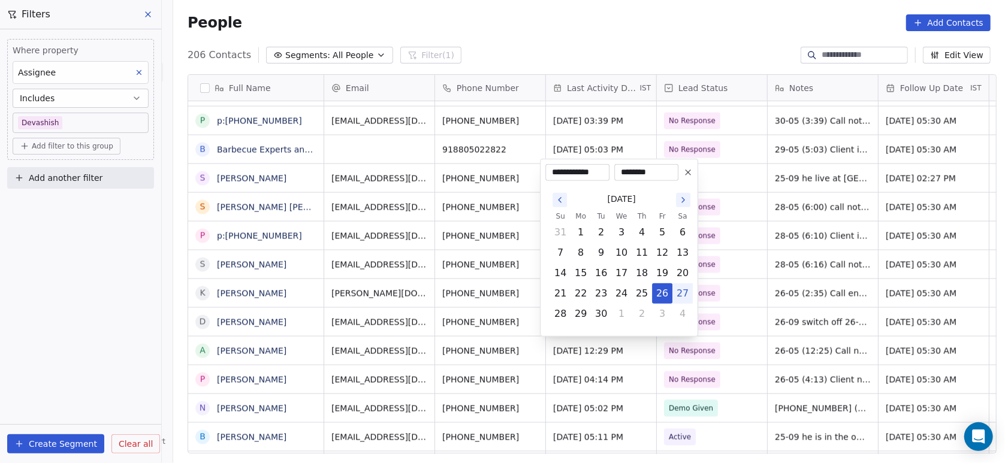
click at [682, 288] on button "27" at bounding box center [682, 293] width 19 height 19
type input "**********"
click at [719, 284] on html "On2Cook India Pvt. Ltd. Contacts People Marketing Workflows Campaigns Metrics &…" at bounding box center [502, 231] width 1005 height 463
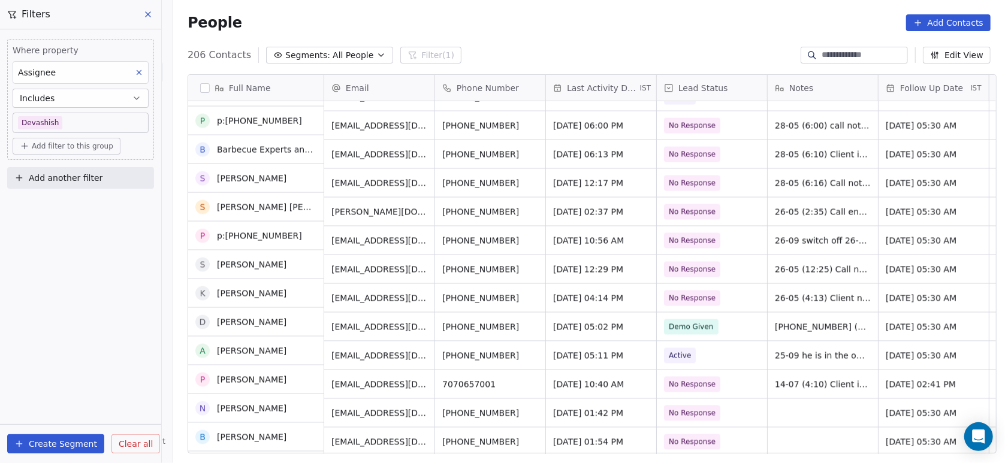
scroll to position [1458, 0]
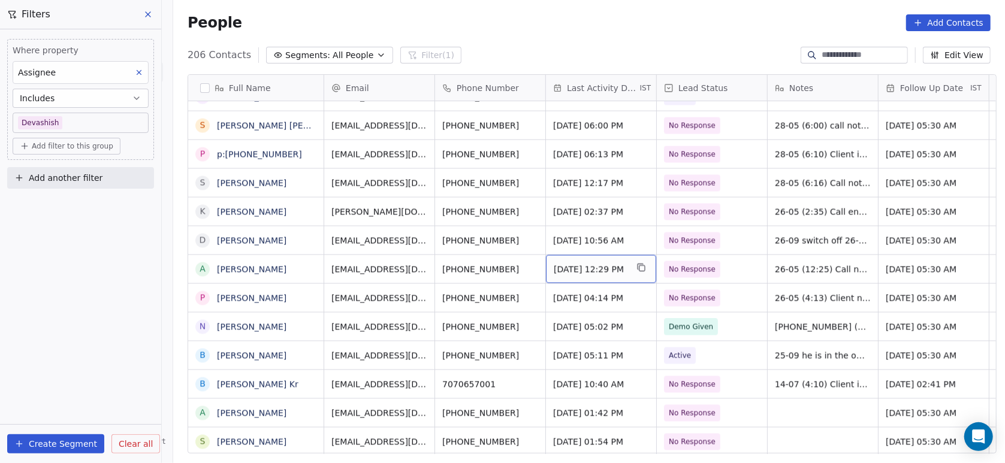
click at [603, 266] on span "May 26, 2025 12:29 PM" at bounding box center [590, 270] width 73 height 12
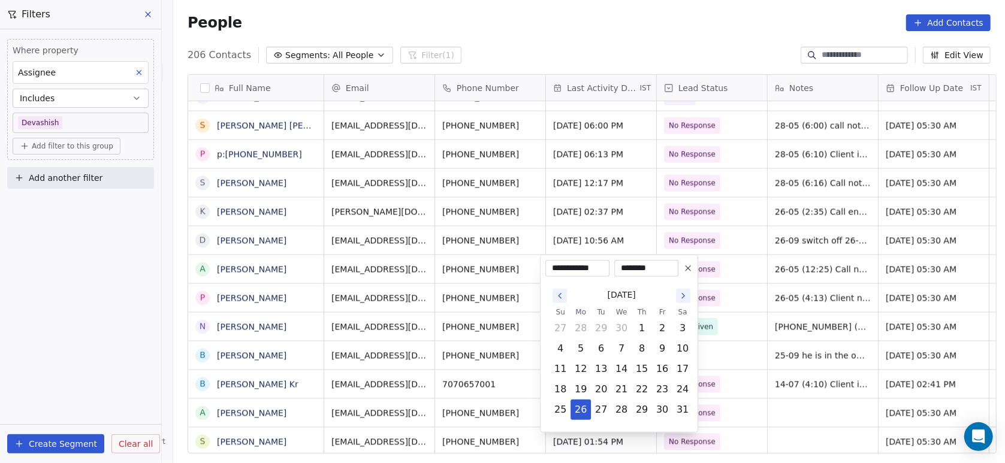
click at [686, 295] on icon "Go to the Next Month" at bounding box center [684, 296] width 10 height 10
click at [682, 396] on button "27" at bounding box center [682, 389] width 19 height 19
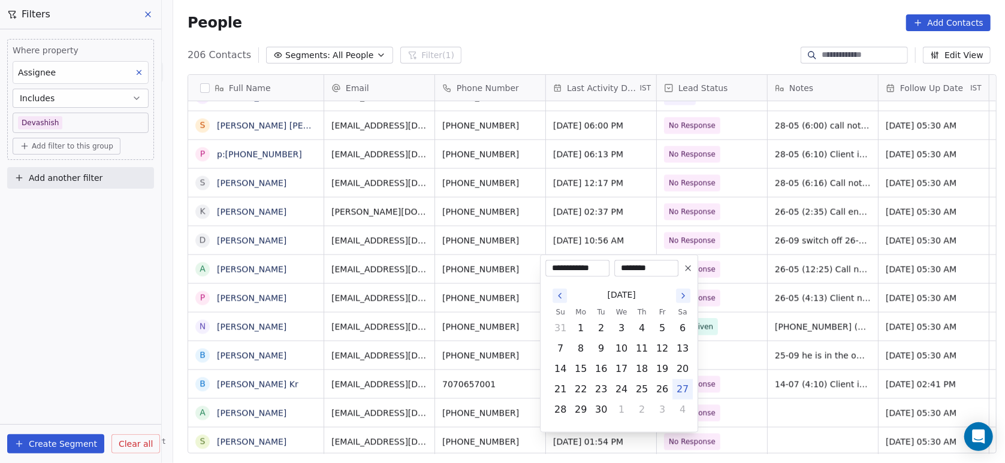
type input "**********"
click at [726, 364] on html "On2Cook India Pvt. Ltd. Contacts People Marketing Workflows Campaigns Metrics &…" at bounding box center [502, 231] width 1005 height 463
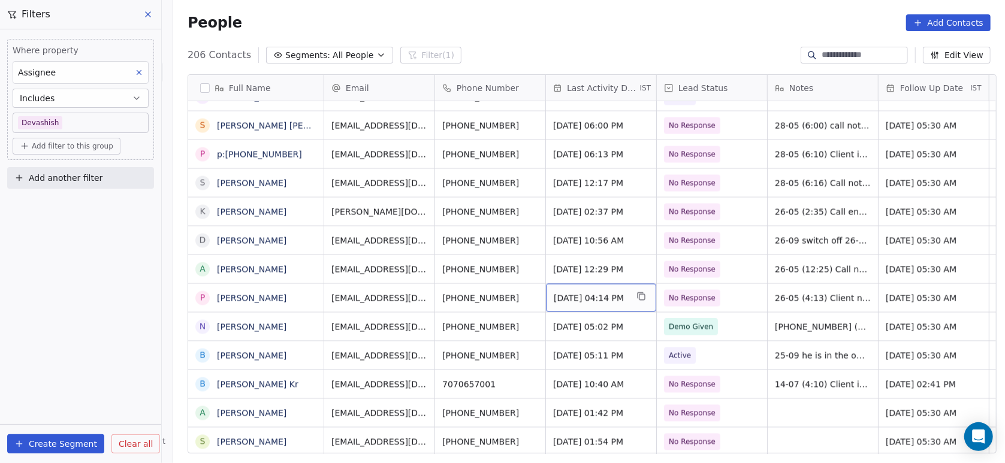
click at [592, 303] on span "May 26, 2025 04:14 PM" at bounding box center [590, 299] width 73 height 12
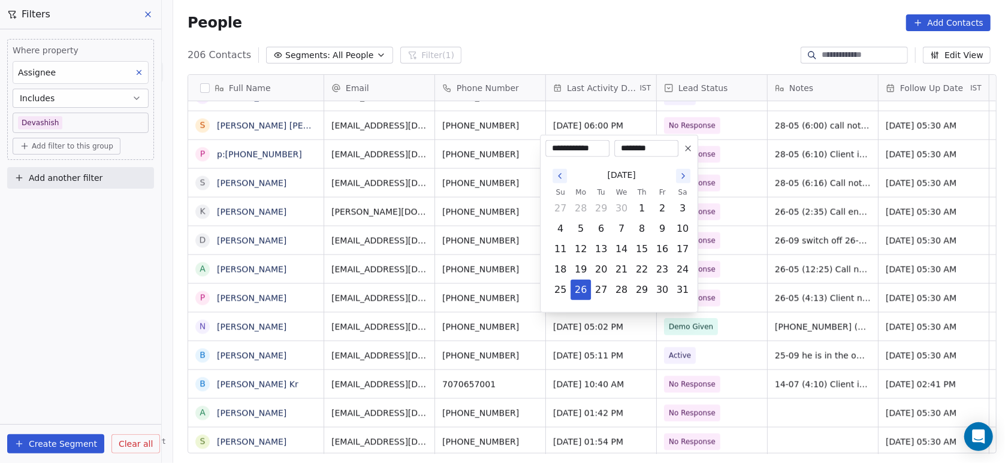
click at [681, 171] on icon "Go to the Next Month" at bounding box center [684, 176] width 10 height 10
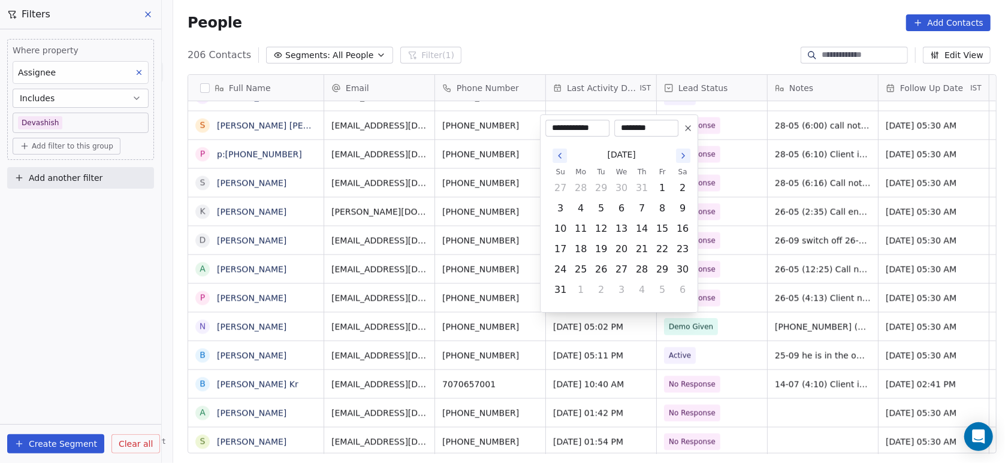
click at [683, 153] on icon "Go to the Next Month" at bounding box center [684, 156] width 10 height 10
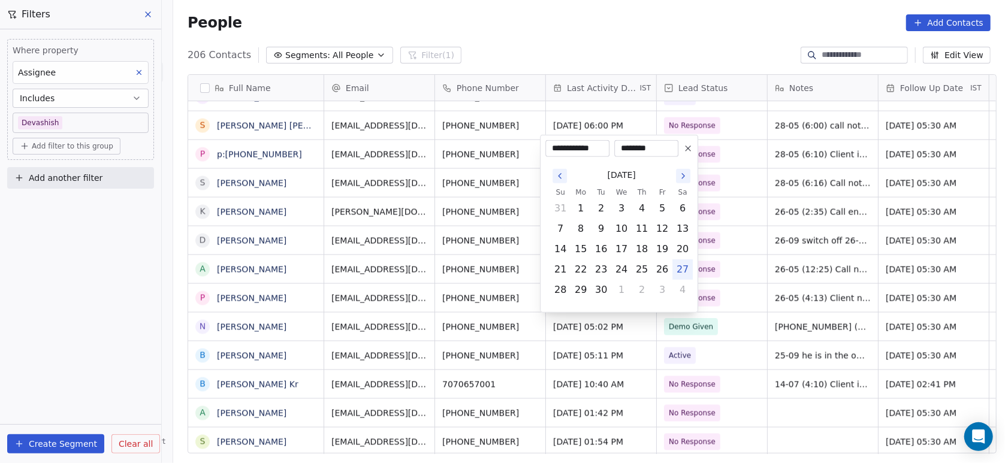
click at [683, 271] on button "27" at bounding box center [682, 269] width 19 height 19
type input "**********"
click at [709, 261] on html "On2Cook India Pvt. Ltd. Contacts People Marketing Workflows Campaigns Metrics &…" at bounding box center [502, 231] width 1005 height 463
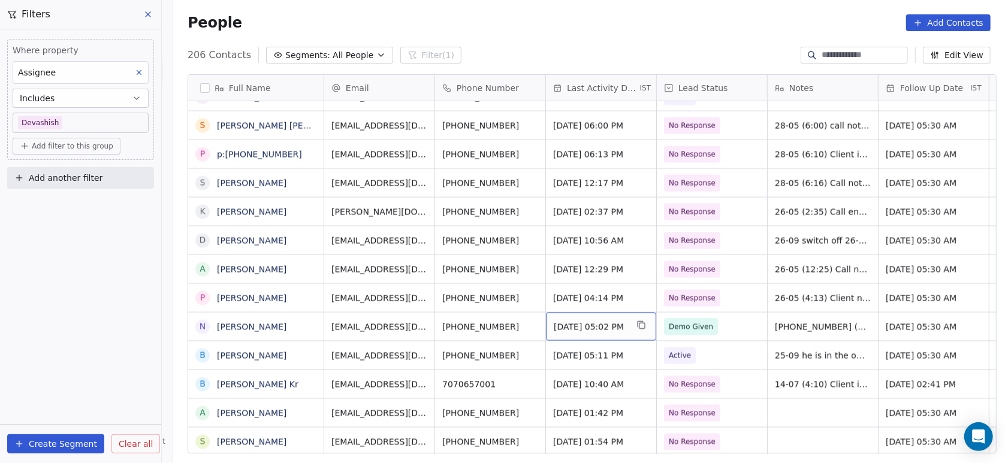
click at [593, 324] on span "Sep 25, 2025 05:02 PM" at bounding box center [590, 327] width 73 height 12
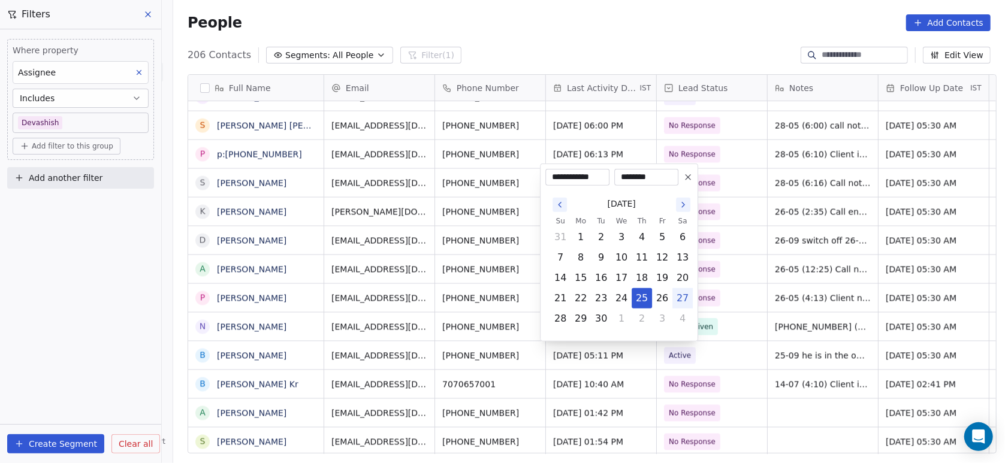
click at [733, 249] on html "On2Cook India Pvt. Ltd. Contacts People Marketing Workflows Campaigns Metrics &…" at bounding box center [502, 231] width 1005 height 463
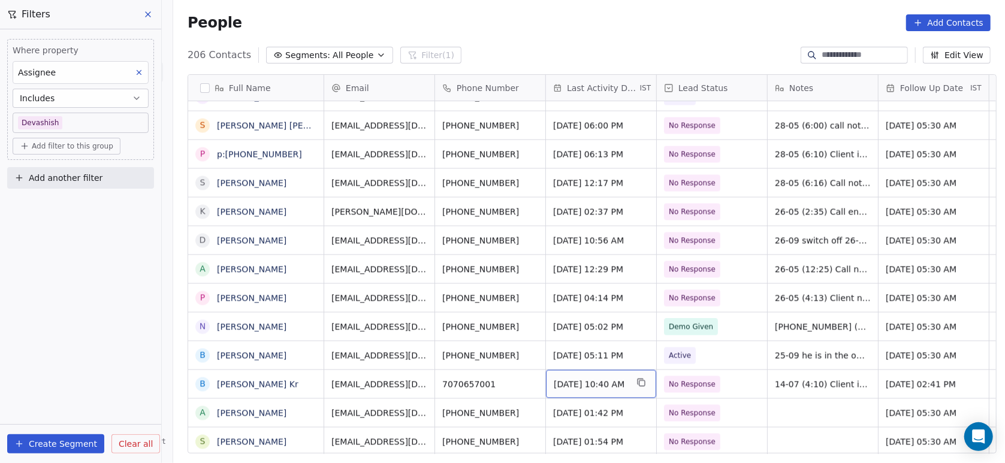
click at [595, 381] on span "Jul 14, 2025 10:40 AM" at bounding box center [590, 385] width 73 height 12
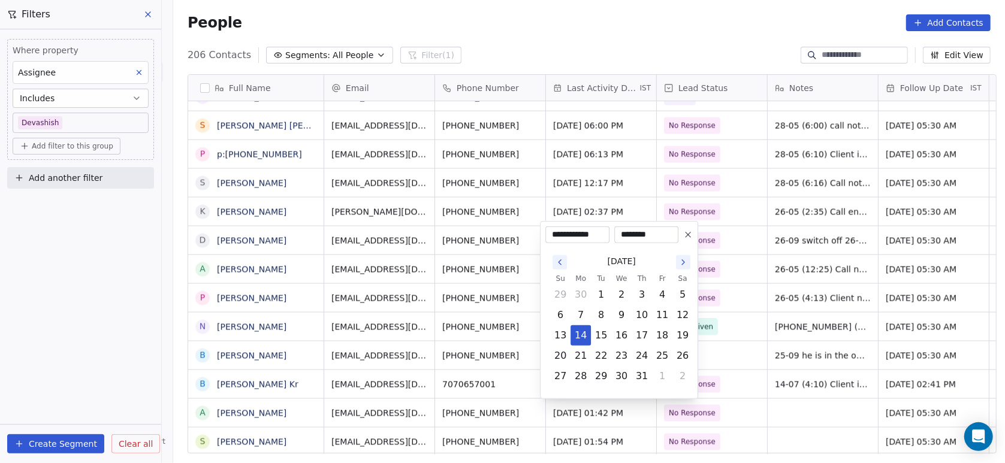
click at [680, 263] on icon "Go to the Next Month" at bounding box center [684, 263] width 10 height 10
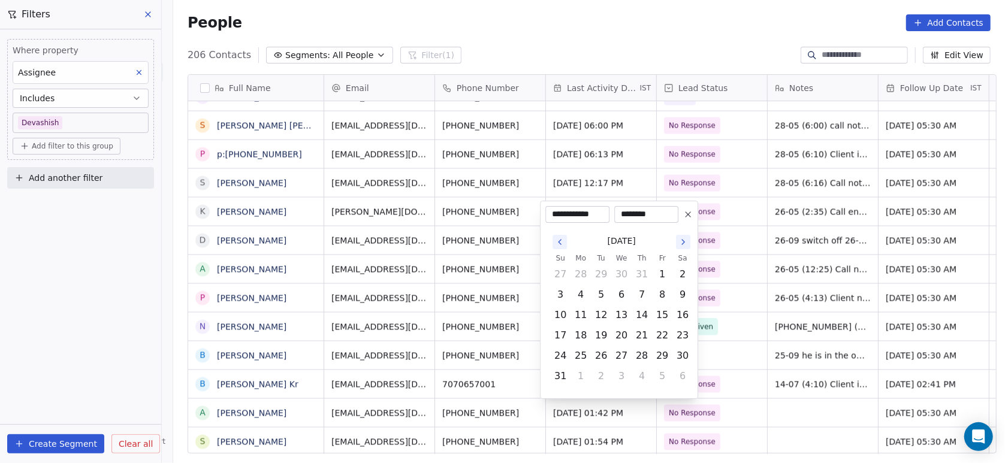
click at [681, 245] on icon "Go to the Next Month" at bounding box center [684, 242] width 10 height 10
click at [680, 354] on button "27" at bounding box center [682, 356] width 19 height 19
type input "**********"
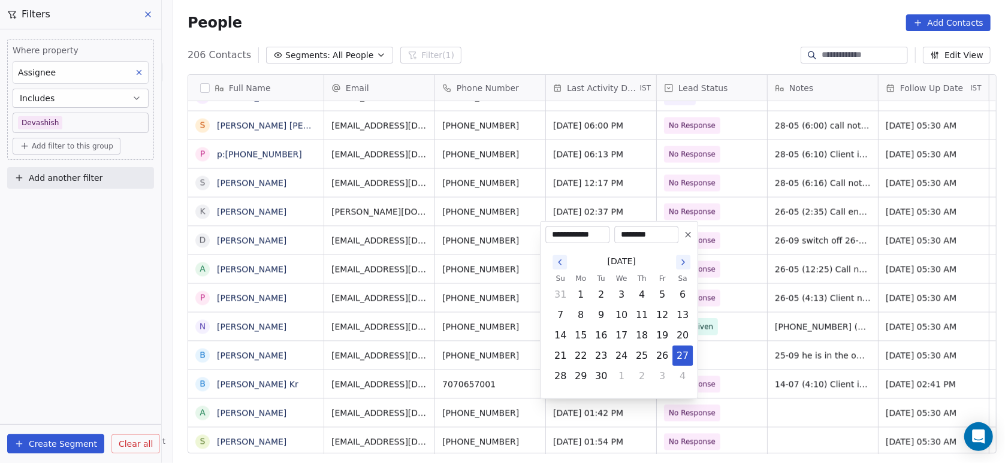
click at [722, 334] on html "On2Cook India Pvt. Ltd. Contacts People Marketing Workflows Campaigns Metrics &…" at bounding box center [502, 231] width 1005 height 463
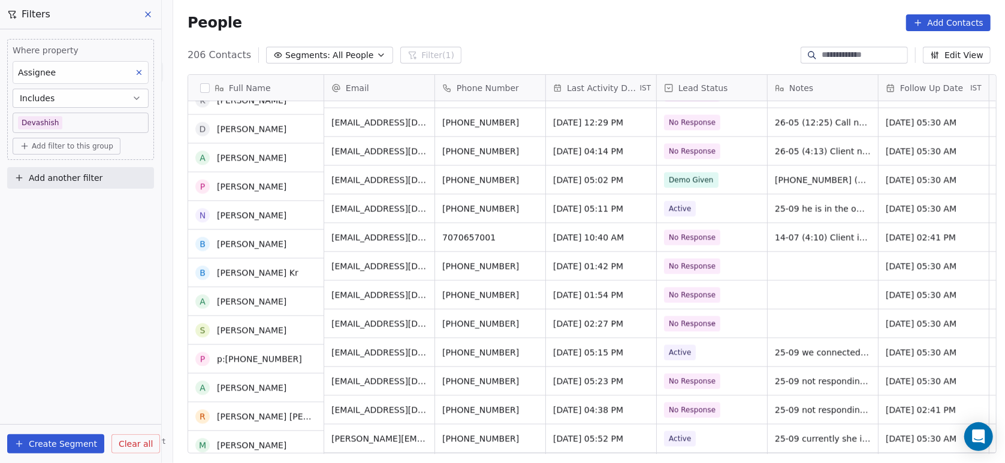
scroll to position [1605, 0]
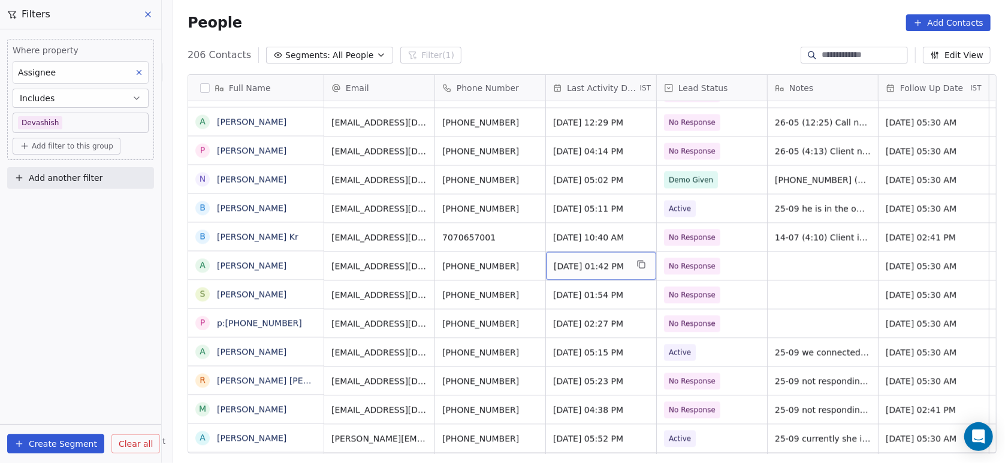
click at [580, 260] on span "May 15, 2025 01:42 PM" at bounding box center [590, 266] width 73 height 12
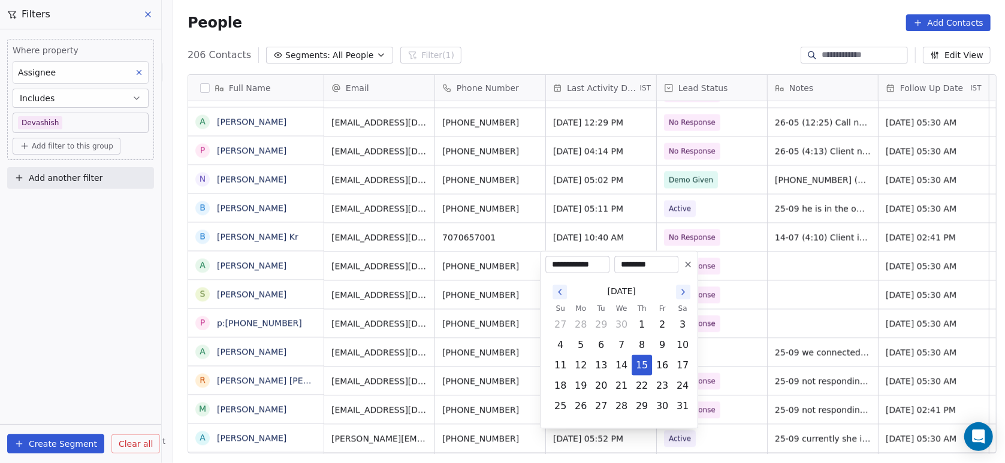
click at [681, 296] on icon "Go to the Next Month" at bounding box center [684, 293] width 10 height 10
click at [685, 388] on button "27" at bounding box center [682, 385] width 19 height 19
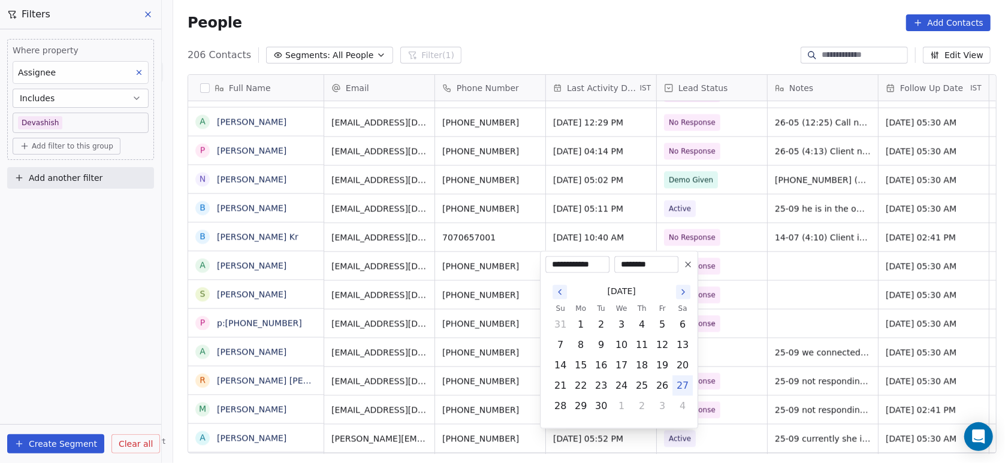
type input "**********"
click at [733, 353] on html "On2Cook India Pvt. Ltd. Contacts People Marketing Workflows Campaigns Metrics &…" at bounding box center [502, 231] width 1005 height 463
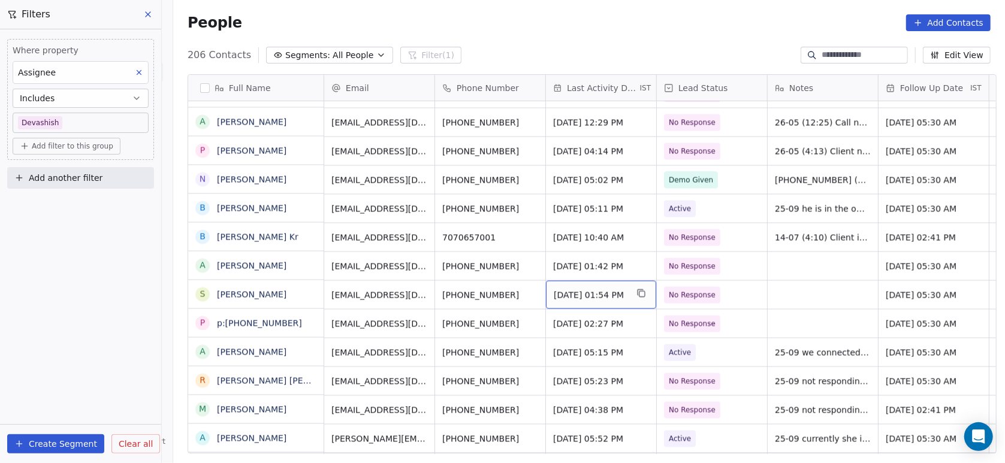
click at [593, 298] on span "May 15, 2025 01:54 PM" at bounding box center [590, 295] width 73 height 12
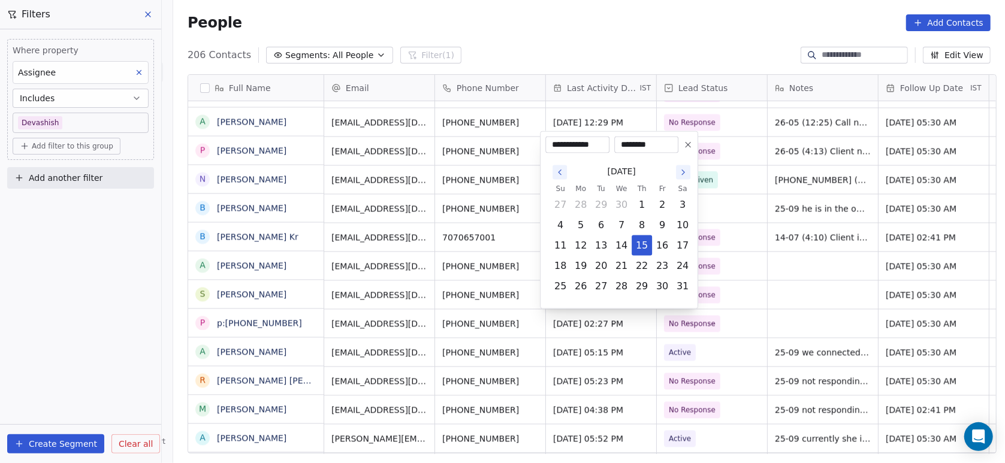
click at [681, 167] on button "Go to the Next Month" at bounding box center [683, 172] width 14 height 14
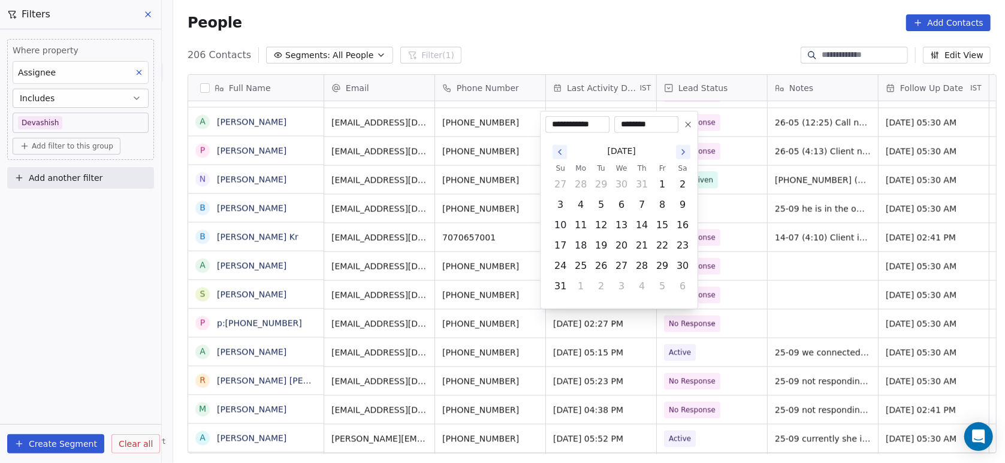
click at [682, 152] on icon "Go to the Next Month" at bounding box center [684, 152] width 10 height 10
click at [679, 264] on button "27" at bounding box center [682, 266] width 19 height 19
type input "**********"
click at [728, 250] on html "On2Cook India Pvt. Ltd. Contacts People Marketing Workflows Campaigns Metrics &…" at bounding box center [502, 231] width 1005 height 463
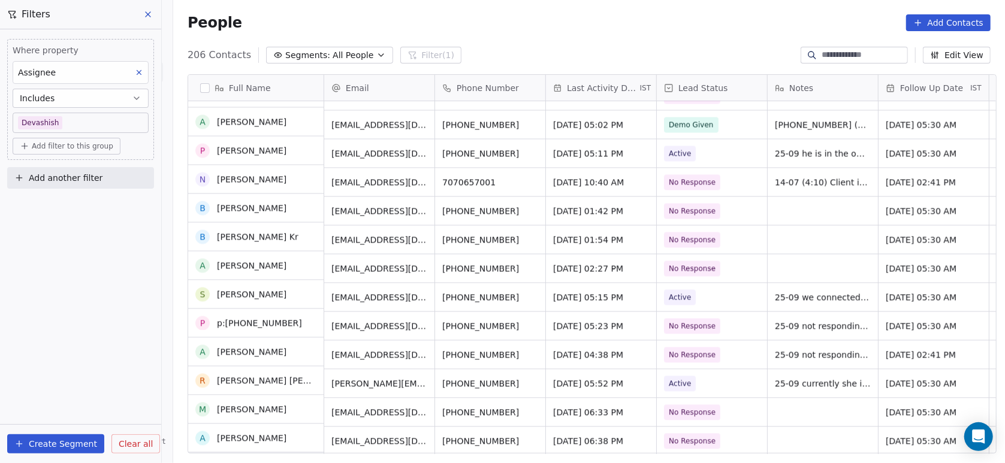
scroll to position [1661, 0]
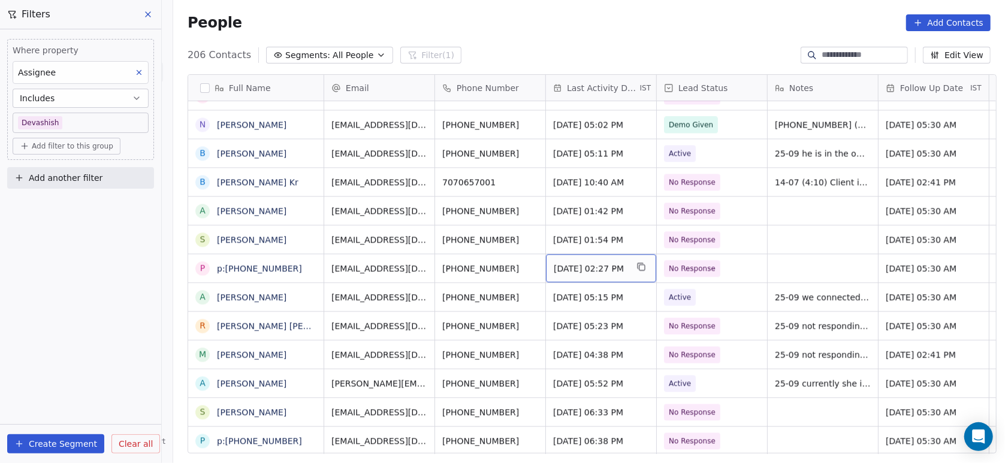
click at [580, 266] on span "May 15, 2025 02:27 PM" at bounding box center [590, 269] width 73 height 12
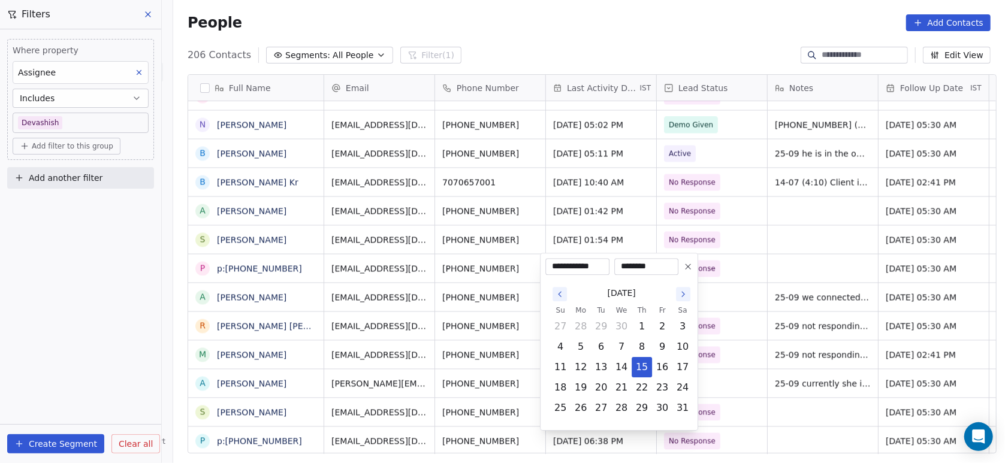
click at [682, 293] on icon "Go to the Next Month" at bounding box center [684, 295] width 10 height 10
click at [686, 388] on button "27" at bounding box center [682, 387] width 19 height 19
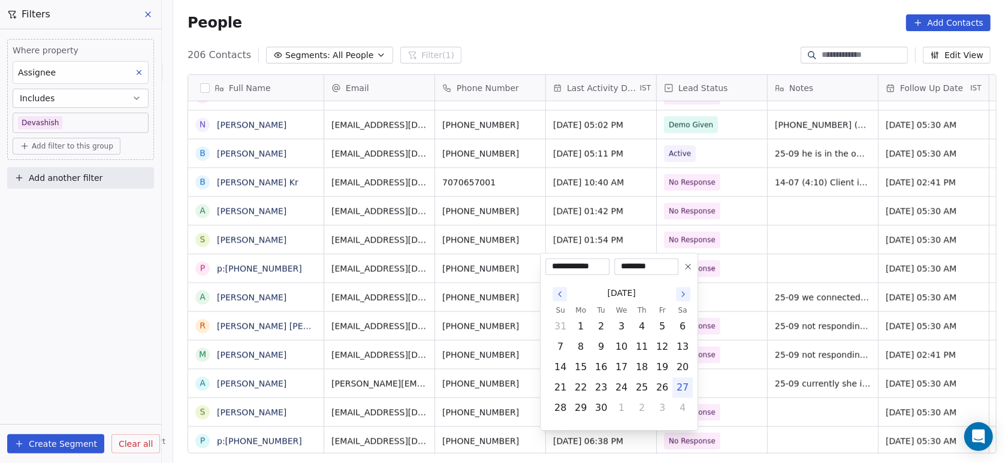
type input "**********"
click at [718, 354] on html "On2Cook India Pvt. Ltd. Contacts People Marketing Workflows Campaigns Metrics &…" at bounding box center [502, 231] width 1005 height 463
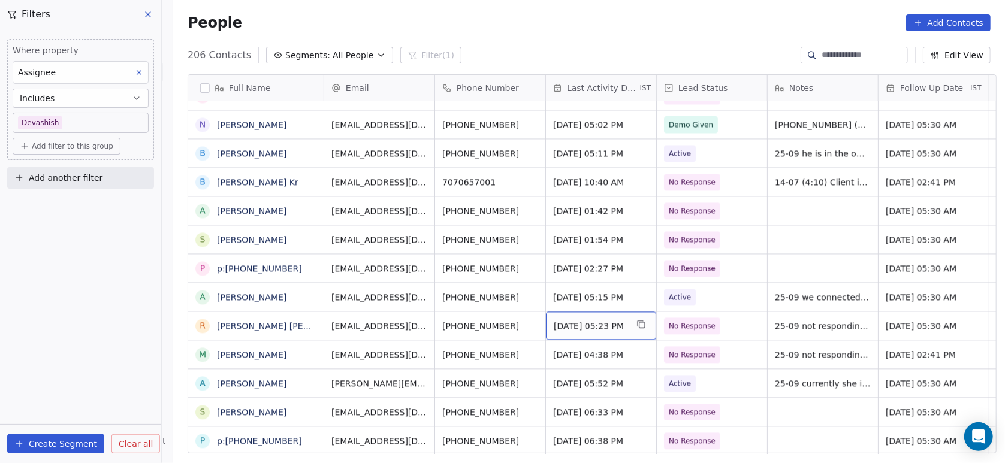
click at [613, 317] on div "Sep 25, 2025 05:23 PM" at bounding box center [601, 326] width 110 height 28
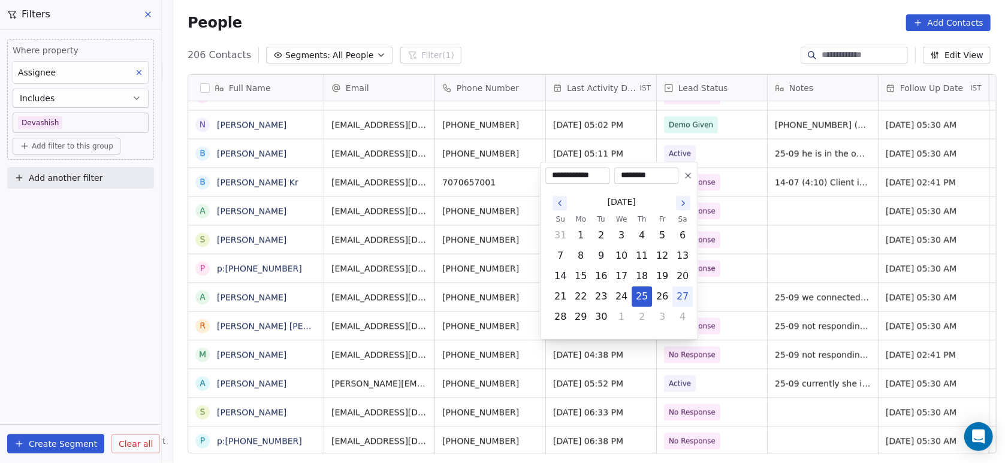
click at [687, 294] on button "27" at bounding box center [682, 296] width 19 height 19
type input "**********"
click at [724, 290] on html "On2Cook India Pvt. Ltd. Contacts People Marketing Workflows Campaigns Metrics &…" at bounding box center [502, 231] width 1005 height 463
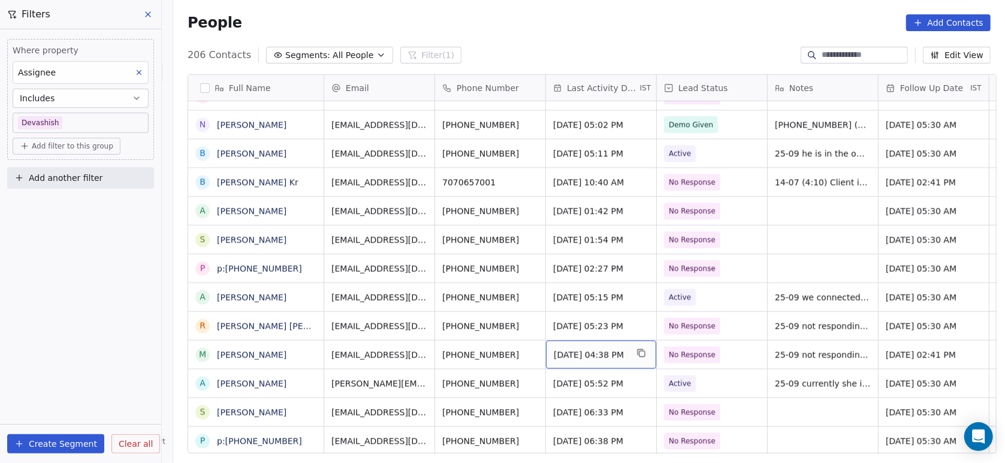
click at [586, 350] on span "Sep 25, 2025 04:38 PM" at bounding box center [590, 355] width 73 height 12
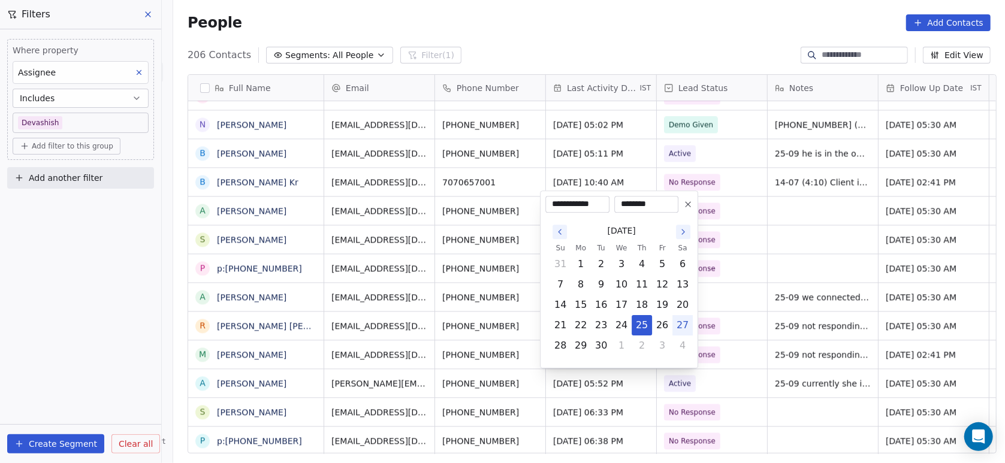
click at [682, 327] on button "27" at bounding box center [682, 325] width 19 height 19
type input "**********"
click at [722, 338] on html "On2Cook India Pvt. Ltd. Contacts People Marketing Workflows Campaigns Metrics &…" at bounding box center [502, 231] width 1005 height 463
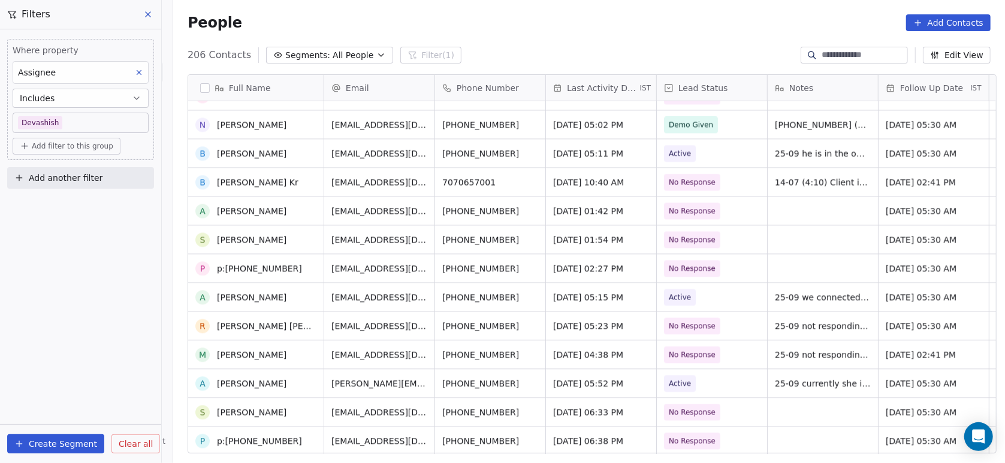
scroll to position [1670, 0]
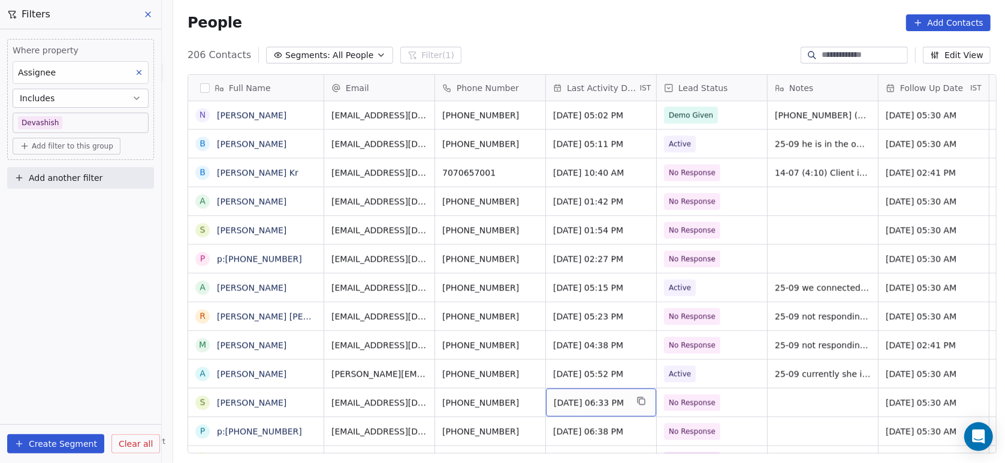
click at [599, 397] on span "Sep 25, 2025 06:33 PM" at bounding box center [590, 403] width 73 height 12
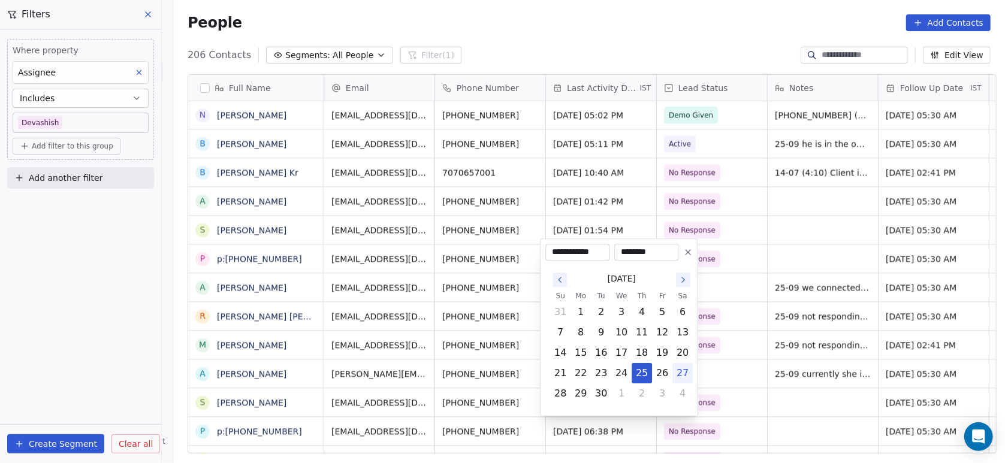
click at [682, 369] on button "27" at bounding box center [682, 373] width 19 height 19
type input "**********"
click at [719, 384] on html "On2Cook India Pvt. Ltd. Contacts People Marketing Workflows Campaigns Metrics &…" at bounding box center [502, 231] width 1005 height 463
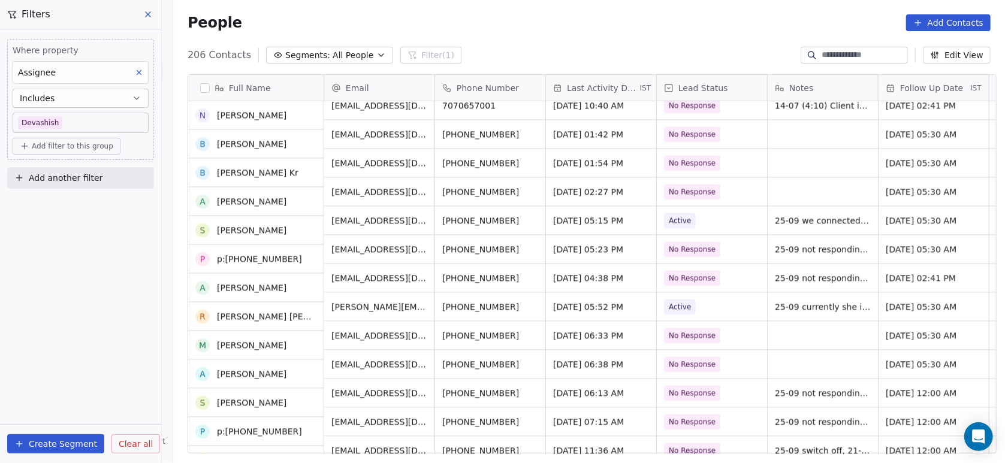
scroll to position [1737, 0]
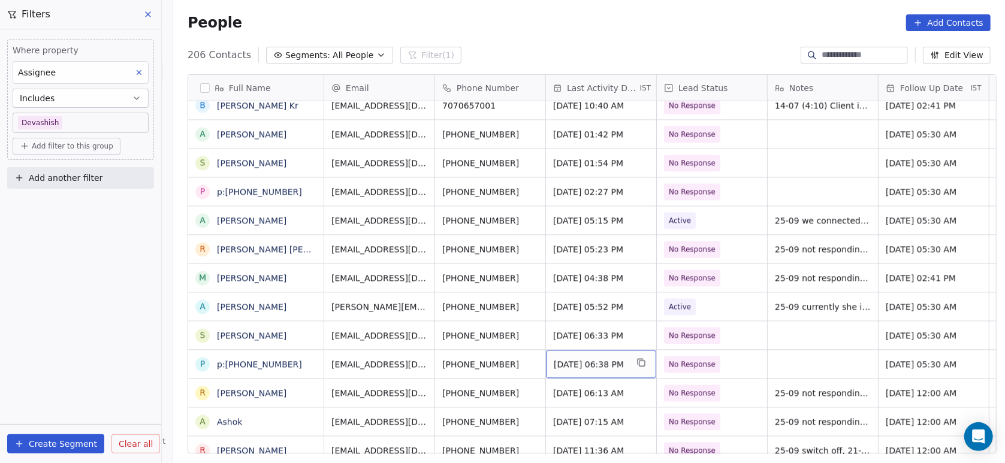
click at [608, 365] on span "Sep 25, 2025 06:38 PM" at bounding box center [590, 364] width 73 height 12
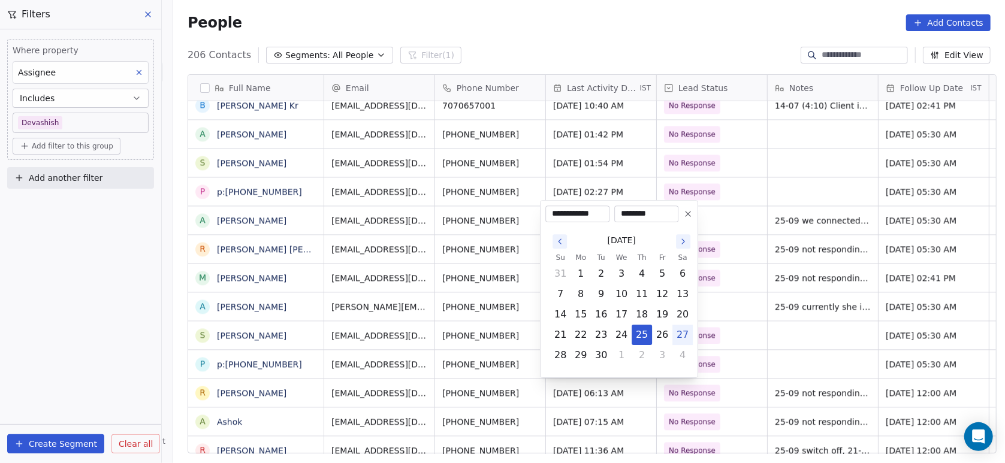
click at [679, 338] on button "27" at bounding box center [682, 335] width 19 height 19
type input "**********"
click at [736, 336] on html "On2Cook India Pvt. Ltd. Contacts People Marketing Workflows Campaigns Metrics &…" at bounding box center [502, 231] width 1005 height 463
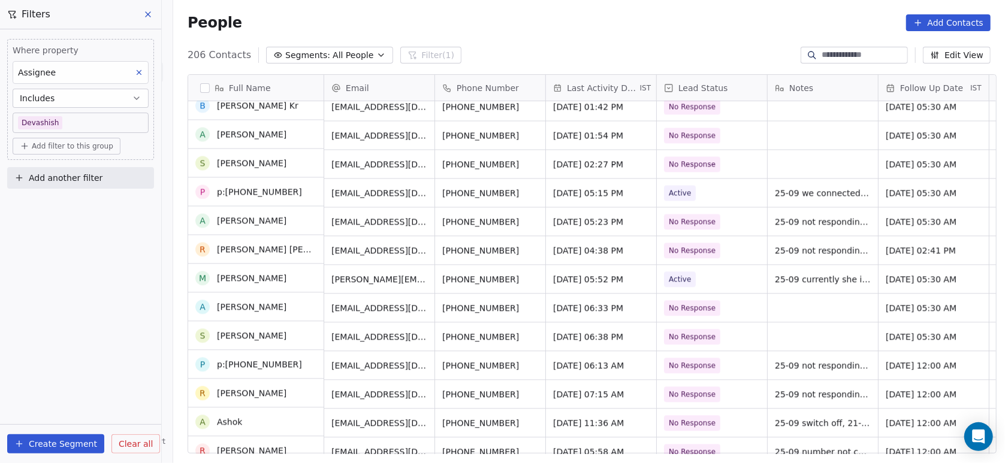
scroll to position [1832, 0]
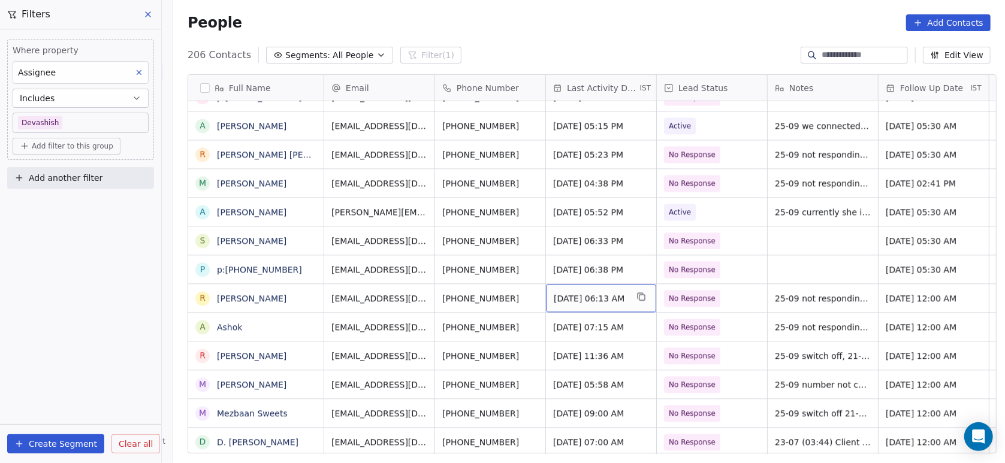
click at [580, 302] on span "Sep 25, 2025 06:13 AM" at bounding box center [590, 299] width 73 height 12
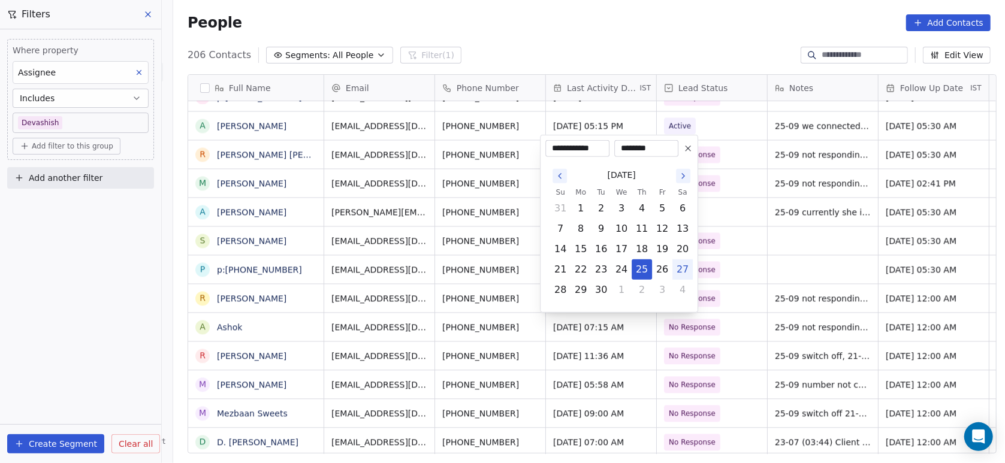
click at [680, 270] on button "27" at bounding box center [682, 269] width 19 height 19
type input "**********"
click at [697, 358] on html "On2Cook India Pvt. Ltd. Contacts People Marketing Workflows Campaigns Metrics &…" at bounding box center [502, 231] width 1005 height 463
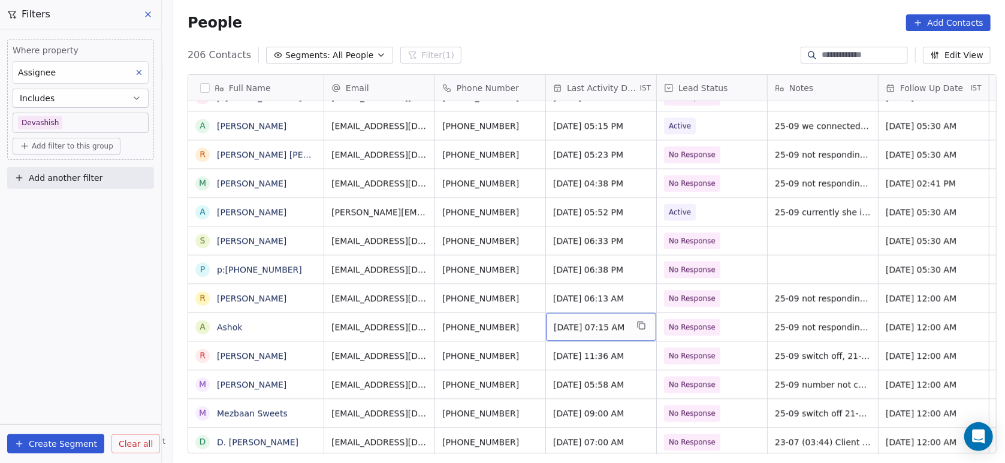
click at [596, 321] on span "Sep 25, 2025 07:15 AM" at bounding box center [590, 327] width 73 height 12
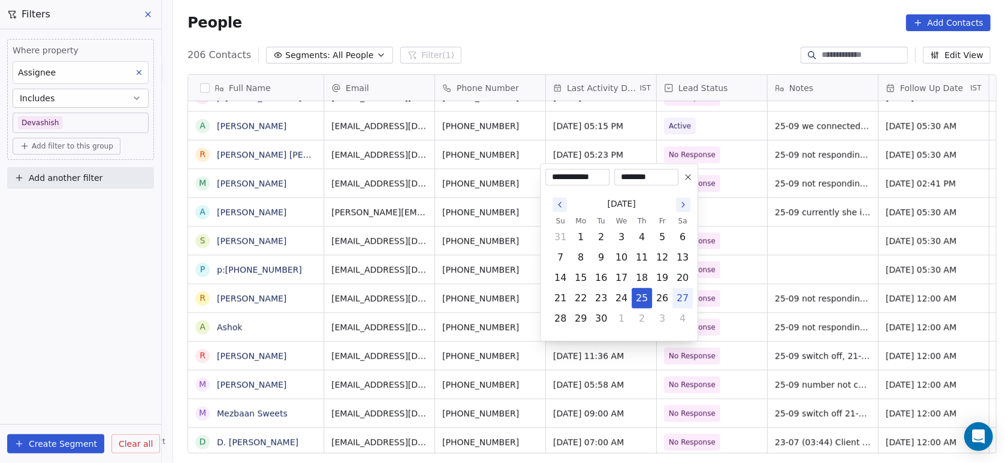
click at [685, 294] on button "27" at bounding box center [682, 298] width 19 height 19
type input "**********"
click at [687, 376] on html "On2Cook India Pvt. Ltd. Contacts People Marketing Workflows Campaigns Metrics &…" at bounding box center [502, 231] width 1005 height 463
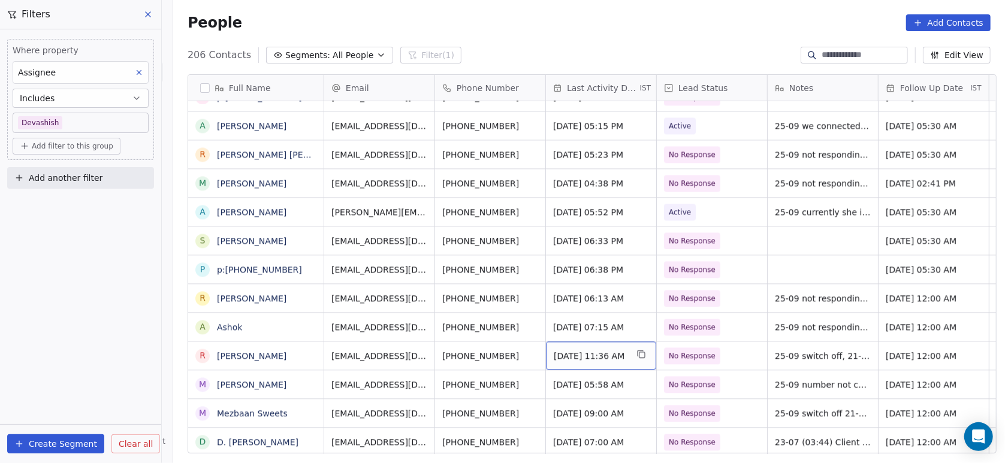
click at [590, 360] on span "Sep 25, 2025 11:36 AM" at bounding box center [590, 356] width 73 height 12
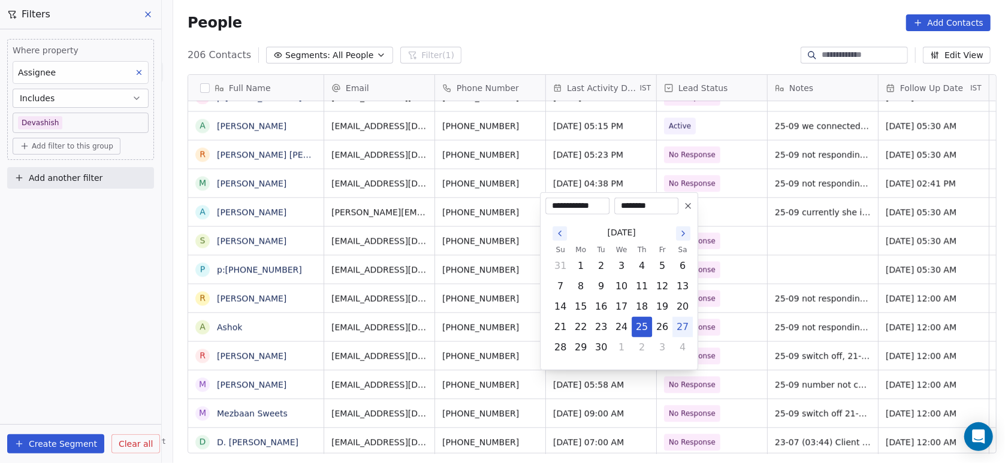
click at [682, 328] on button "27" at bounding box center [682, 327] width 19 height 19
type input "**********"
click at [733, 295] on html "On2Cook India Pvt. Ltd. Contacts People Marketing Workflows Campaigns Metrics &…" at bounding box center [502, 231] width 1005 height 463
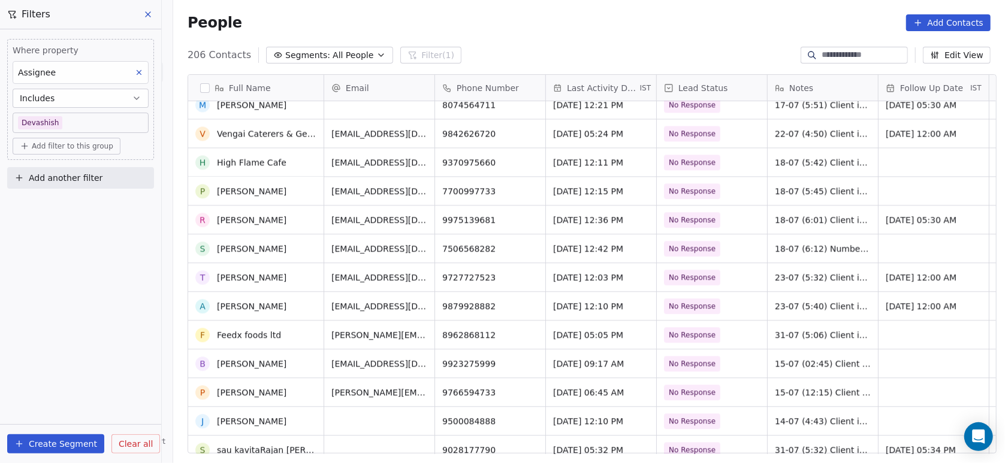
scroll to position [0, 0]
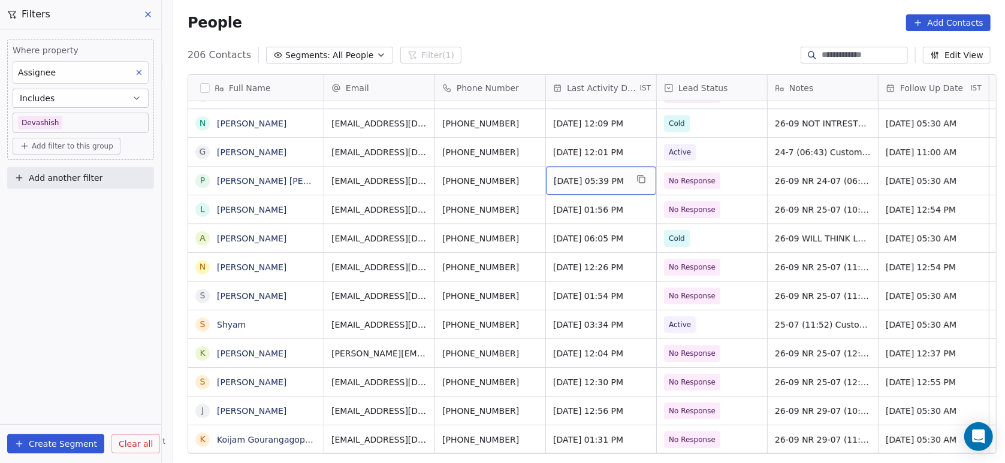
click at [566, 175] on span "Sep 26, 2025 05:39 PM" at bounding box center [590, 181] width 73 height 12
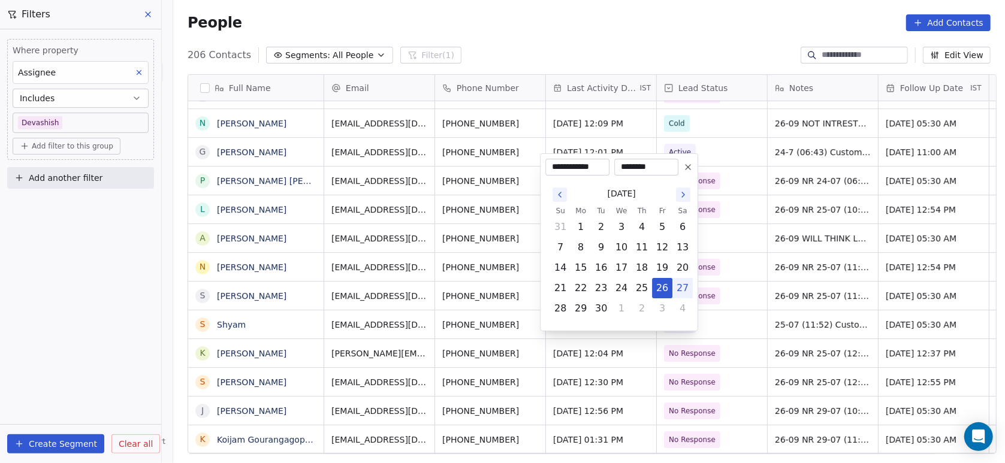
click at [681, 291] on button "27" at bounding box center [682, 288] width 19 height 19
type input "**********"
click at [743, 242] on html "On2Cook India Pvt. Ltd. Contacts People Marketing Workflows Campaigns Metrics &…" at bounding box center [502, 231] width 1005 height 463
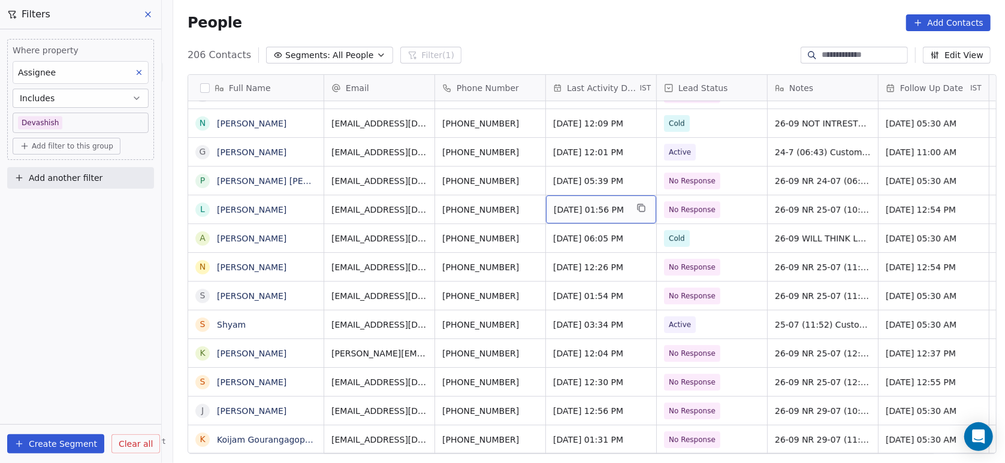
click at [567, 204] on span "Sep 26, 2025 01:56 PM" at bounding box center [590, 210] width 73 height 12
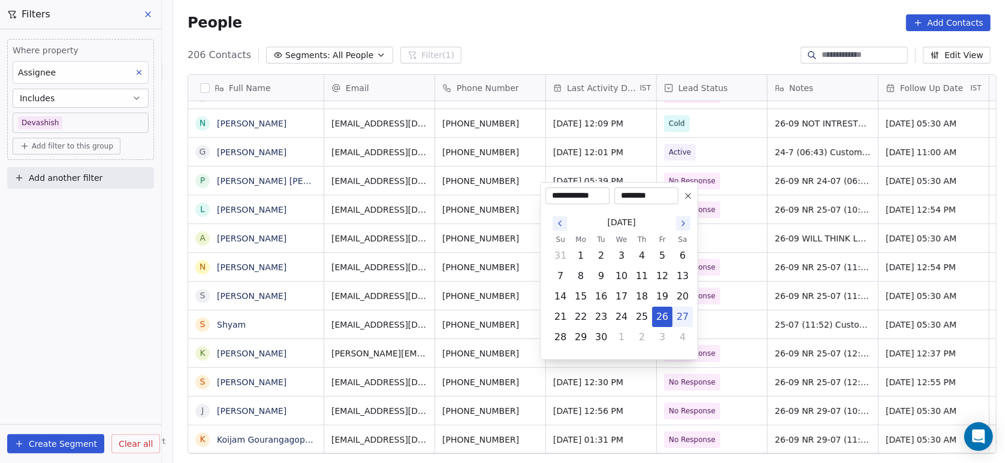
click at [680, 314] on button "27" at bounding box center [682, 317] width 19 height 19
type input "**********"
click at [778, 220] on html "On2Cook India Pvt. Ltd. Contacts People Marketing Workflows Campaigns Metrics &…" at bounding box center [502, 231] width 1005 height 463
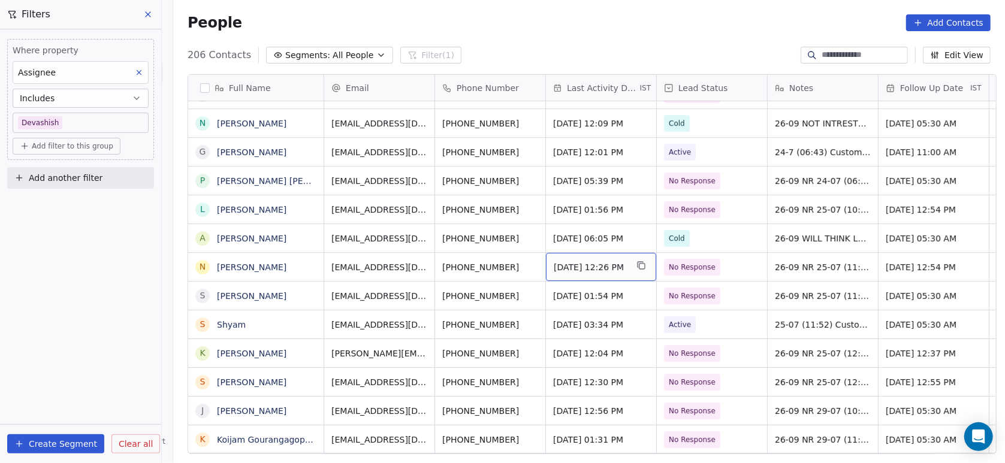
click at [595, 261] on span "Sep 26, 2025 12:26 PM" at bounding box center [590, 267] width 73 height 12
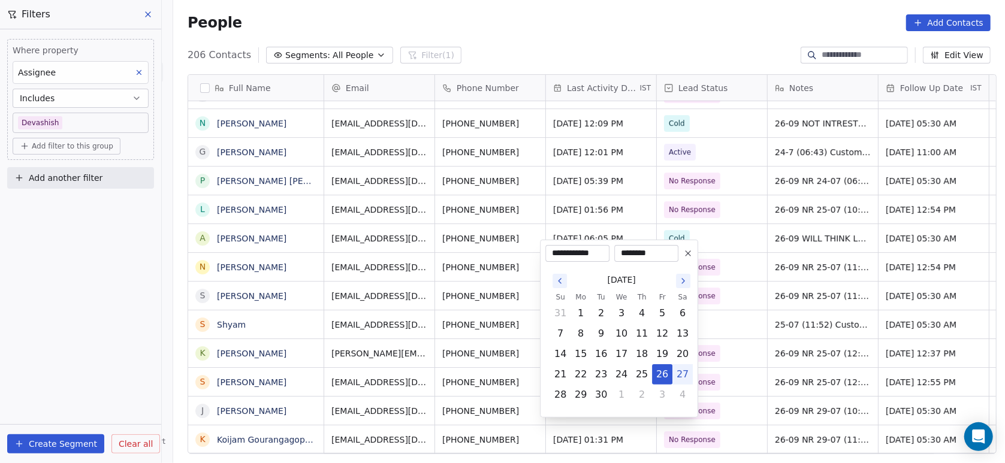
click at [686, 376] on button "27" at bounding box center [682, 374] width 19 height 19
type input "**********"
click at [745, 315] on html "On2Cook India Pvt. Ltd. Contacts People Marketing Workflows Campaigns Metrics &…" at bounding box center [502, 231] width 1005 height 463
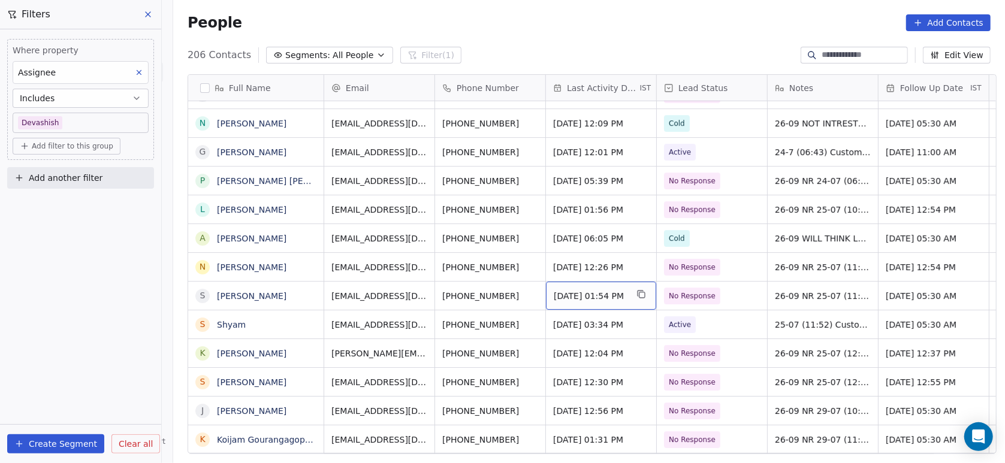
click at [590, 282] on div "Sep 26, 2025 01:54 PM" at bounding box center [601, 296] width 110 height 28
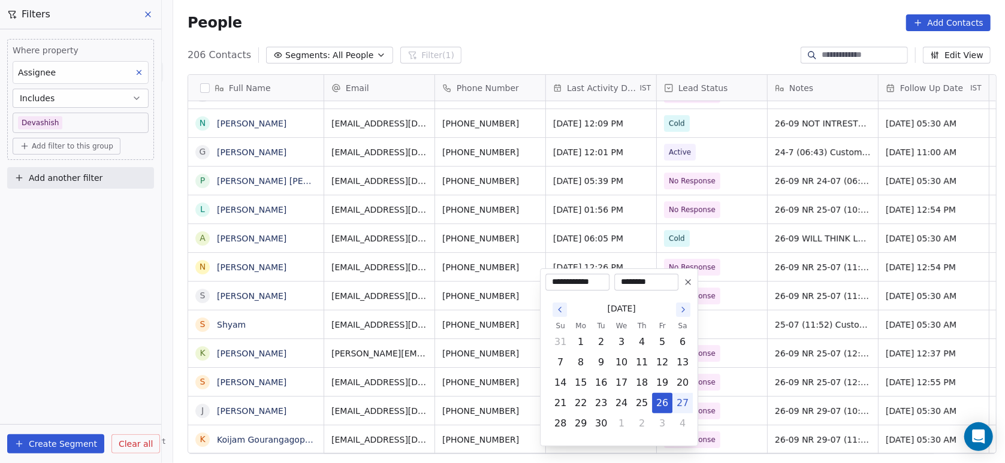
click at [685, 404] on button "27" at bounding box center [682, 403] width 19 height 19
type input "**********"
click at [727, 360] on html "On2Cook India Pvt. Ltd. Contacts People Marketing Workflows Campaigns Metrics &…" at bounding box center [502, 231] width 1005 height 463
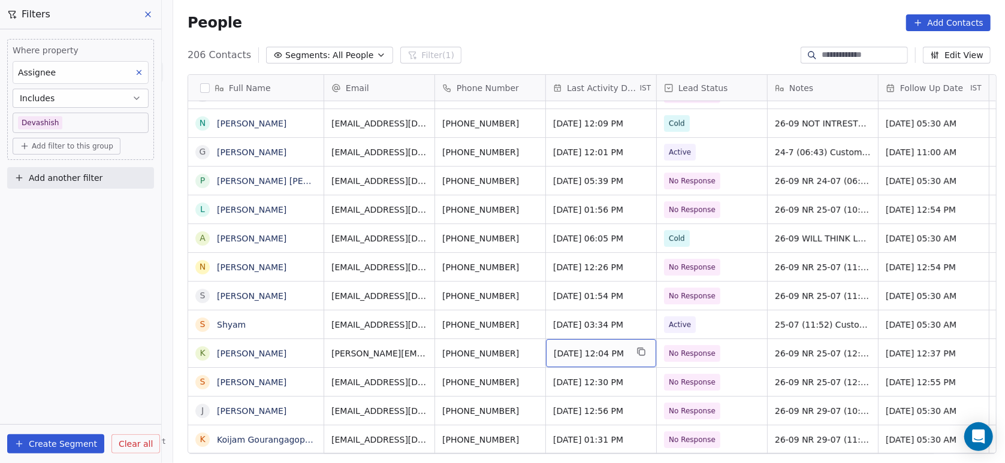
click at [595, 348] on span "Sep 26, 2025 12:04 PM" at bounding box center [590, 354] width 73 height 12
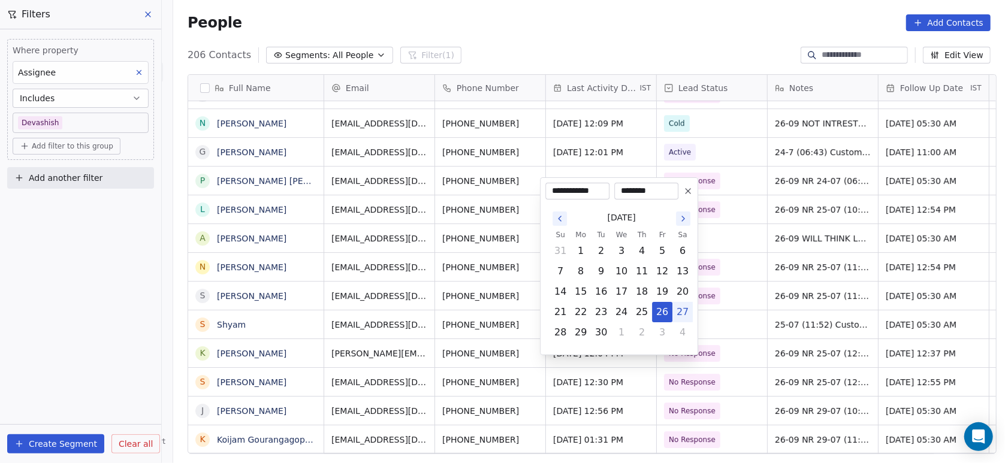
click at [682, 311] on button "27" at bounding box center [682, 312] width 19 height 19
type input "**********"
click at [704, 373] on html "On2Cook India Pvt. Ltd. Contacts People Marketing Workflows Campaigns Metrics &…" at bounding box center [502, 231] width 1005 height 463
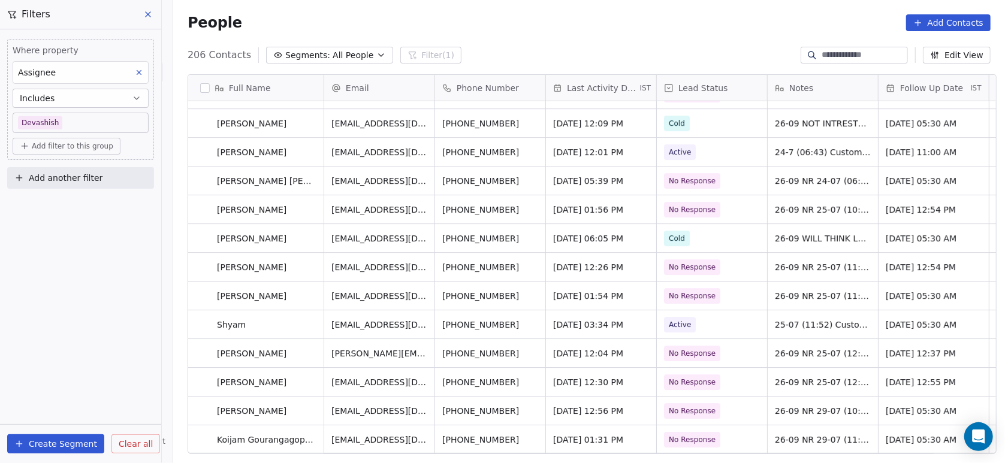
click at [619, 405] on span "Sep 26, 2025 12:56 PM" at bounding box center [588, 411] width 70 height 12
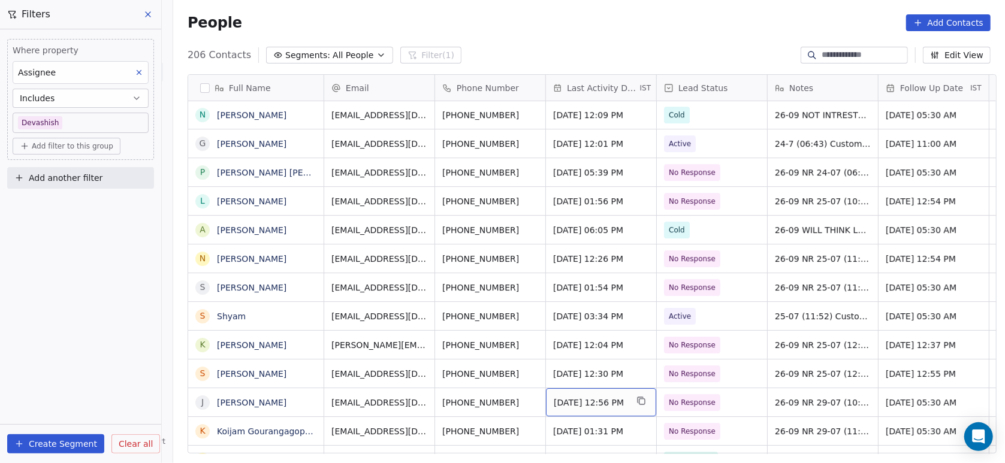
click at [607, 397] on span "Sep 26, 2025 12:56 PM" at bounding box center [590, 403] width 73 height 12
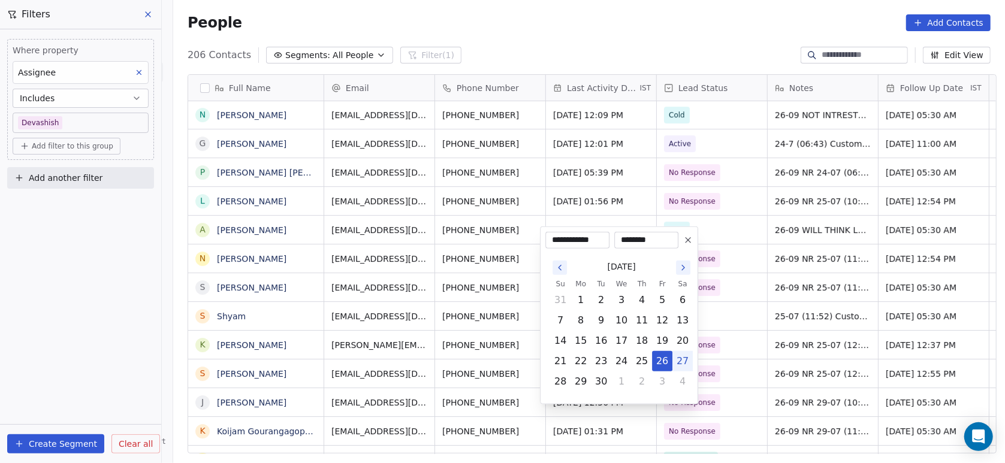
click at [674, 360] on button "27" at bounding box center [682, 361] width 19 height 19
type input "**********"
click at [734, 389] on html "On2Cook India Pvt. Ltd. Contacts People Marketing Workflows Campaigns Metrics &…" at bounding box center [502, 231] width 1005 height 463
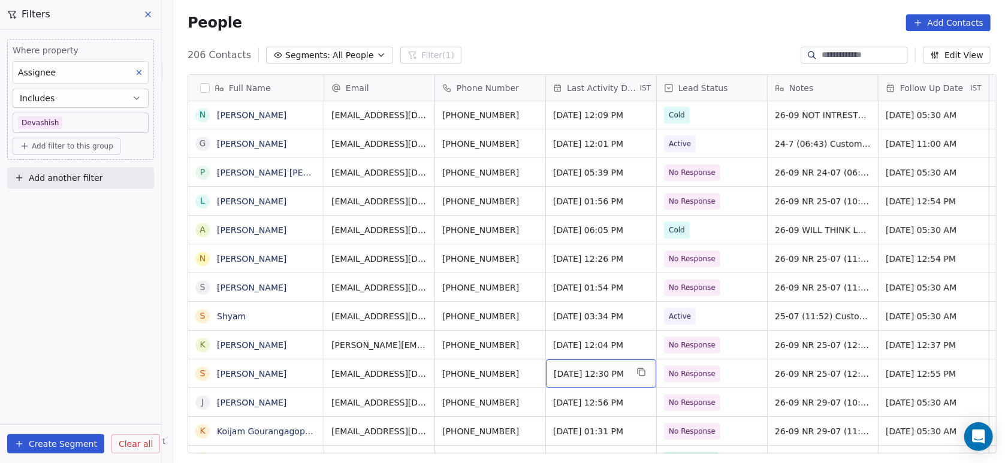
click at [618, 368] on span "Sep 26, 2025 12:30 PM" at bounding box center [590, 374] width 73 height 12
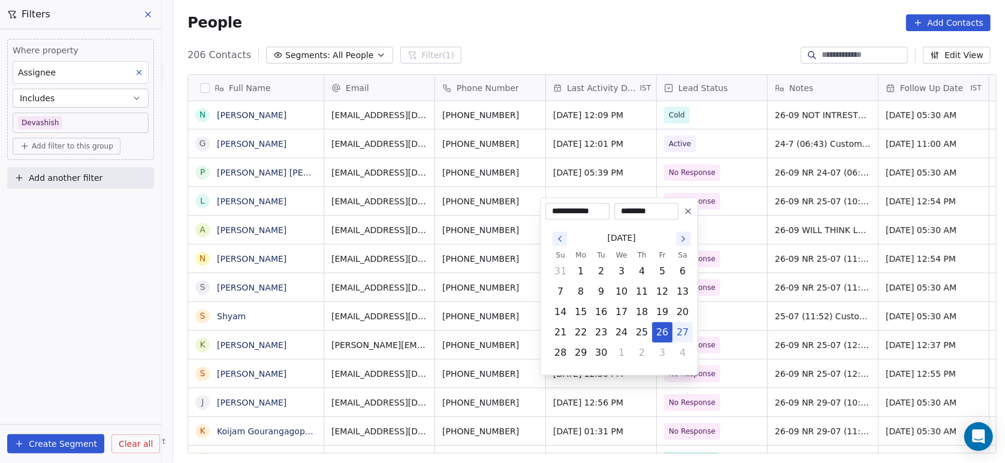
click at [687, 334] on button "27" at bounding box center [682, 332] width 19 height 19
type input "**********"
click at [734, 335] on html "On2Cook India Pvt. Ltd. Contacts People Marketing Workflows Campaigns Metrics &…" at bounding box center [502, 231] width 1005 height 463
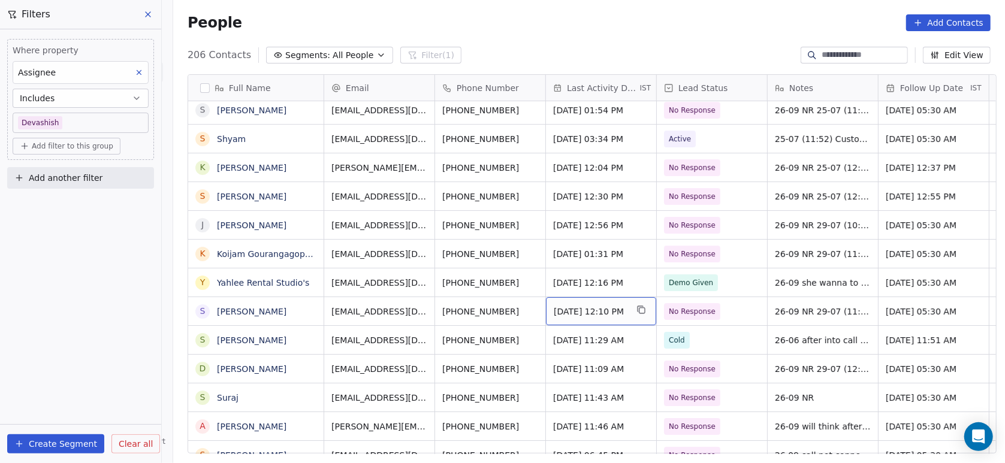
click at [610, 306] on span "Sep 26, 2025 12:10 PM" at bounding box center [590, 312] width 73 height 12
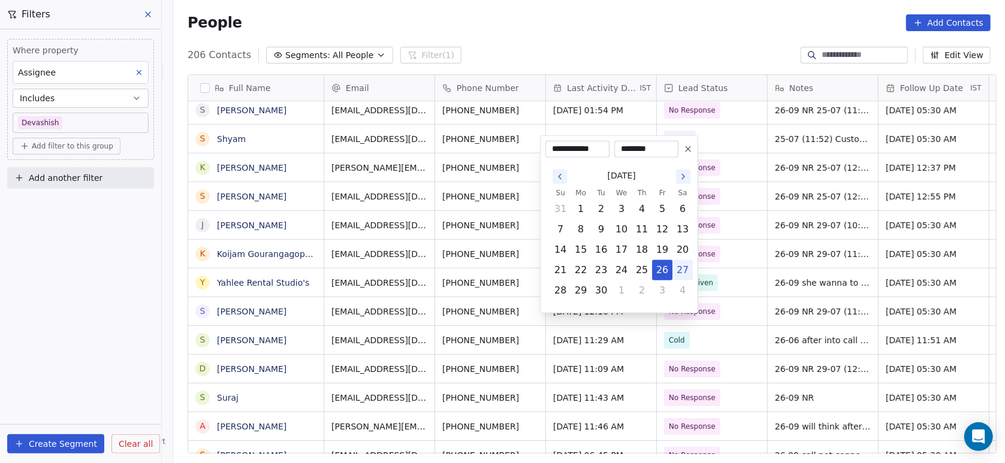
click at [683, 268] on button "27" at bounding box center [682, 270] width 19 height 19
type input "**********"
click at [737, 259] on html "On2Cook India Pvt. Ltd. Contacts People Marketing Workflows Campaigns Metrics &…" at bounding box center [502, 231] width 1005 height 463
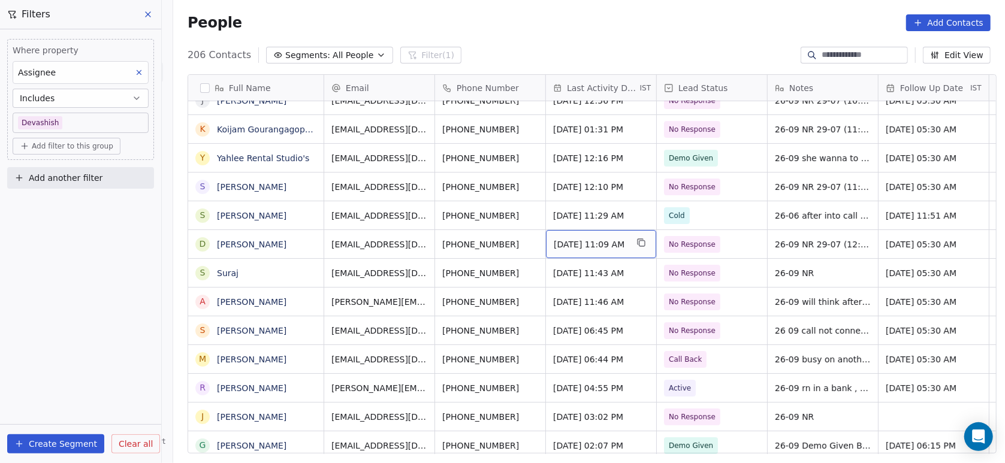
click at [585, 239] on span "Sep 26, 2025 11:09 AM" at bounding box center [590, 245] width 73 height 12
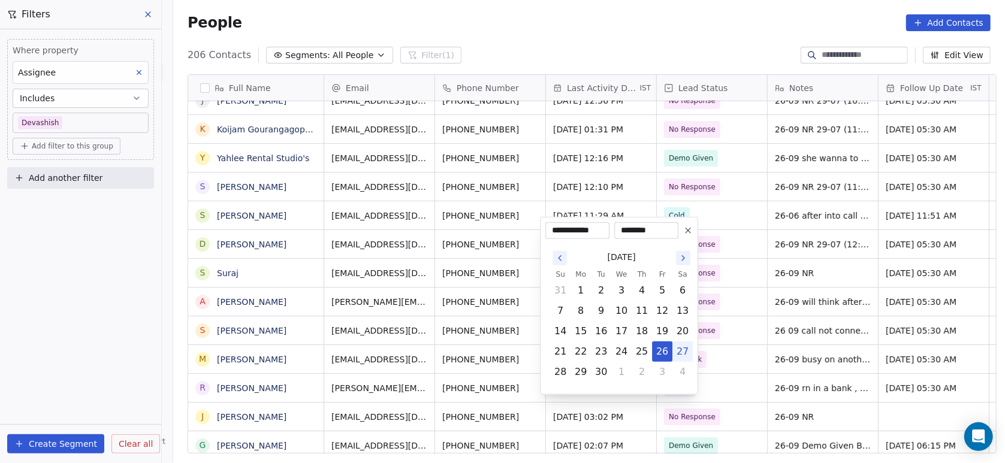
click at [681, 355] on button "27" at bounding box center [682, 351] width 19 height 19
type input "**********"
click at [744, 320] on html "On2Cook India Pvt. Ltd. Contacts People Marketing Workflows Campaigns Metrics &…" at bounding box center [502, 231] width 1005 height 463
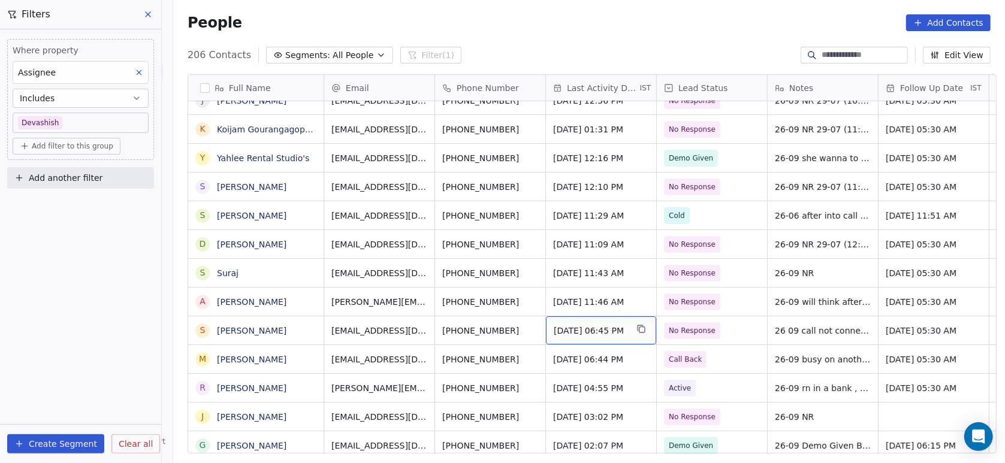
click at [604, 325] on span "Jun 05, 2025 06:45 PM" at bounding box center [590, 331] width 73 height 12
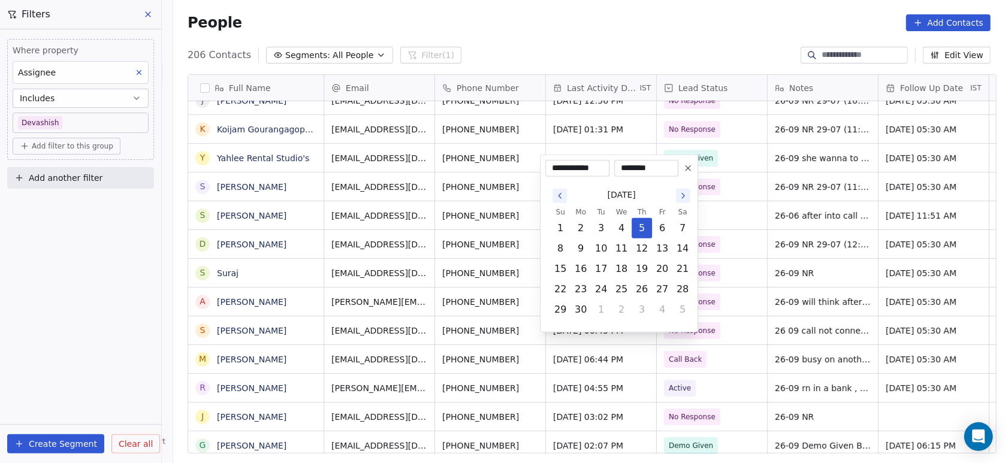
click at [676, 195] on button "Go to the Next Month" at bounding box center [683, 196] width 14 height 14
click at [676, 195] on th "Sa" at bounding box center [683, 192] width 20 height 12
drag, startPoint x: 676, startPoint y: 195, endPoint x: 677, endPoint y: 173, distance: 21.6
click at [677, 173] on button "Go to the Next Month" at bounding box center [683, 175] width 14 height 14
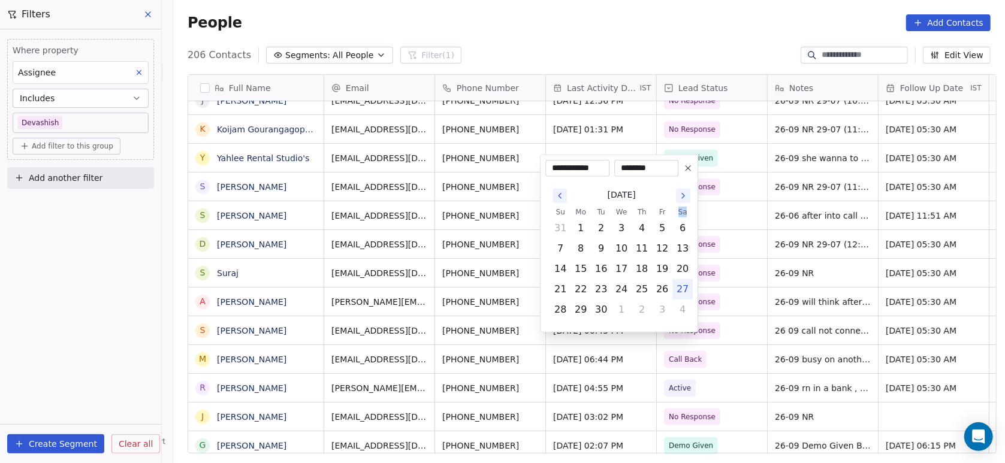
click at [681, 285] on button "27" at bounding box center [682, 289] width 19 height 19
type input "**********"
click at [721, 317] on html "On2Cook India Pvt. Ltd. Contacts People Marketing Workflows Campaigns Metrics &…" at bounding box center [502, 231] width 1005 height 463
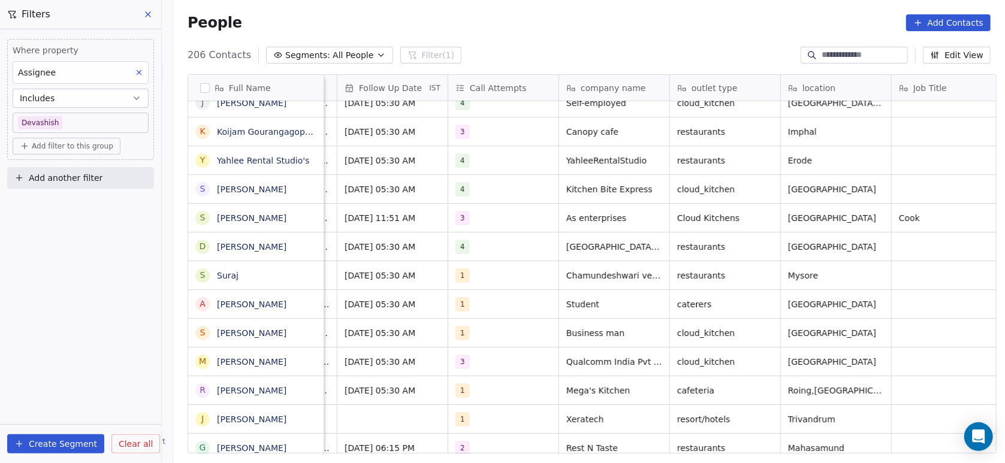
scroll to position [12, 671]
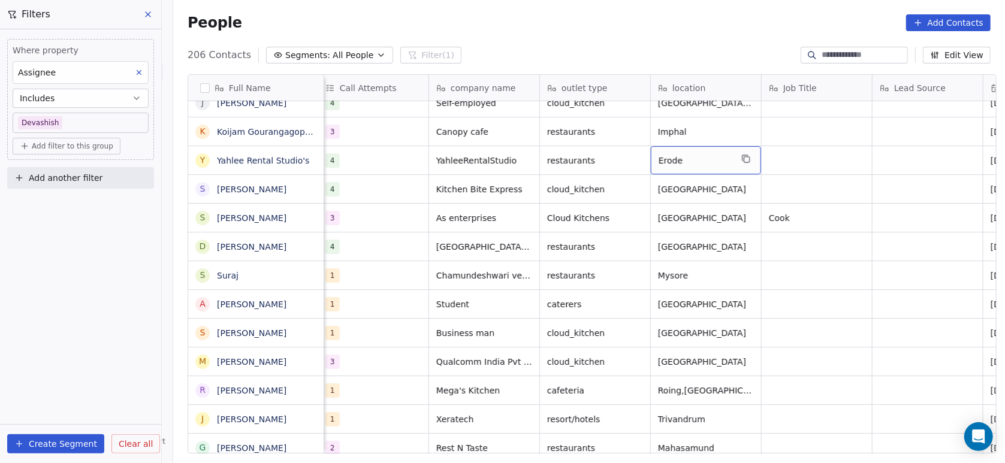
click at [680, 155] on span "Erode" at bounding box center [695, 161] width 73 height 12
type textarea "*"
type textarea "********"
click at [637, 218] on html "On2Cook India Pvt. Ltd. Contacts People Marketing Workflows Campaigns Metrics &…" at bounding box center [502, 231] width 1005 height 463
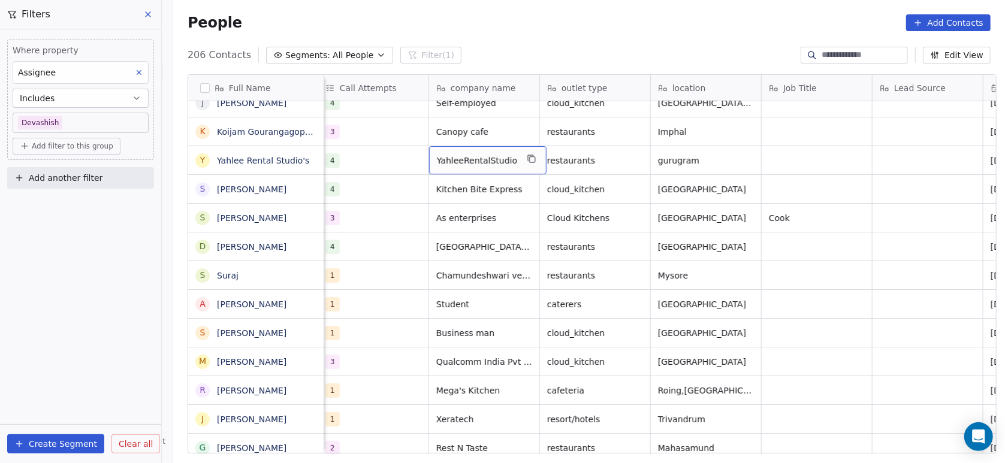
click at [508, 146] on div "YahleeRentalStudio" at bounding box center [488, 160] width 118 height 28
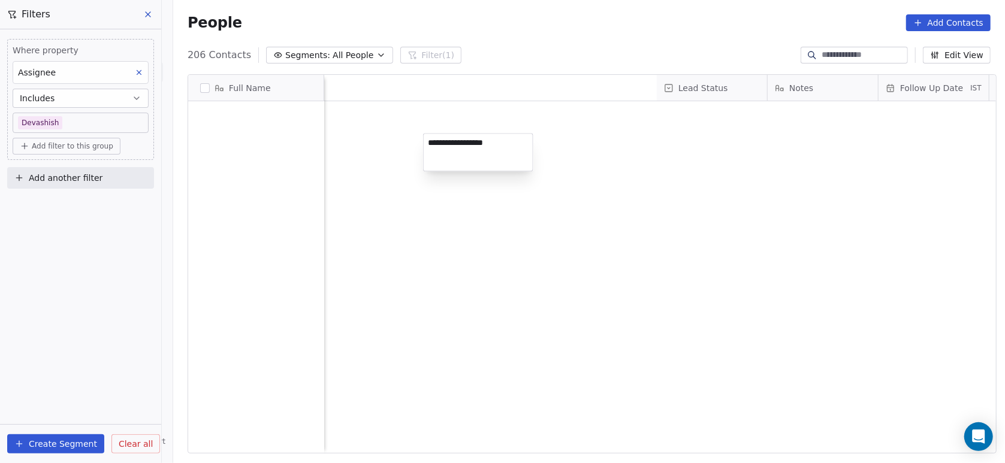
scroll to position [395, 826]
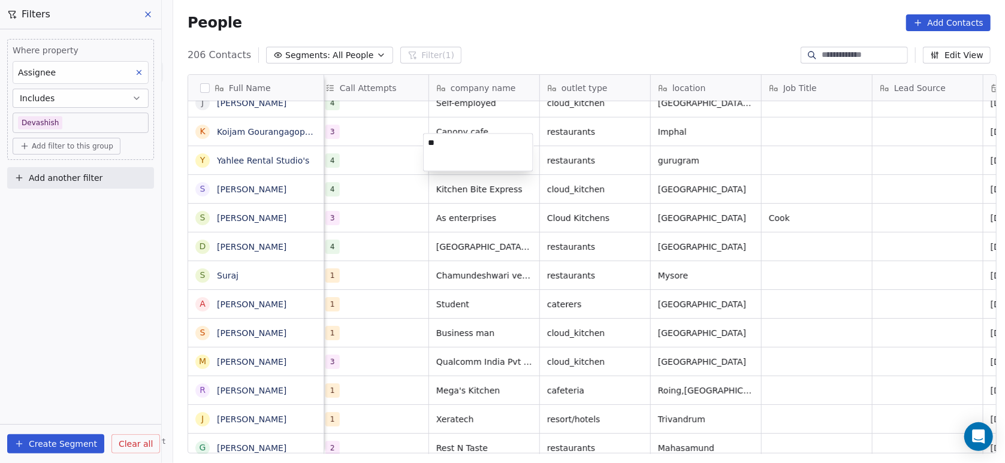
type textarea "*"
type textarea "**********"
click at [502, 234] on html "On2Cook India Pvt. Ltd. Contacts People Marketing Workflows Campaigns Metrics &…" at bounding box center [502, 231] width 1005 height 463
click at [571, 156] on div "restaurants" at bounding box center [595, 160] width 110 height 28
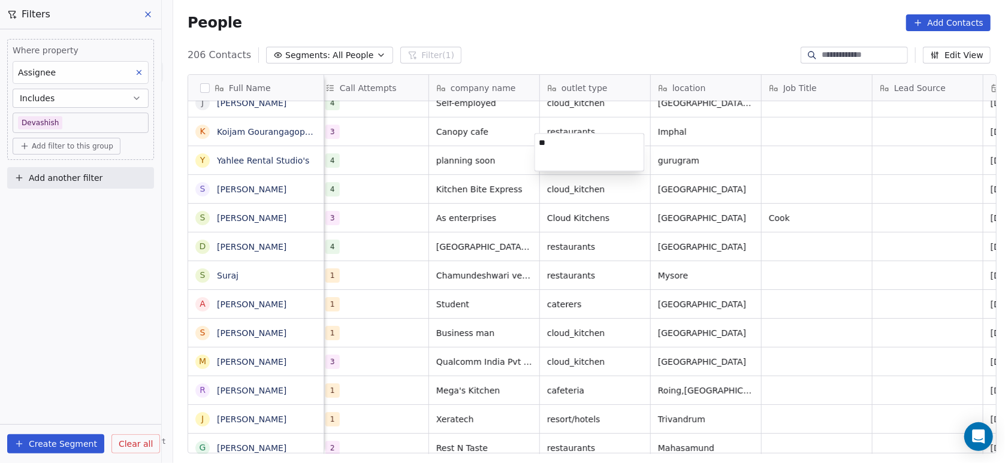
type textarea "*"
type textarea "**********"
click at [570, 260] on html "On2Cook India Pvt. Ltd. Contacts People Marketing Workflows Campaigns Metrics &…" at bounding box center [502, 231] width 1005 height 463
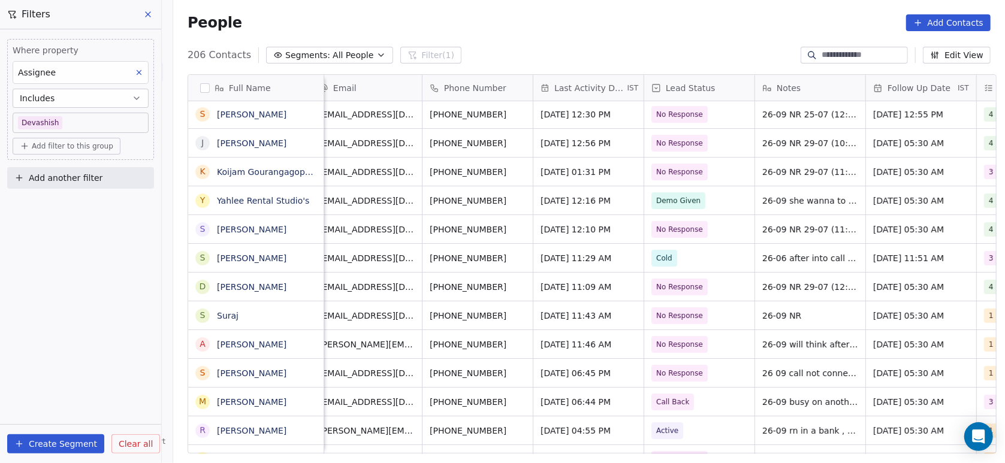
scroll to position [12, 0]
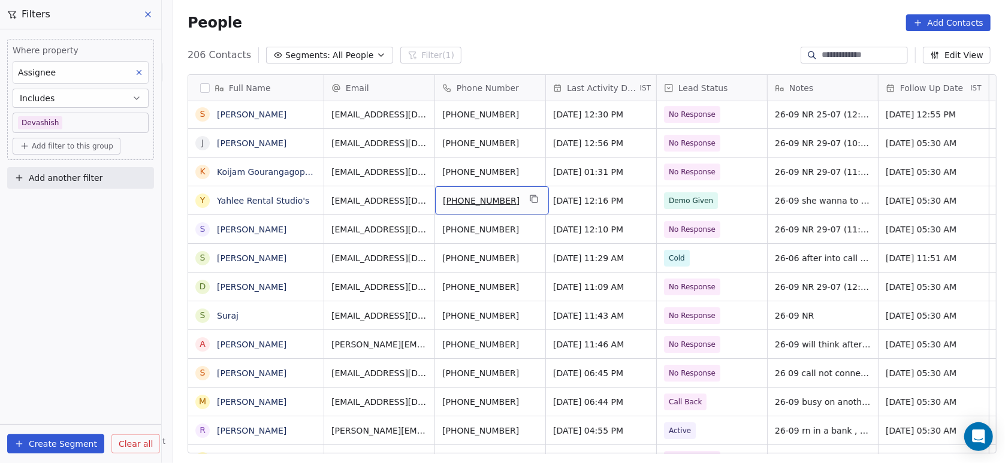
click at [507, 195] on span "+918015307377" at bounding box center [481, 201] width 77 height 12
click at [511, 188] on div "+918015307377" at bounding box center [492, 200] width 114 height 28
drag, startPoint x: 511, startPoint y: 188, endPoint x: 518, endPoint y: 189, distance: 7.2
click at [518, 189] on div "+918015307377" at bounding box center [492, 200] width 114 height 28
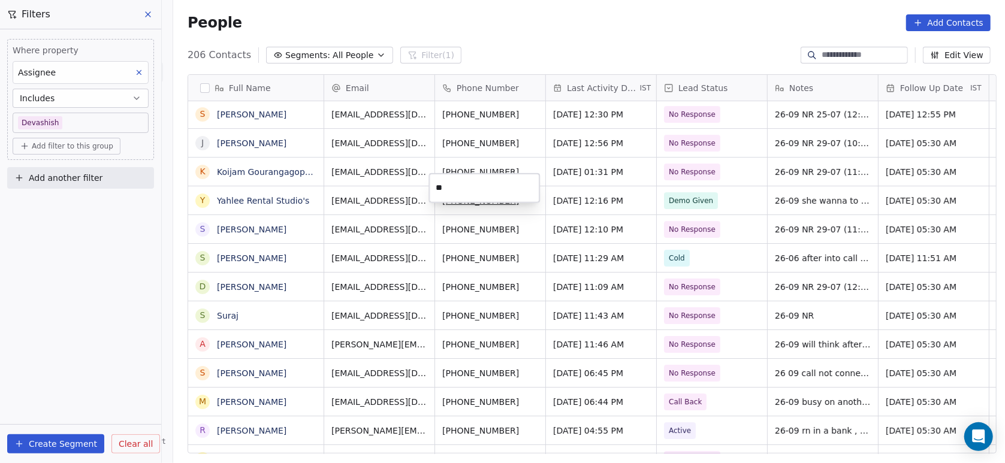
type input "*"
type input "**********"
click at [522, 230] on html "On2Cook India Pvt. Ltd. Contacts People Marketing Workflows Campaigns Metrics &…" at bounding box center [502, 231] width 1005 height 463
click at [512, 282] on html "On2Cook India Pvt. Ltd. Contacts People Marketing Workflows Campaigns Metrics &…" at bounding box center [502, 231] width 1005 height 463
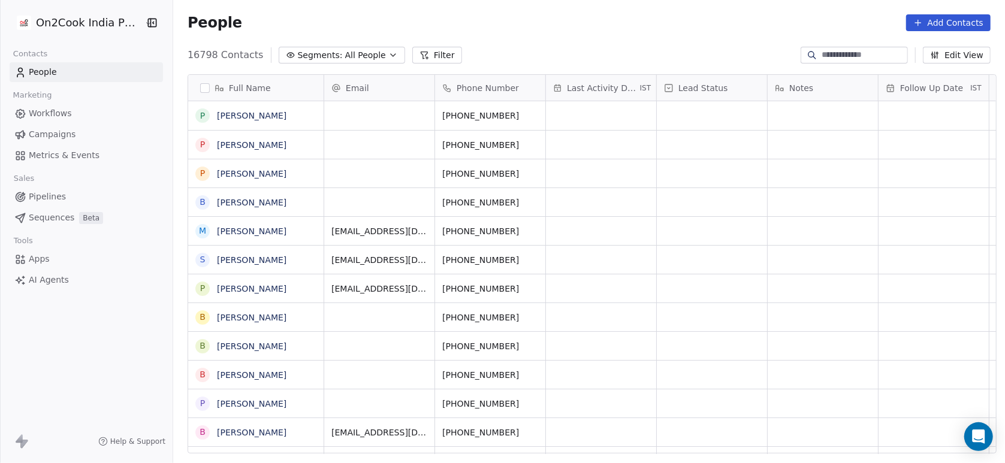
scroll to position [395, 826]
click at [412, 59] on button "Filter" at bounding box center [437, 55] width 50 height 17
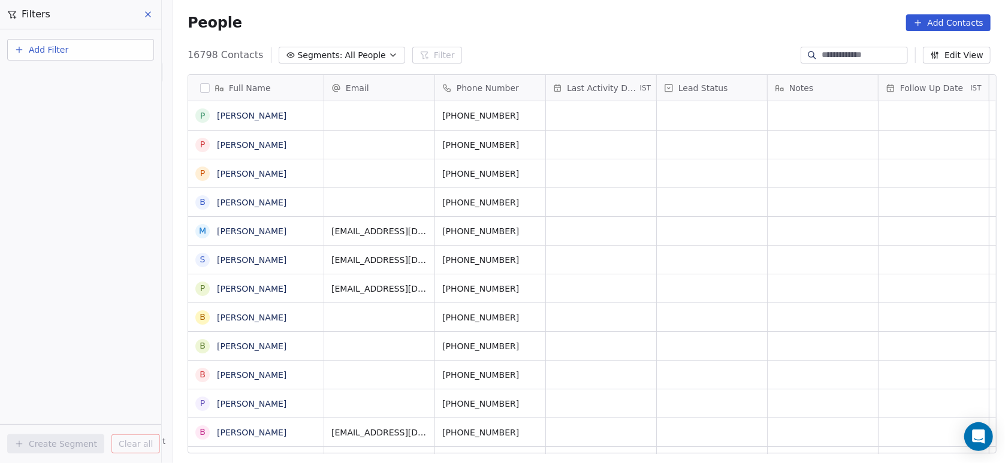
click at [64, 50] on span "Add Filter" at bounding box center [49, 50] width 40 height 13
click at [63, 79] on span "Contact properties" at bounding box center [59, 77] width 78 height 13
type input "***"
click at [67, 122] on div "Assignee" at bounding box center [81, 121] width 122 height 12
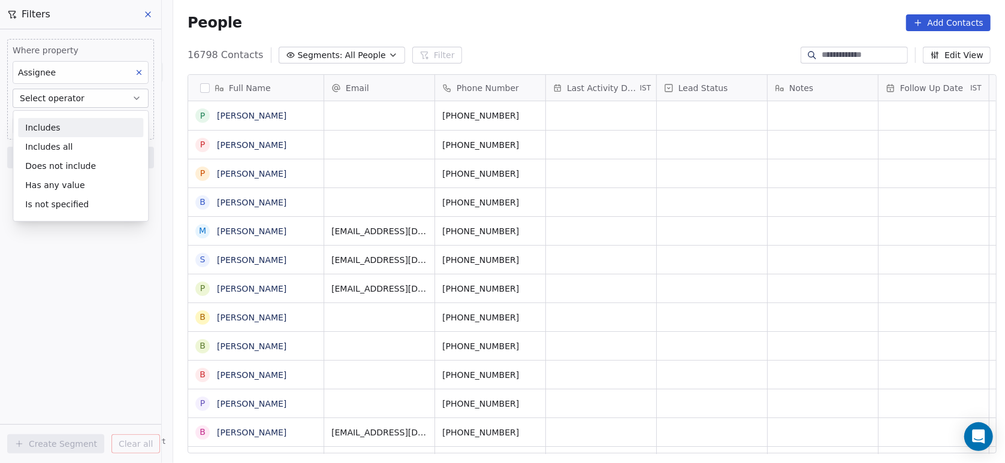
click at [67, 118] on div "Includes Includes all Does not include Has any value Is not specified" at bounding box center [81, 166] width 136 height 112
click at [68, 124] on div "Includes" at bounding box center [80, 127] width 125 height 19
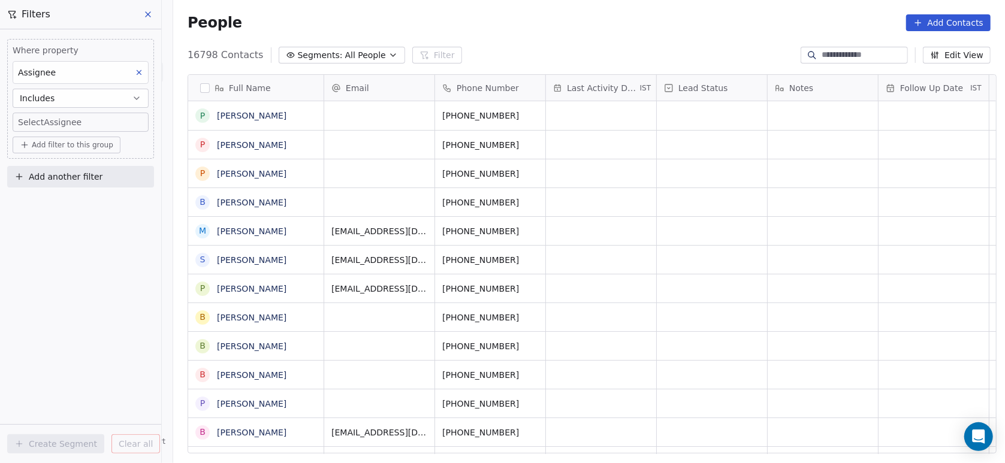
click at [68, 124] on body "On2Cook India Pvt. Ltd. Contacts People Marketing Workflows Campaigns Metrics &…" at bounding box center [502, 231] width 1005 height 463
type input "**"
click at [63, 161] on div "Devashish" at bounding box center [65, 162] width 37 height 11
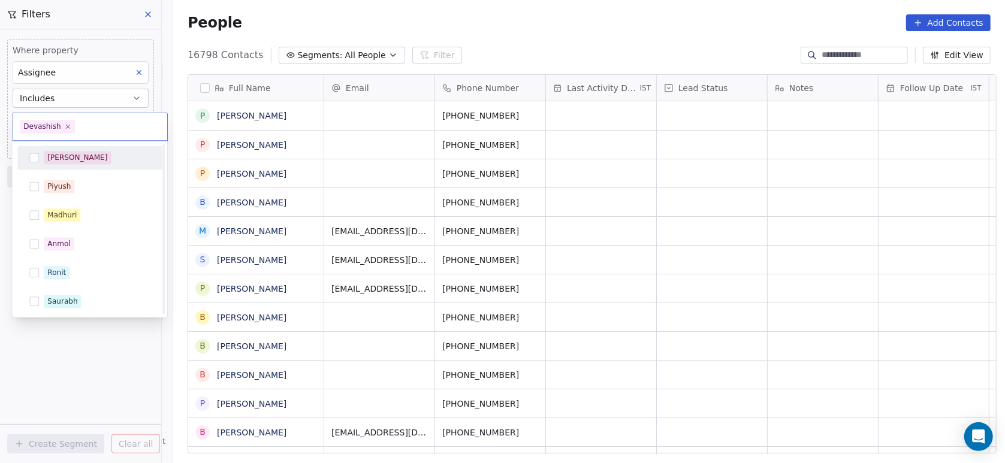
scroll to position [231, 0]
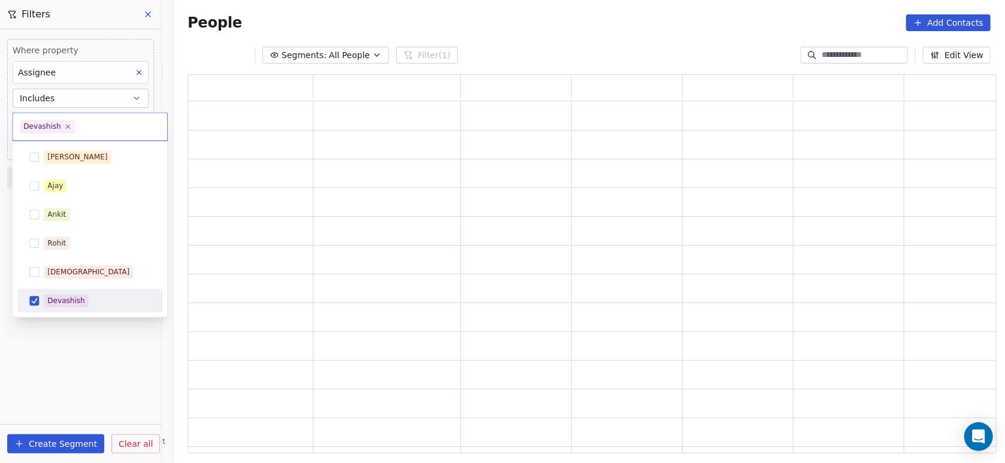
click at [54, 347] on html "On2Cook India Pvt. Ltd. Contacts People Marketing Workflows Campaigns Metrics &…" at bounding box center [502, 231] width 1005 height 463
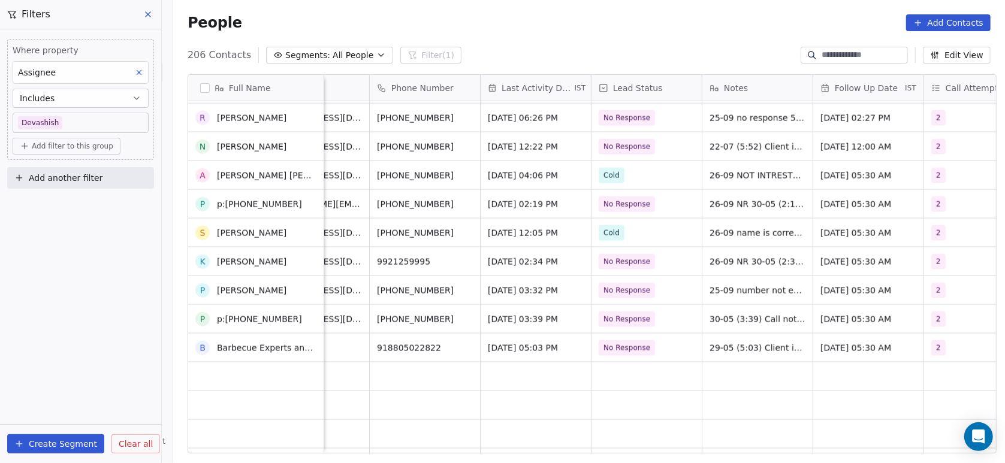
scroll to position [0, 0]
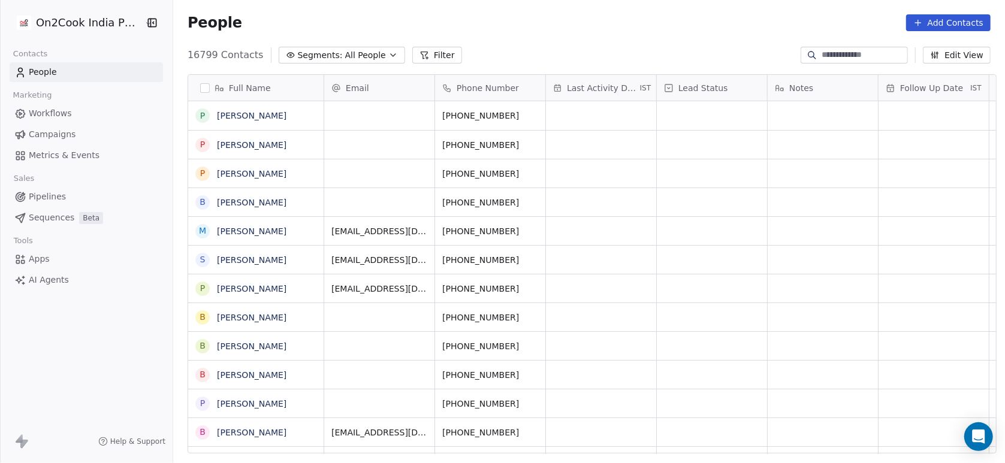
scroll to position [395, 826]
click at [427, 58] on button "Filter" at bounding box center [437, 55] width 50 height 17
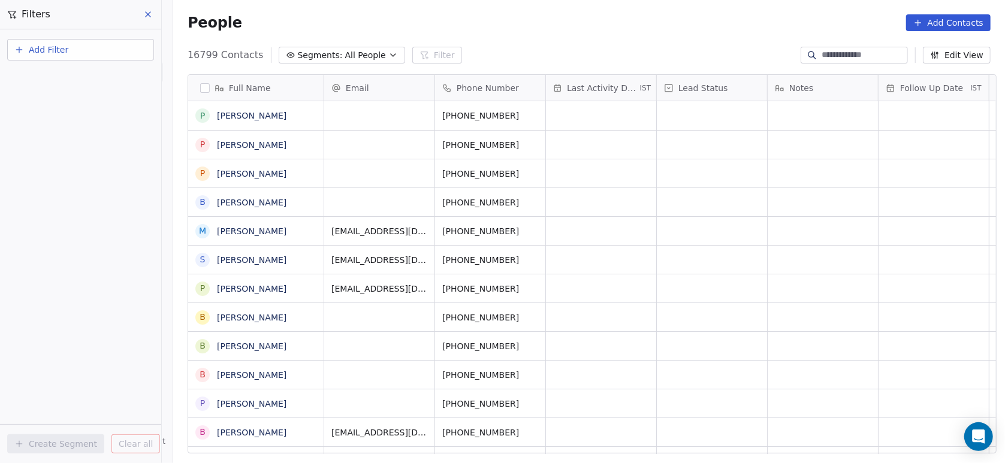
click at [104, 52] on button "Add Filter" at bounding box center [80, 50] width 147 height 22
click at [91, 74] on div "Contact properties" at bounding box center [81, 77] width 122 height 13
type input "***"
click at [86, 125] on div "Assignee" at bounding box center [81, 121] width 122 height 12
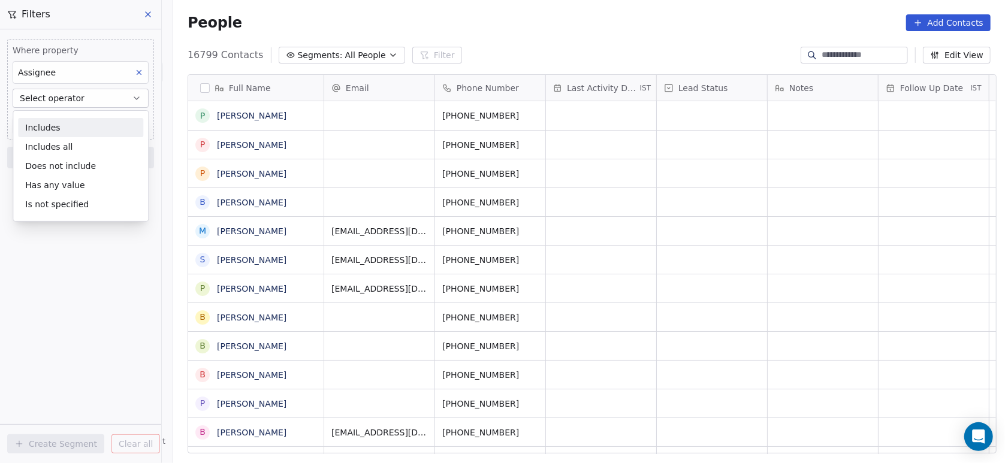
click at [86, 126] on div "Includes" at bounding box center [80, 127] width 125 height 19
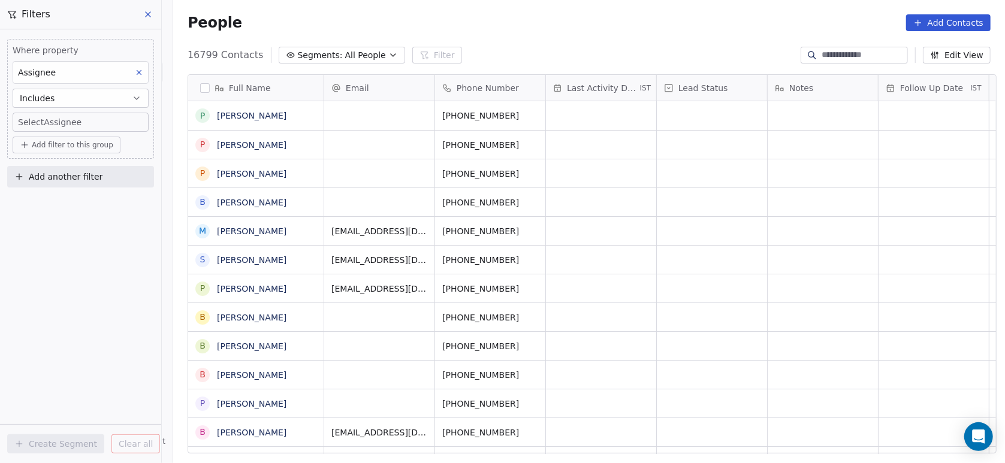
click at [86, 126] on body "On2Cook India Pvt. Ltd. Contacts People Marketing Workflows Campaigns Metrics &…" at bounding box center [502, 231] width 1005 height 463
type input "**"
click at [82, 164] on span "Devashish" at bounding box center [66, 162] width 44 height 13
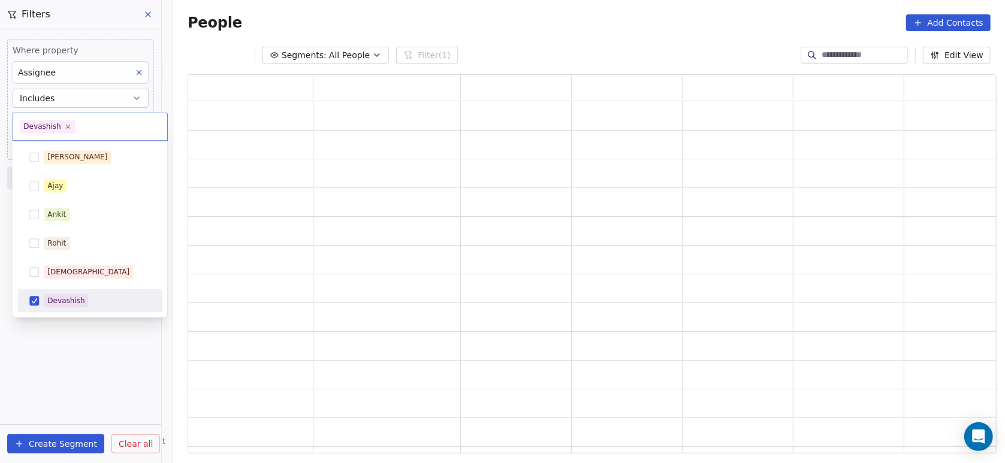
click at [101, 348] on html "On2Cook India Pvt. Ltd. Contacts People Marketing Workflows Campaigns Metrics &…" at bounding box center [502, 231] width 1005 height 463
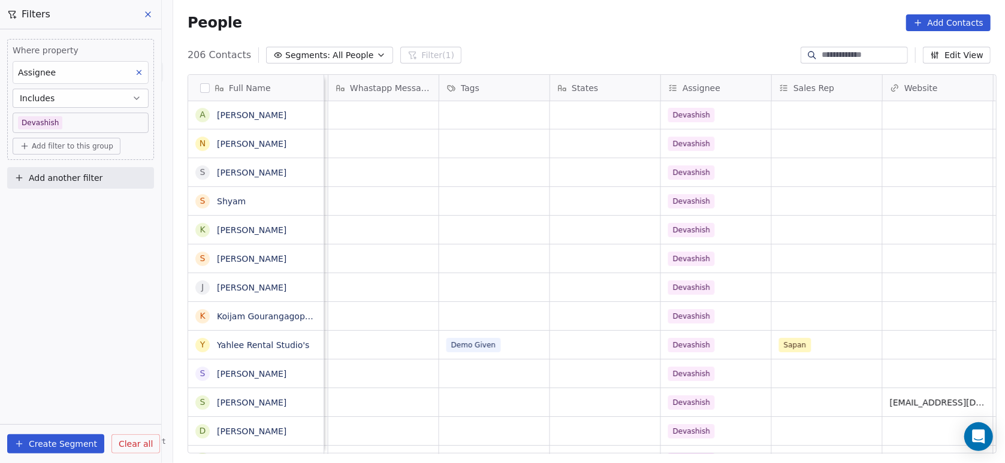
scroll to position [0, 1438]
click at [495, 342] on div "Demo Given" at bounding box center [483, 345] width 73 height 14
click at [505, 341] on div "Demo Given" at bounding box center [483, 345] width 73 height 14
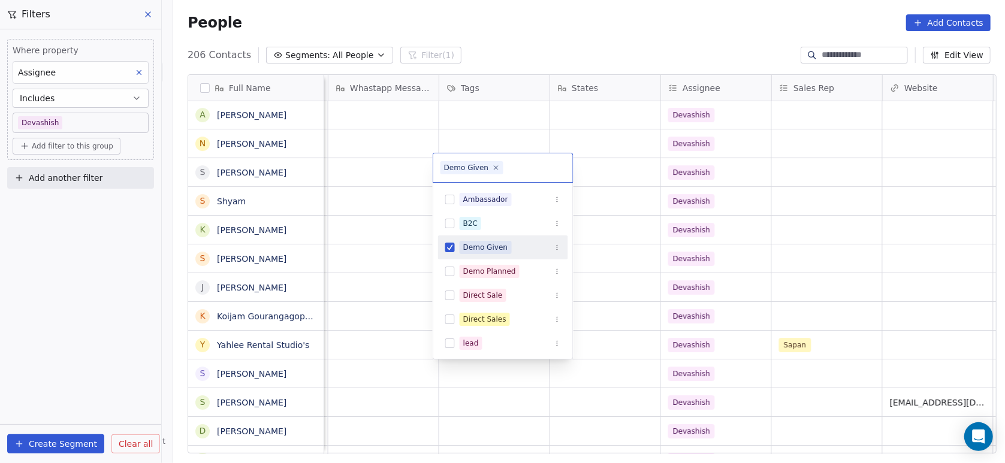
click at [505, 341] on div "lead" at bounding box center [510, 343] width 101 height 13
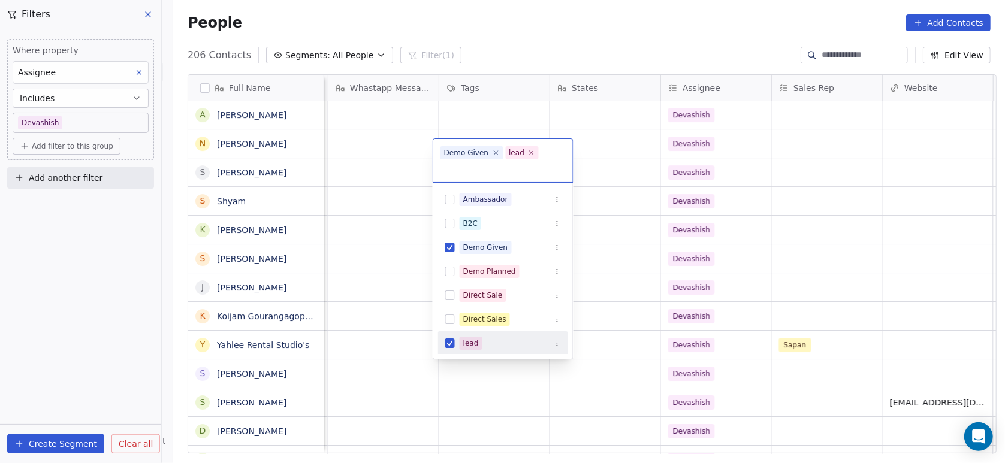
click at [505, 341] on div "lead" at bounding box center [510, 343] width 101 height 13
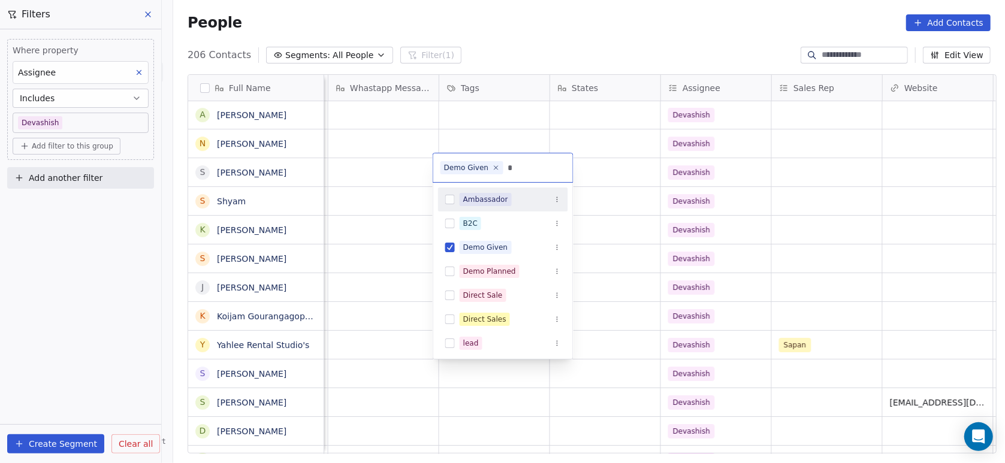
type input "**"
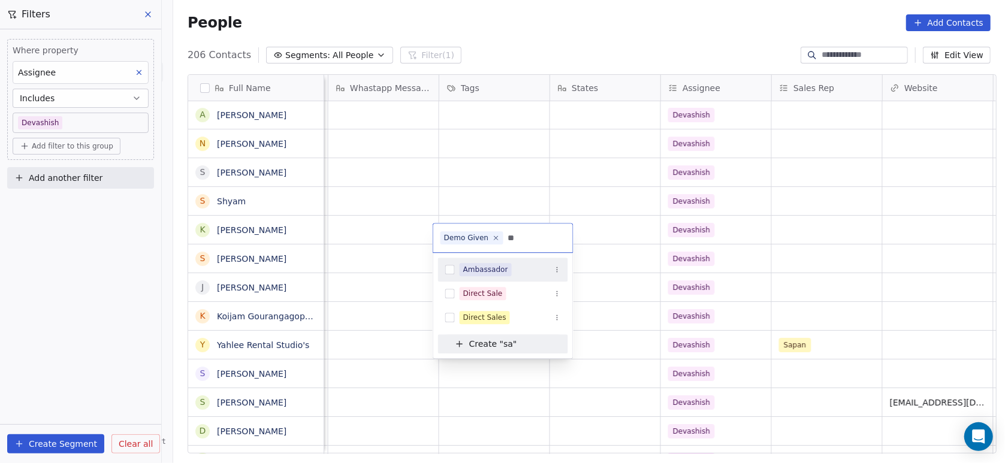
click at [568, 194] on html "On2Cook India Pvt. Ltd. Contacts People Marketing Workflows Campaigns Metrics &…" at bounding box center [502, 231] width 1005 height 463
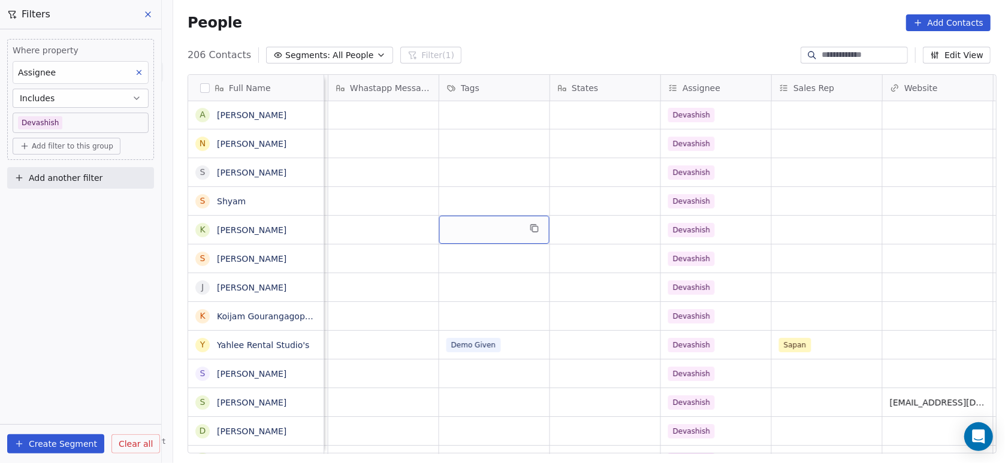
click at [494, 240] on div "grid" at bounding box center [494, 230] width 110 height 28
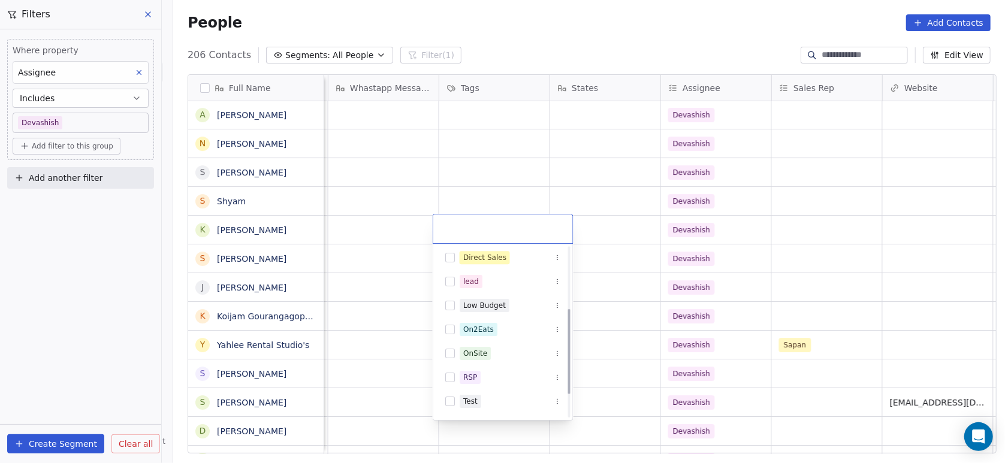
scroll to position [168, 0]
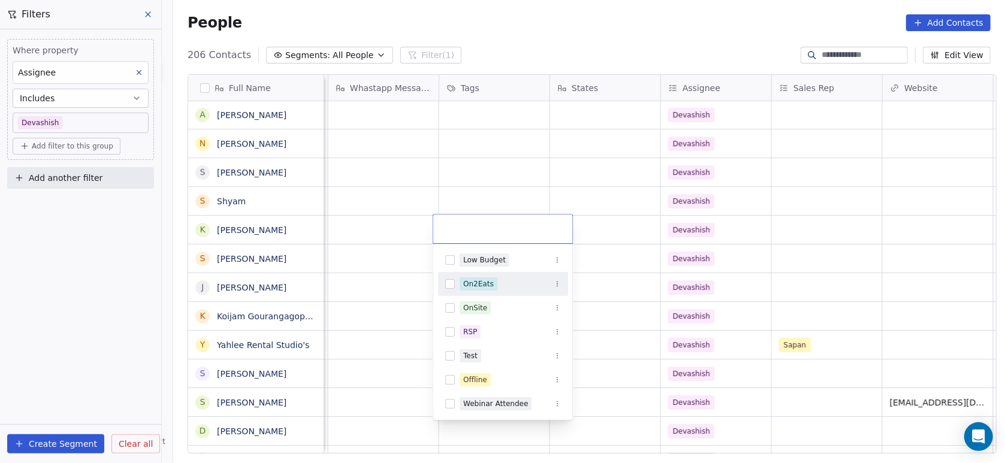
click at [500, 117] on html "On2Cook India Pvt. Ltd. Contacts People Marketing Workflows Campaigns Metrics &…" at bounding box center [502, 231] width 1005 height 463
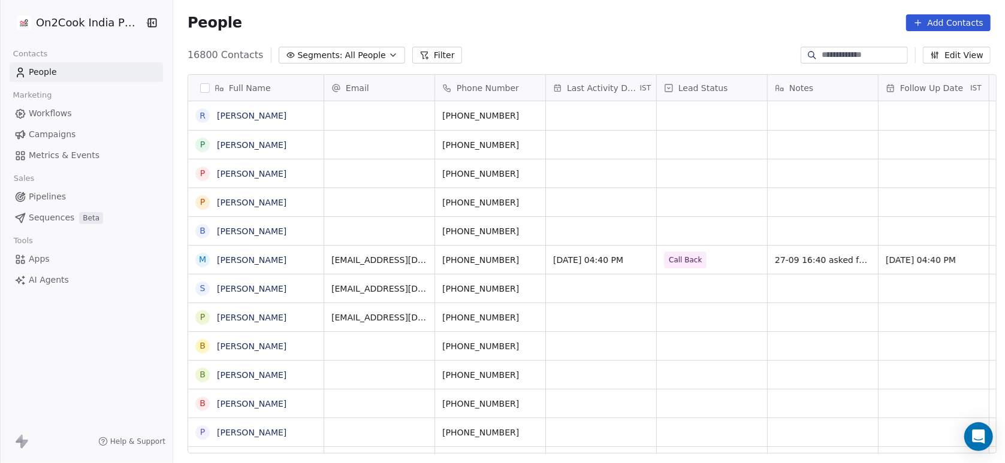
scroll to position [395, 826]
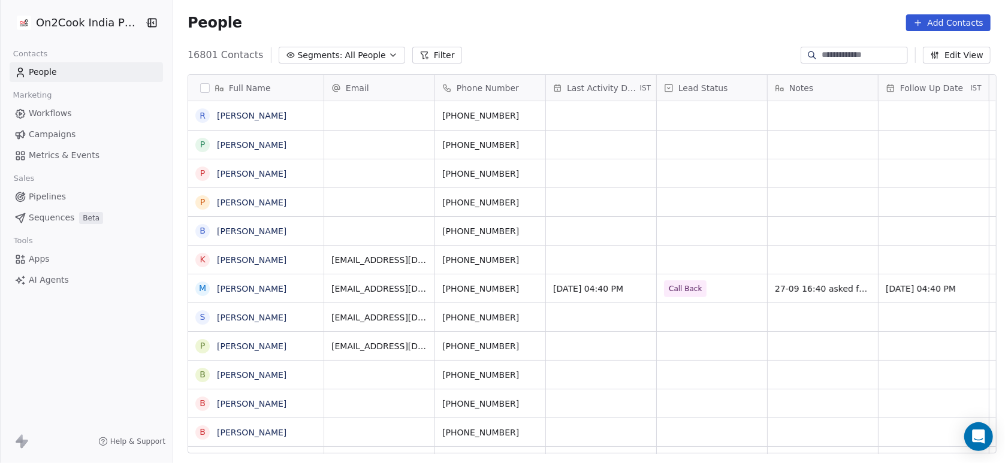
click at [414, 54] on button "Filter" at bounding box center [437, 55] width 50 height 17
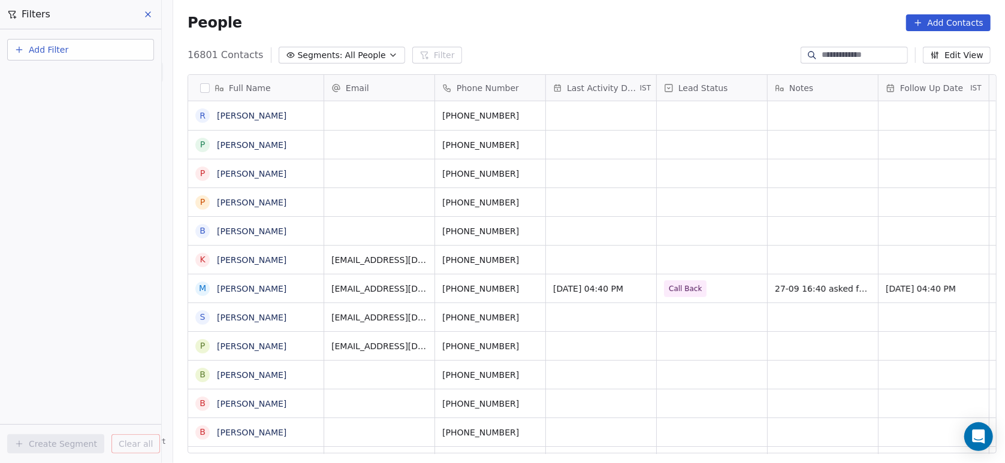
click at [119, 54] on button "Add Filter" at bounding box center [80, 50] width 147 height 22
click at [113, 72] on div "Contact properties" at bounding box center [81, 77] width 122 height 13
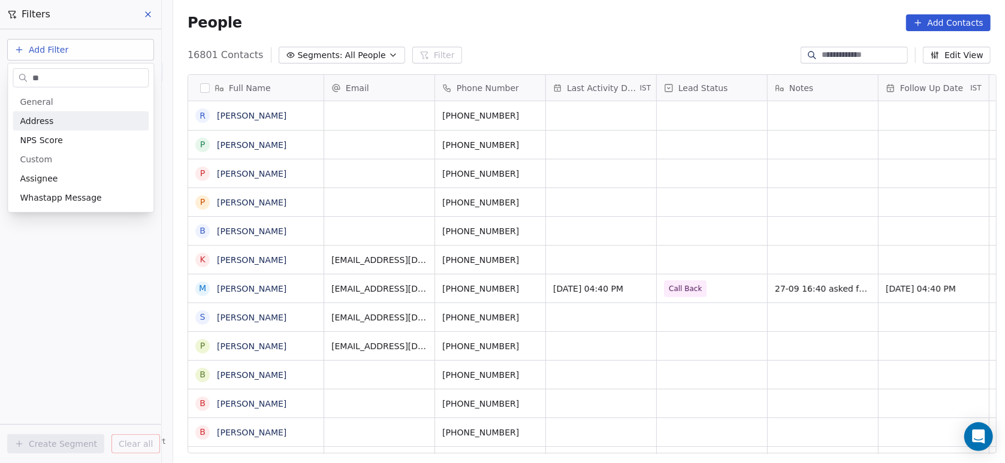
type input "*"
type input "***"
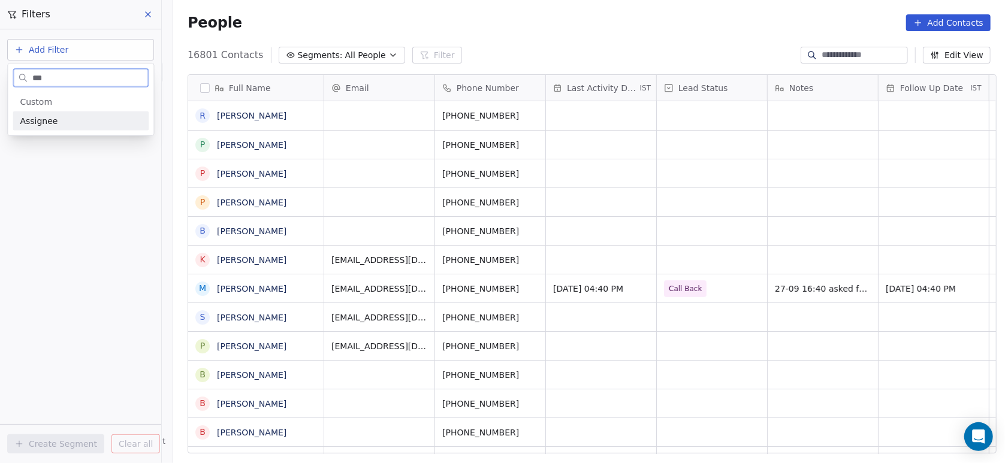
click at [98, 126] on div "Assignee" at bounding box center [81, 121] width 122 height 12
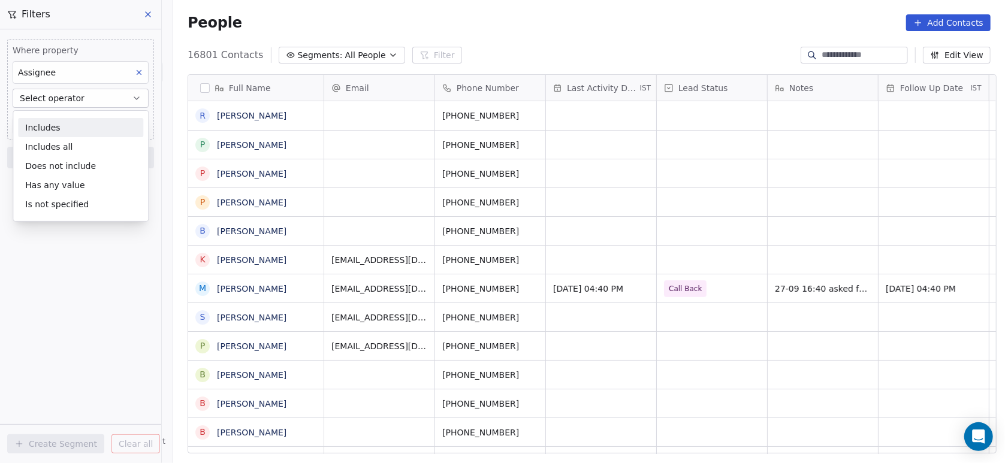
click at [98, 126] on div "Includes" at bounding box center [80, 127] width 125 height 19
